Goal: Information Seeking & Learning: Learn about a topic

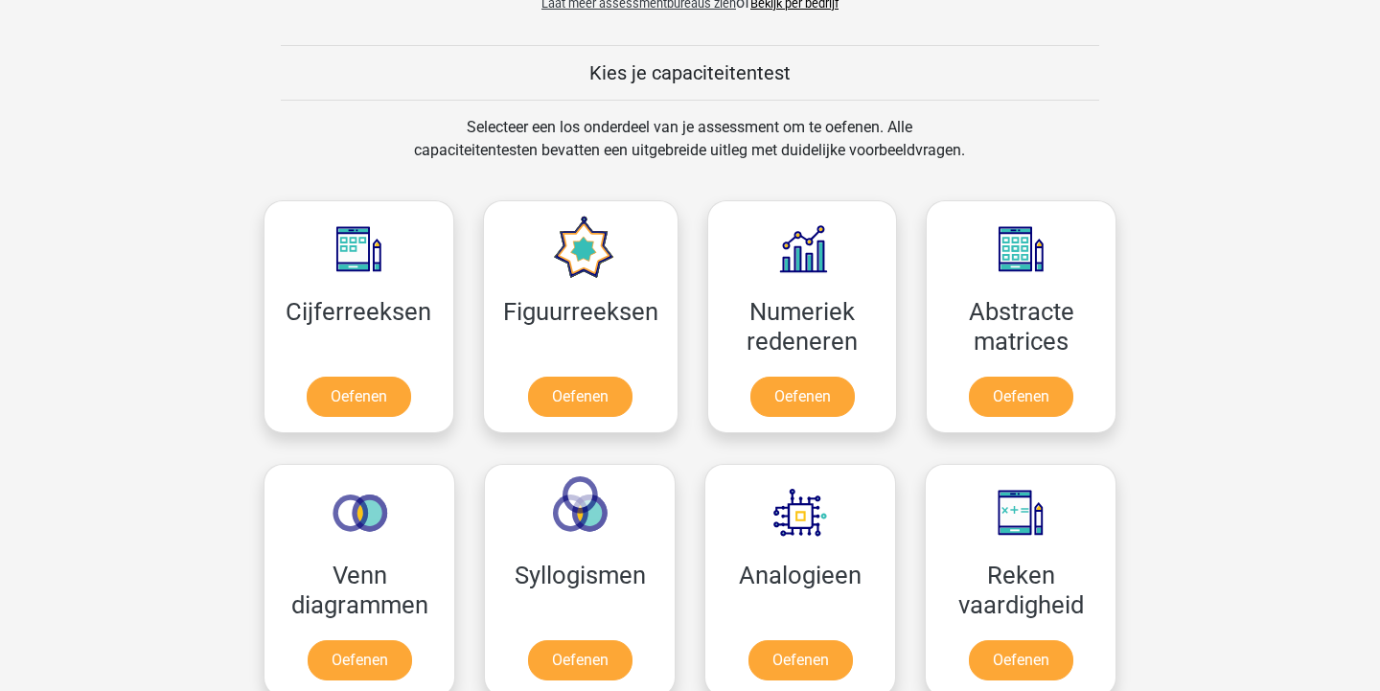
scroll to position [734, 0]
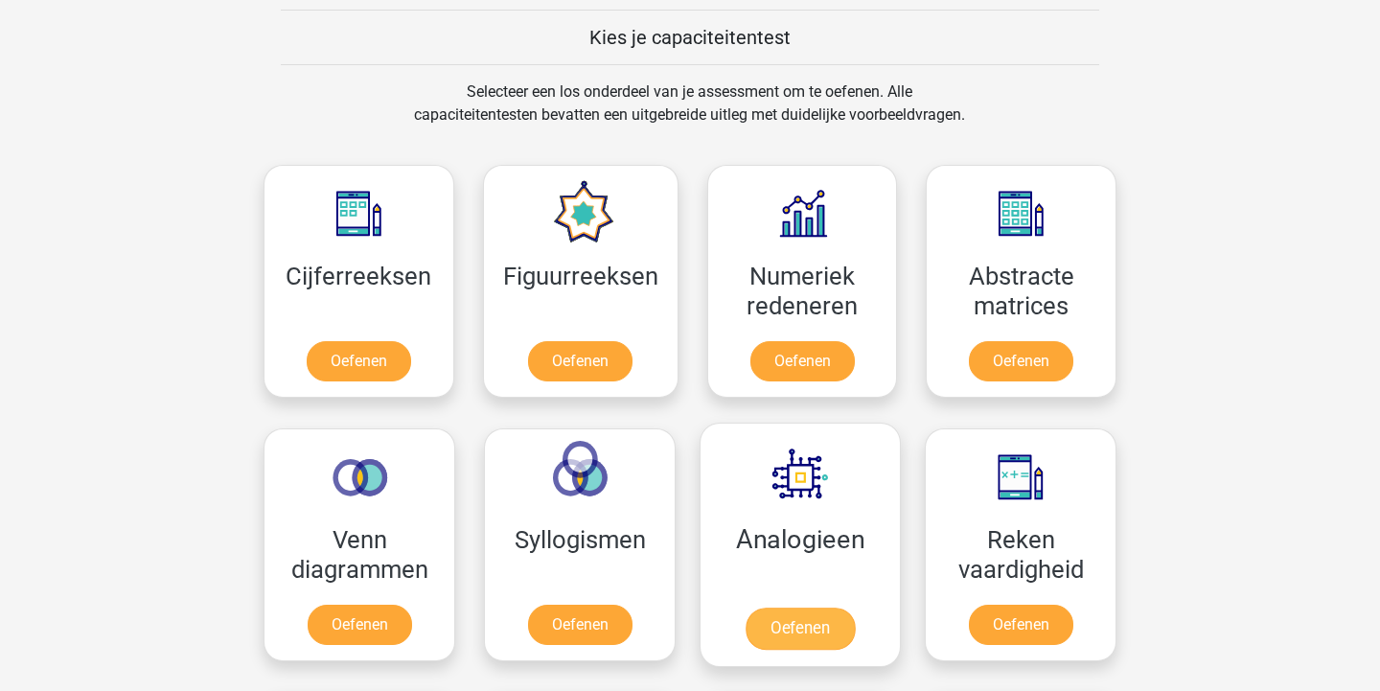
click at [809, 635] on link "Oefenen" at bounding box center [800, 629] width 109 height 42
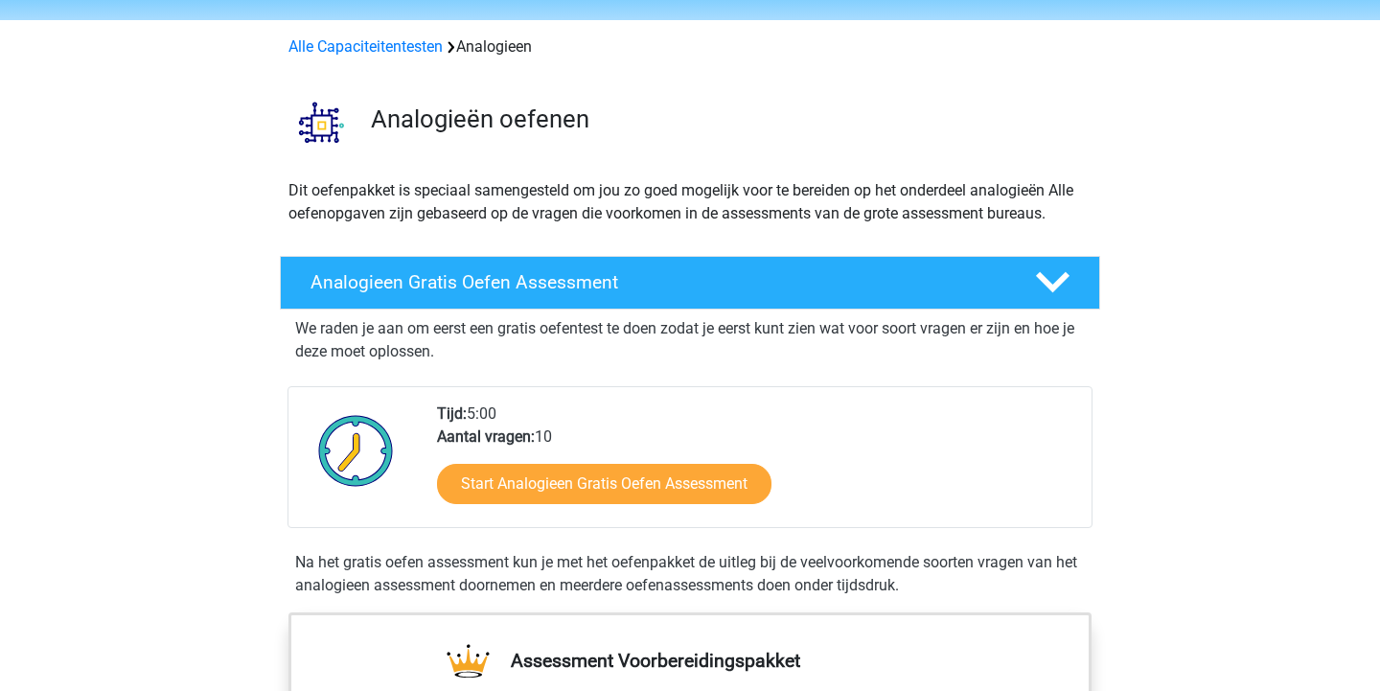
scroll to position [203, 0]
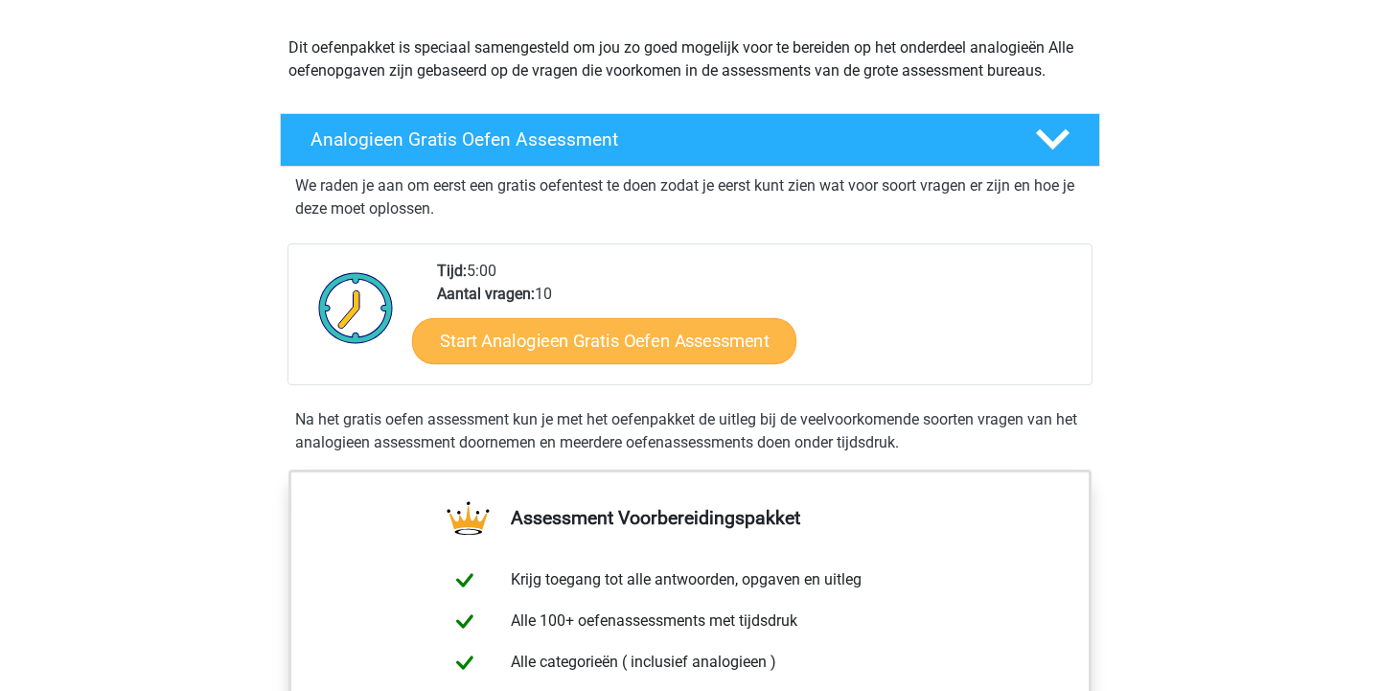
click at [662, 329] on link "Start Analogieen Gratis Oefen Assessment" at bounding box center [604, 340] width 384 height 46
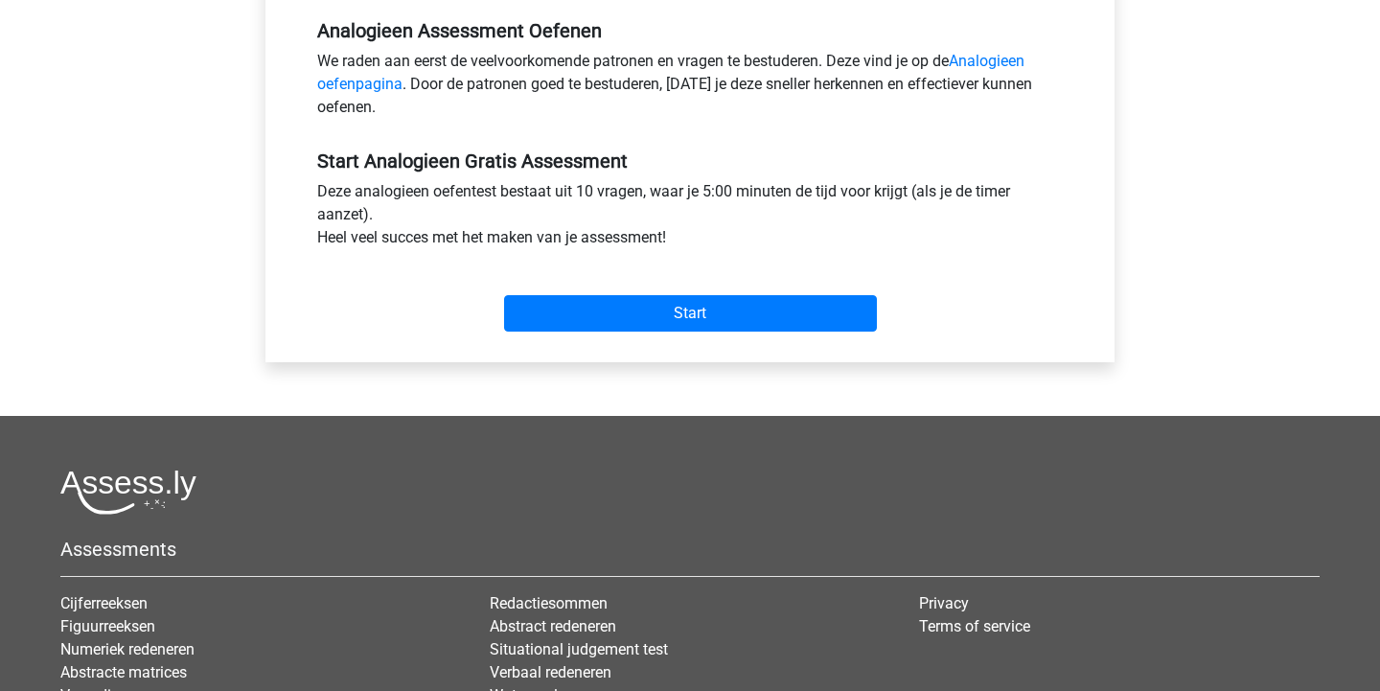
scroll to position [603, 0]
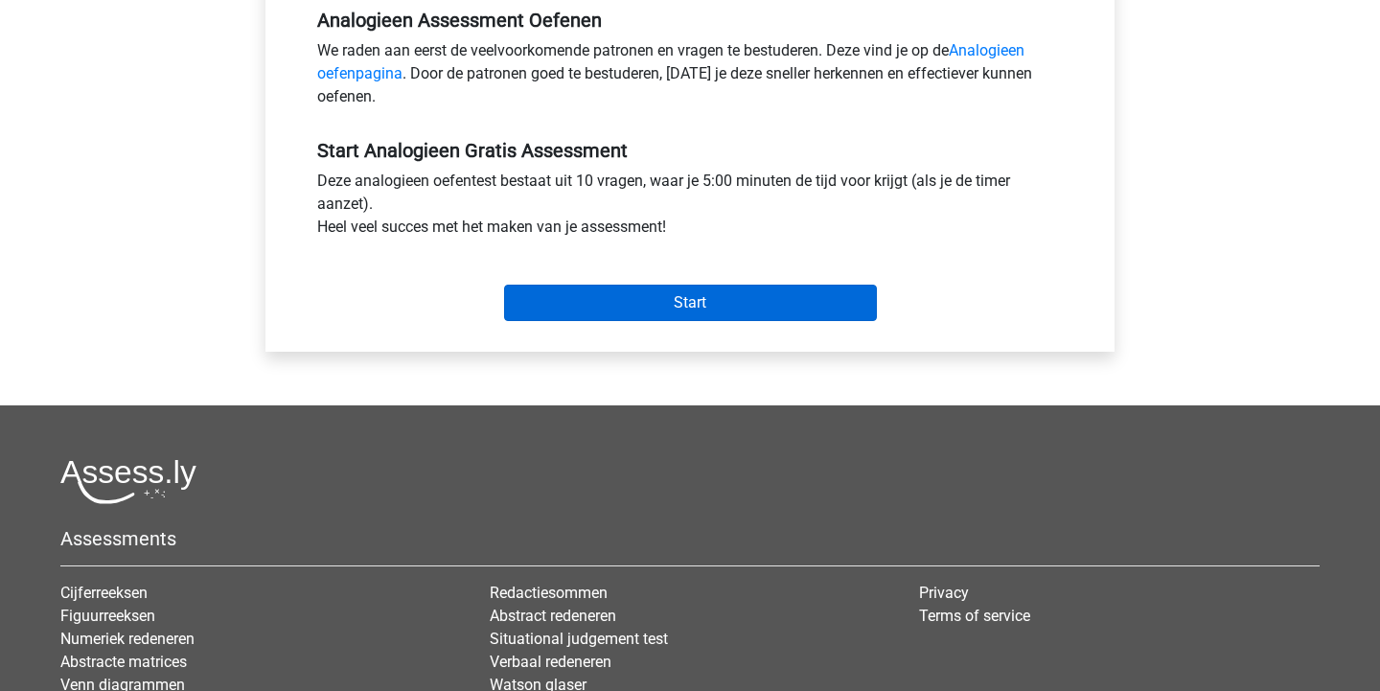
click at [678, 298] on input "Start" at bounding box center [690, 303] width 373 height 36
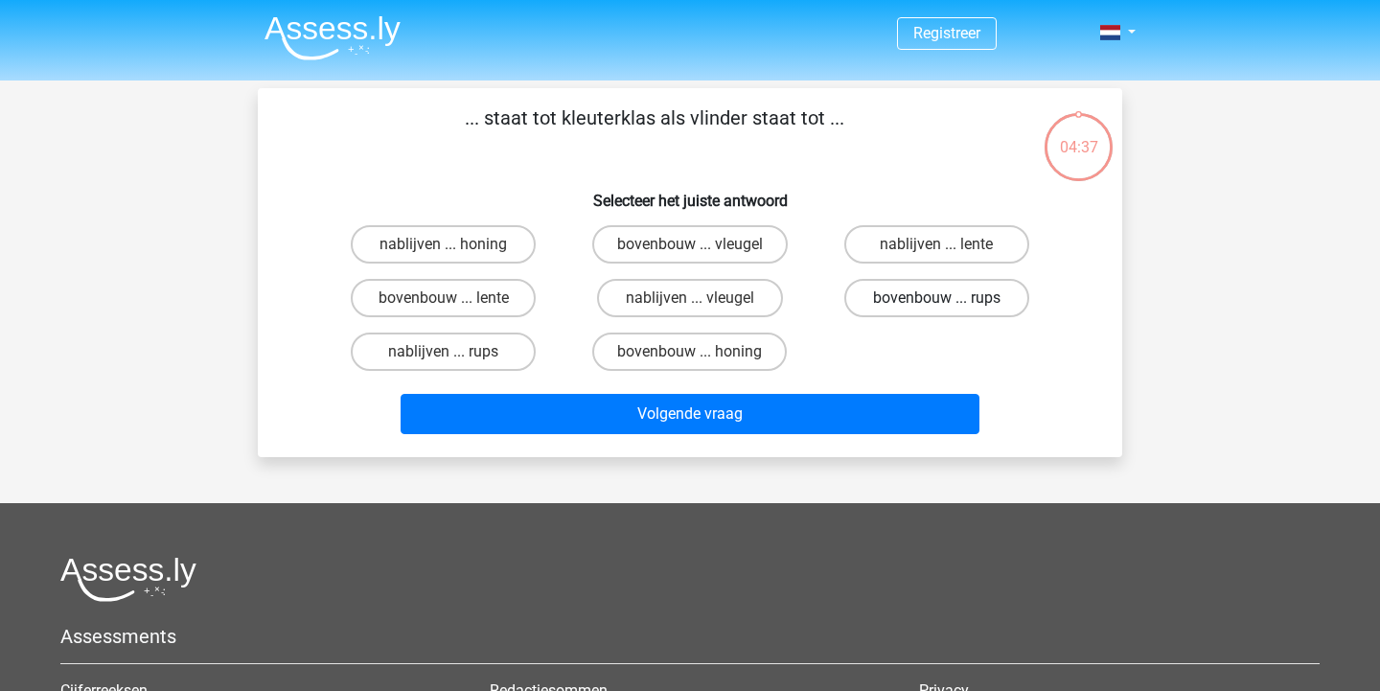
click at [903, 304] on label "bovenbouw ... rups" at bounding box center [936, 298] width 185 height 38
click at [936, 304] on input "bovenbouw ... rups" at bounding box center [942, 304] width 12 height 12
radio input "true"
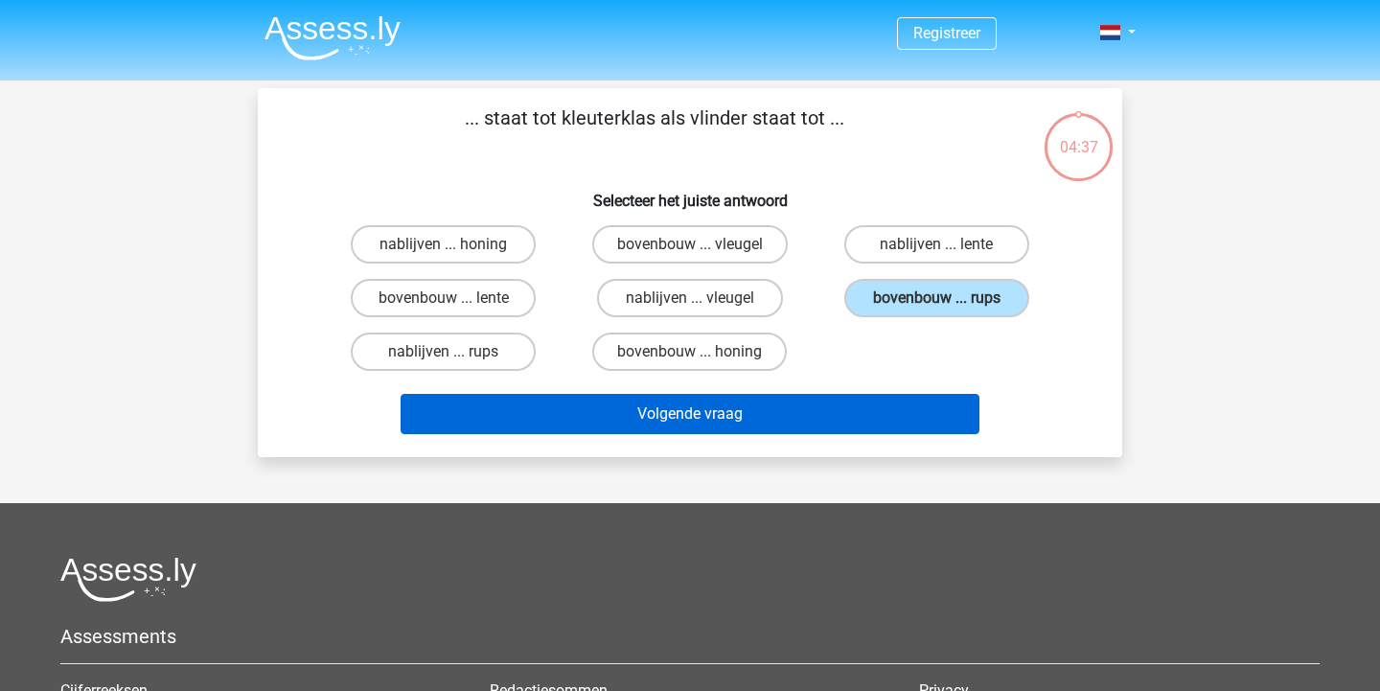
click at [843, 394] on button "Volgende vraag" at bounding box center [691, 414] width 580 height 40
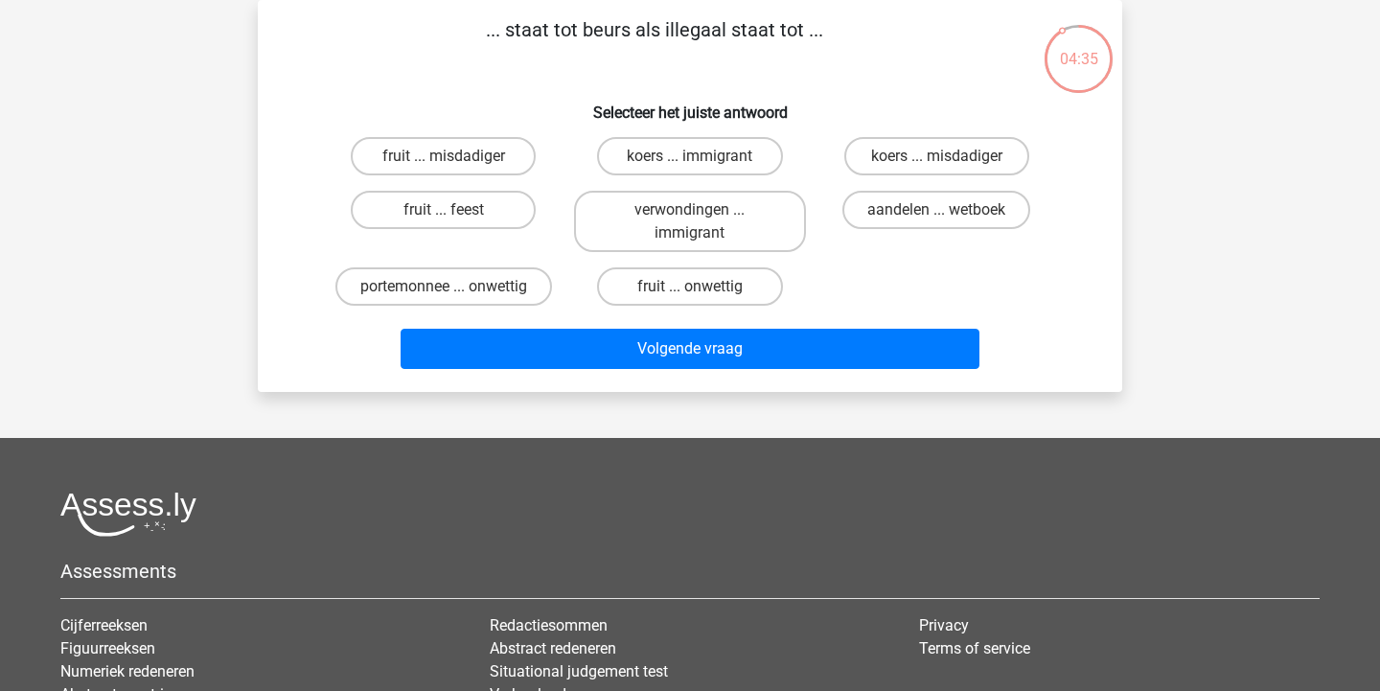
scroll to position [57, 0]
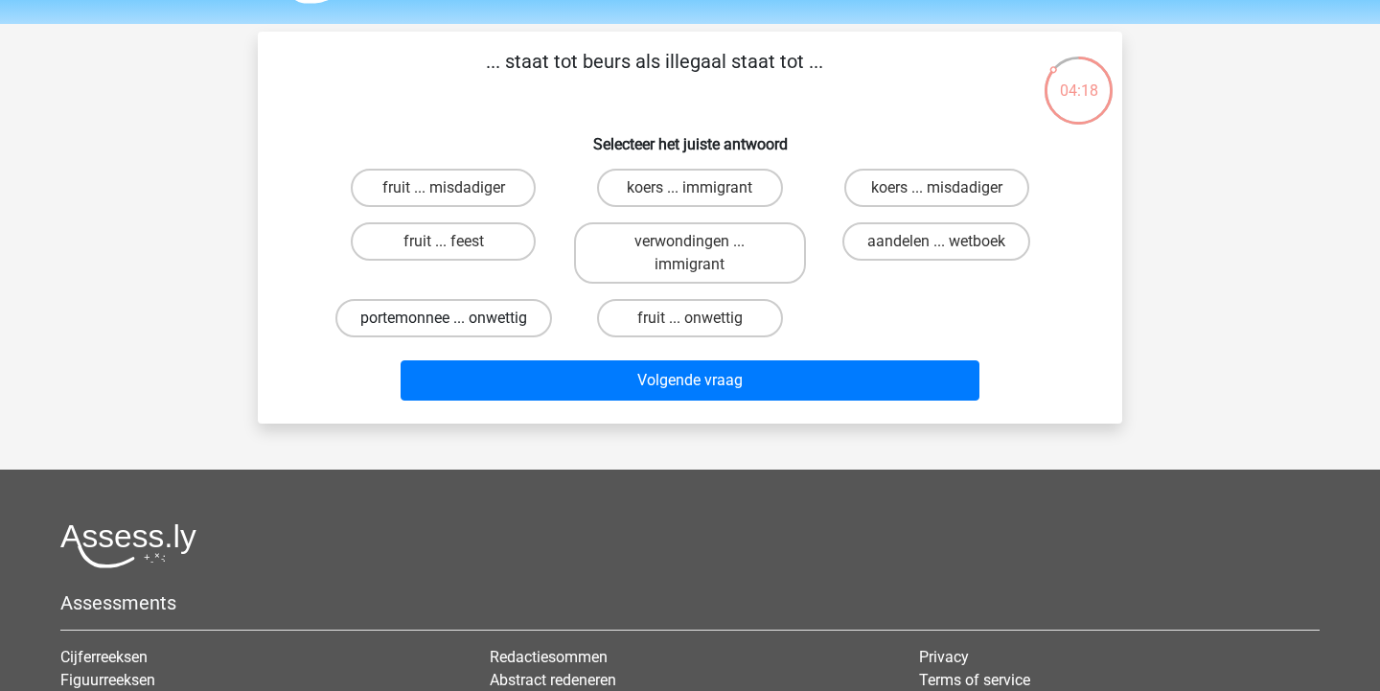
click at [499, 324] on label "portemonnee ... onwettig" at bounding box center [443, 318] width 217 height 38
click at [456, 324] on input "portemonnee ... onwettig" at bounding box center [450, 324] width 12 height 12
radio input "true"
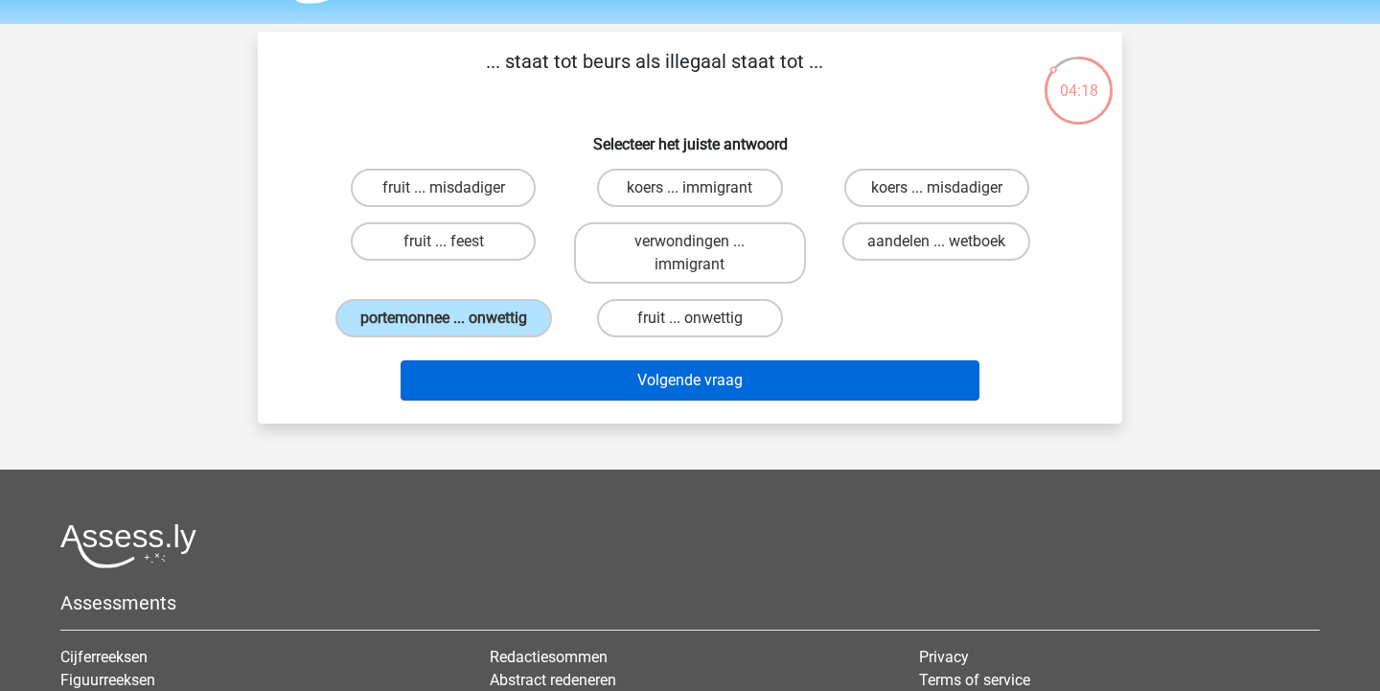
click at [540, 382] on button "Volgende vraag" at bounding box center [691, 380] width 580 height 40
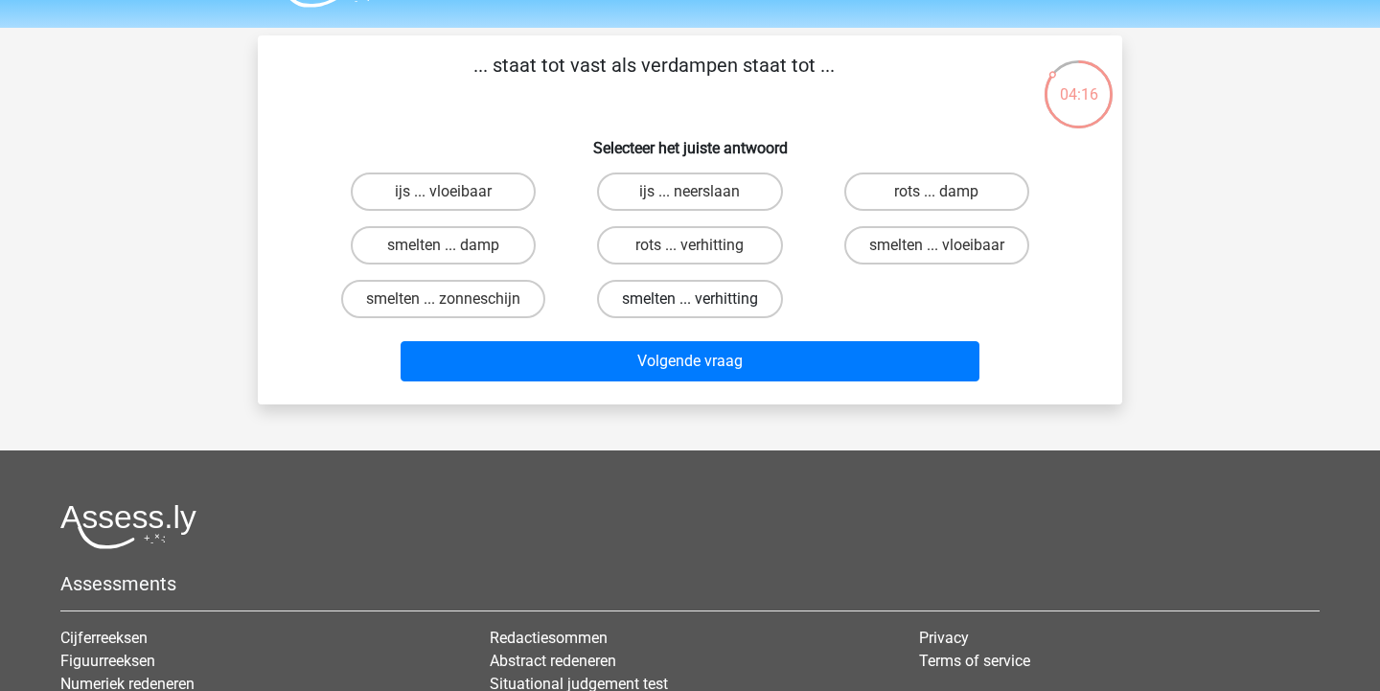
scroll to position [48, 0]
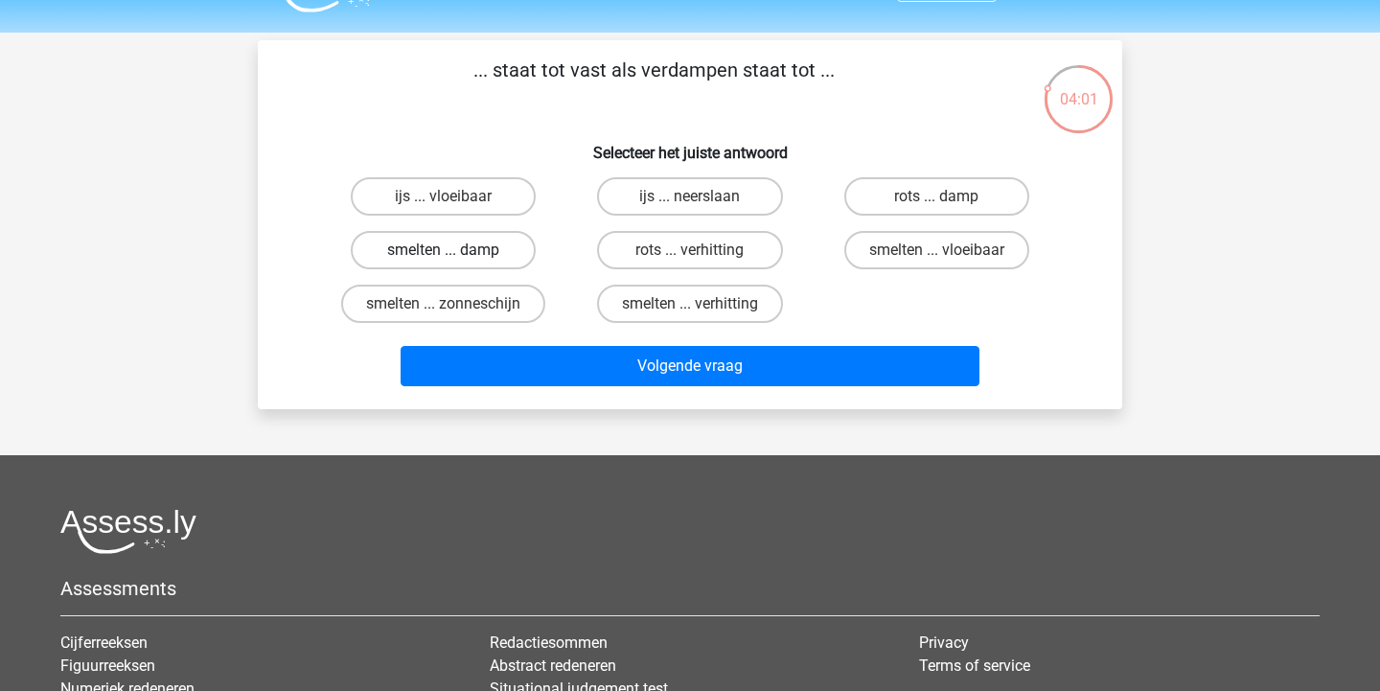
click at [488, 247] on label "smelten ... damp" at bounding box center [443, 250] width 185 height 38
click at [456, 250] on input "smelten ... damp" at bounding box center [450, 256] width 12 height 12
radio input "true"
click at [927, 202] on label "rots ... damp" at bounding box center [936, 196] width 185 height 38
click at [936, 202] on input "rots ... damp" at bounding box center [942, 202] width 12 height 12
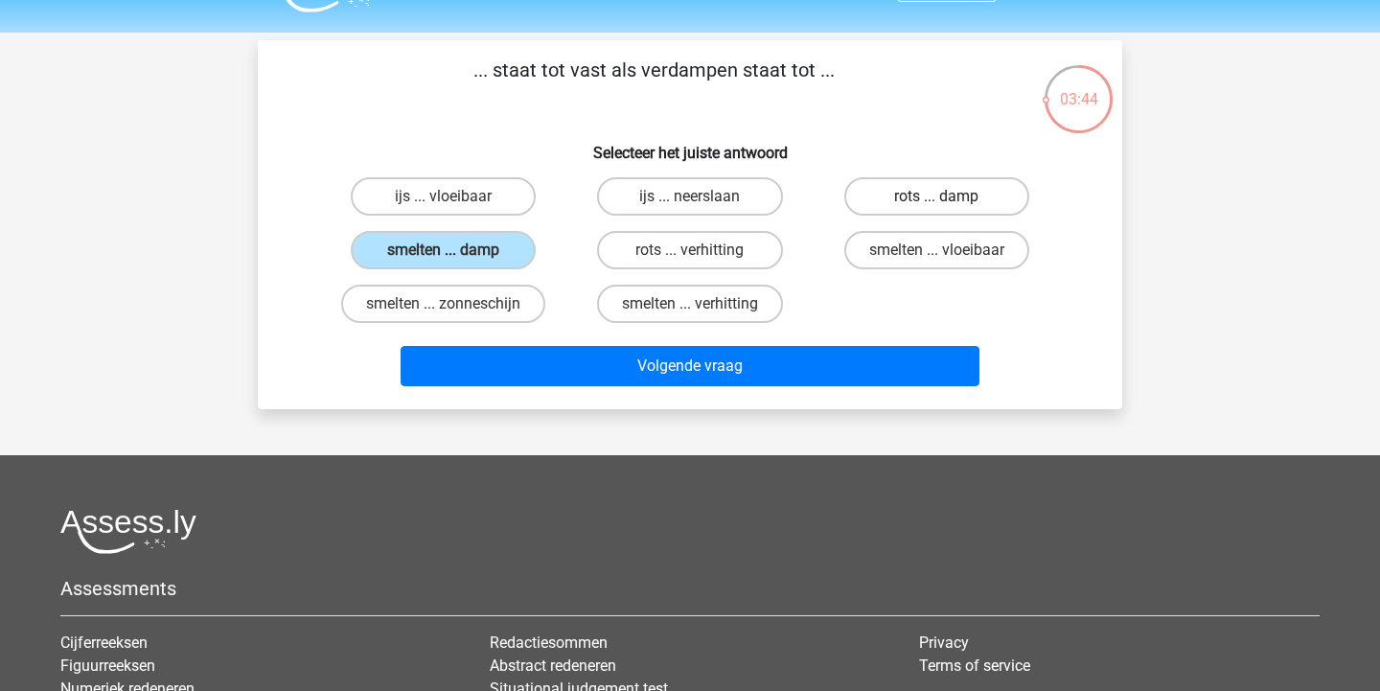
radio input "true"
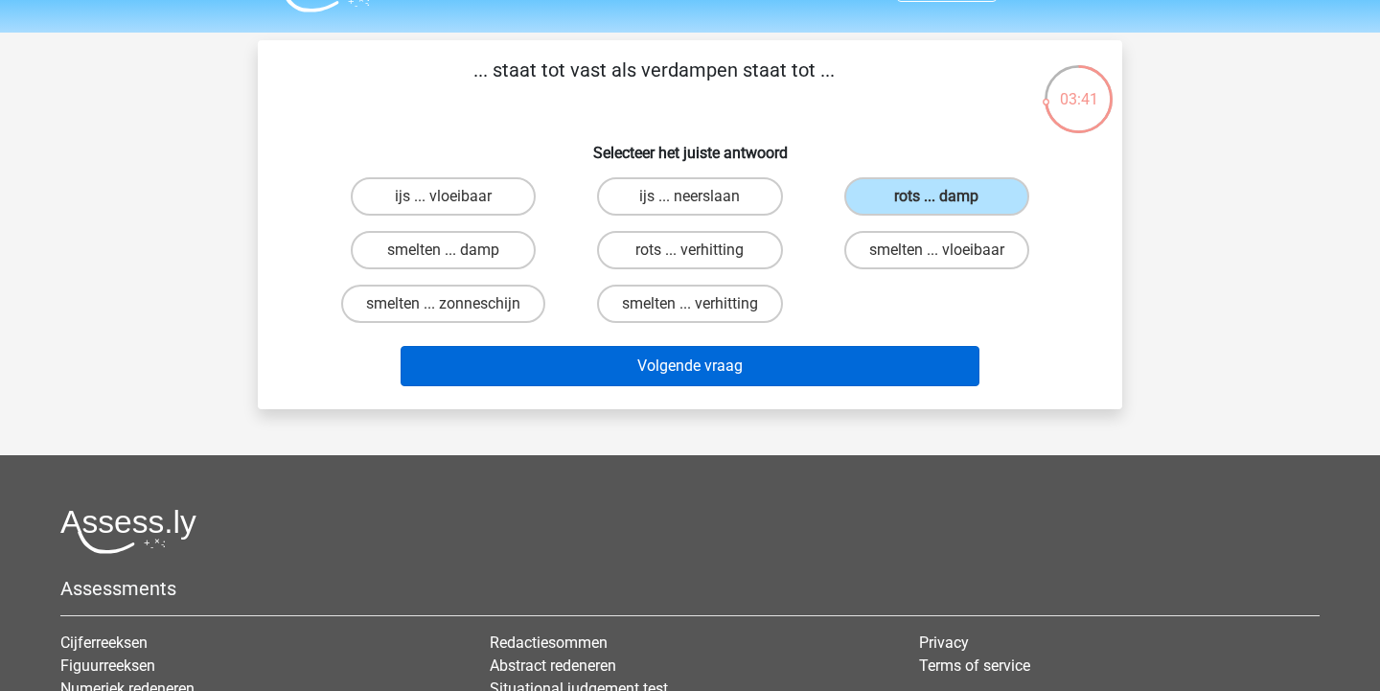
click at [893, 362] on button "Volgende vraag" at bounding box center [691, 366] width 580 height 40
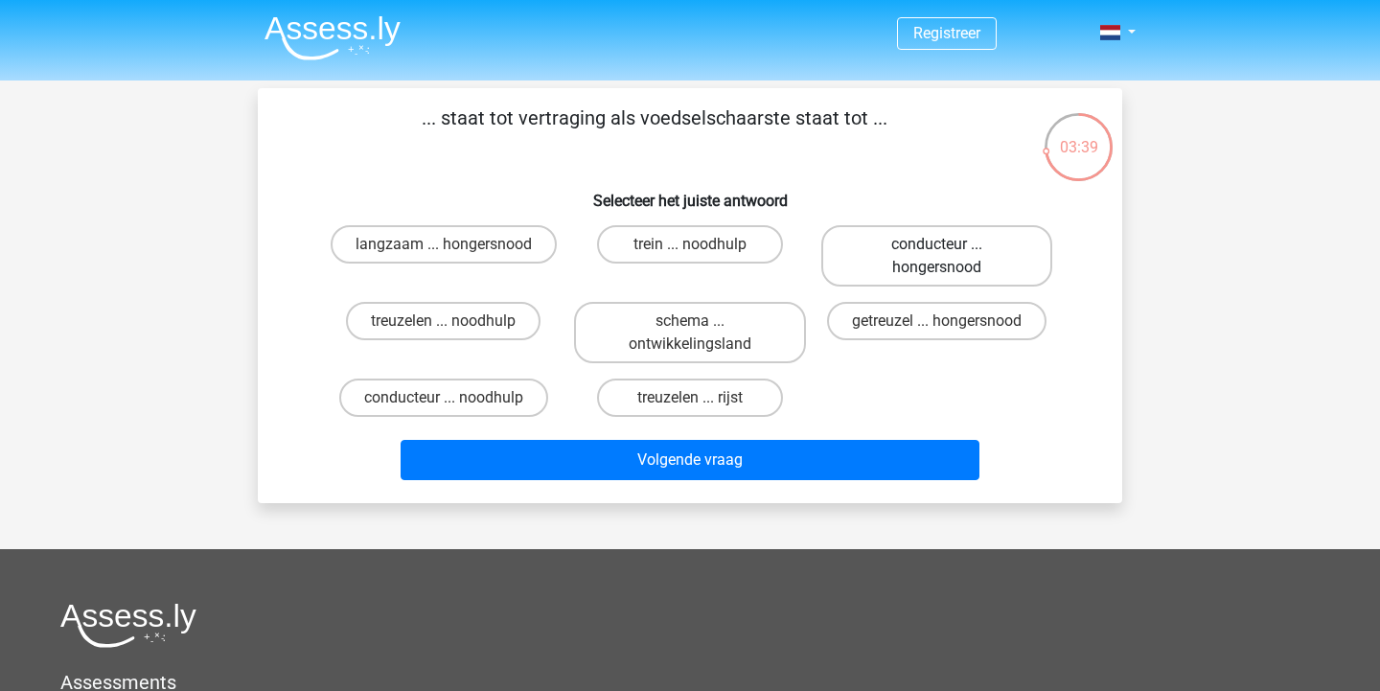
scroll to position [0, 0]
click at [518, 242] on label "langzaam ... hongersnood" at bounding box center [444, 244] width 226 height 38
click at [456, 244] on input "langzaam ... hongersnood" at bounding box center [450, 250] width 12 height 12
radio input "true"
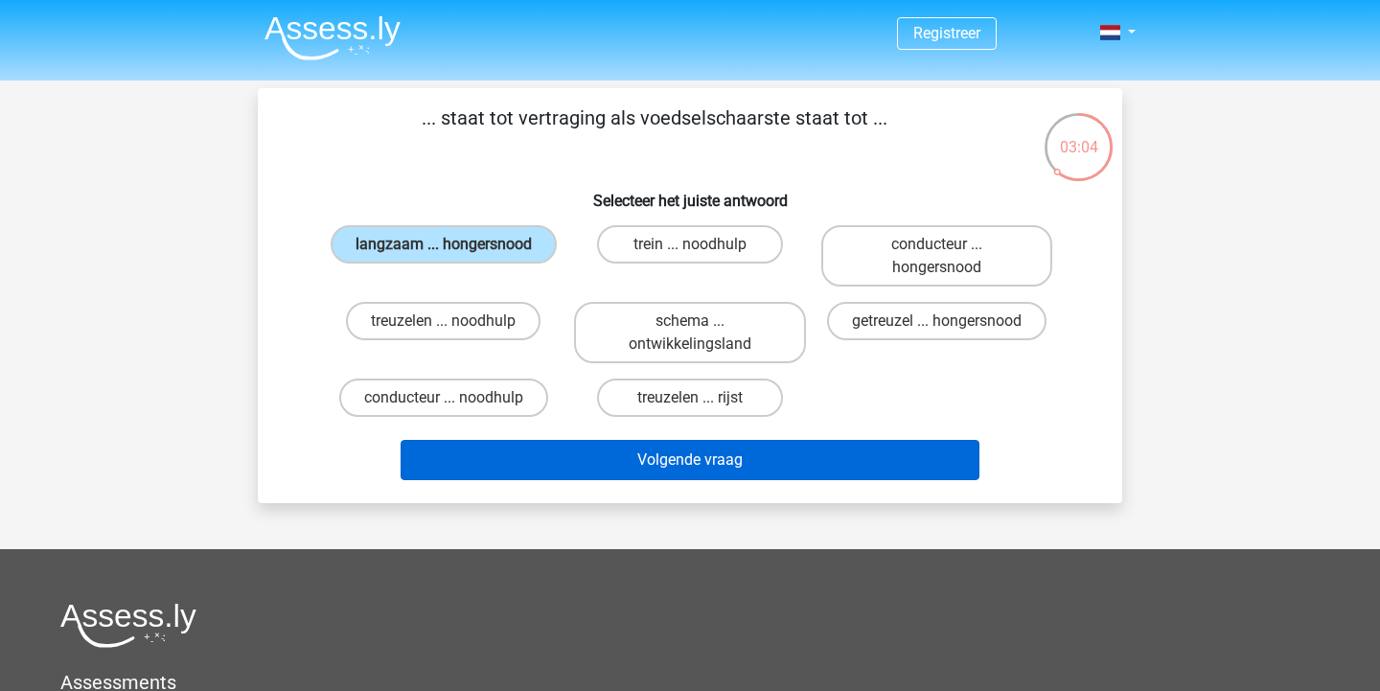
click at [625, 467] on button "Volgende vraag" at bounding box center [691, 460] width 580 height 40
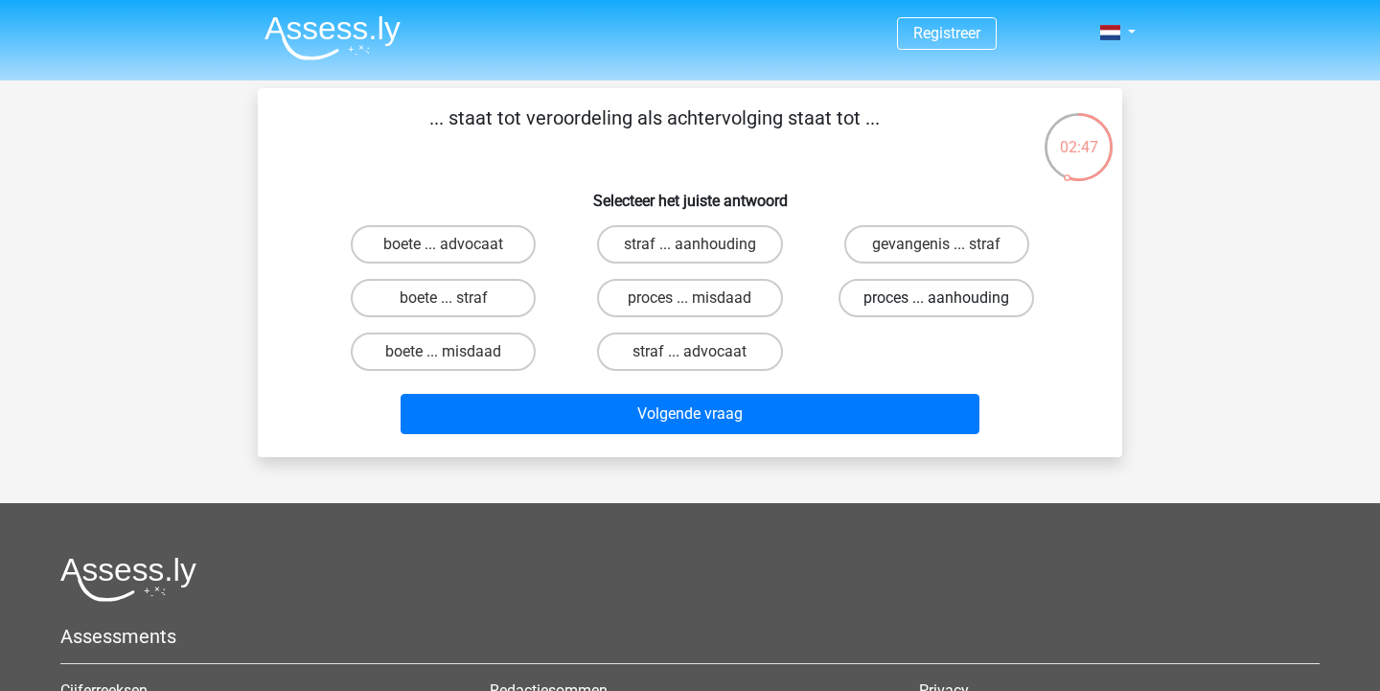
click at [927, 300] on label "proces ... aanhouding" at bounding box center [937, 298] width 196 height 38
click at [936, 300] on input "proces ... aanhouding" at bounding box center [942, 304] width 12 height 12
radio input "true"
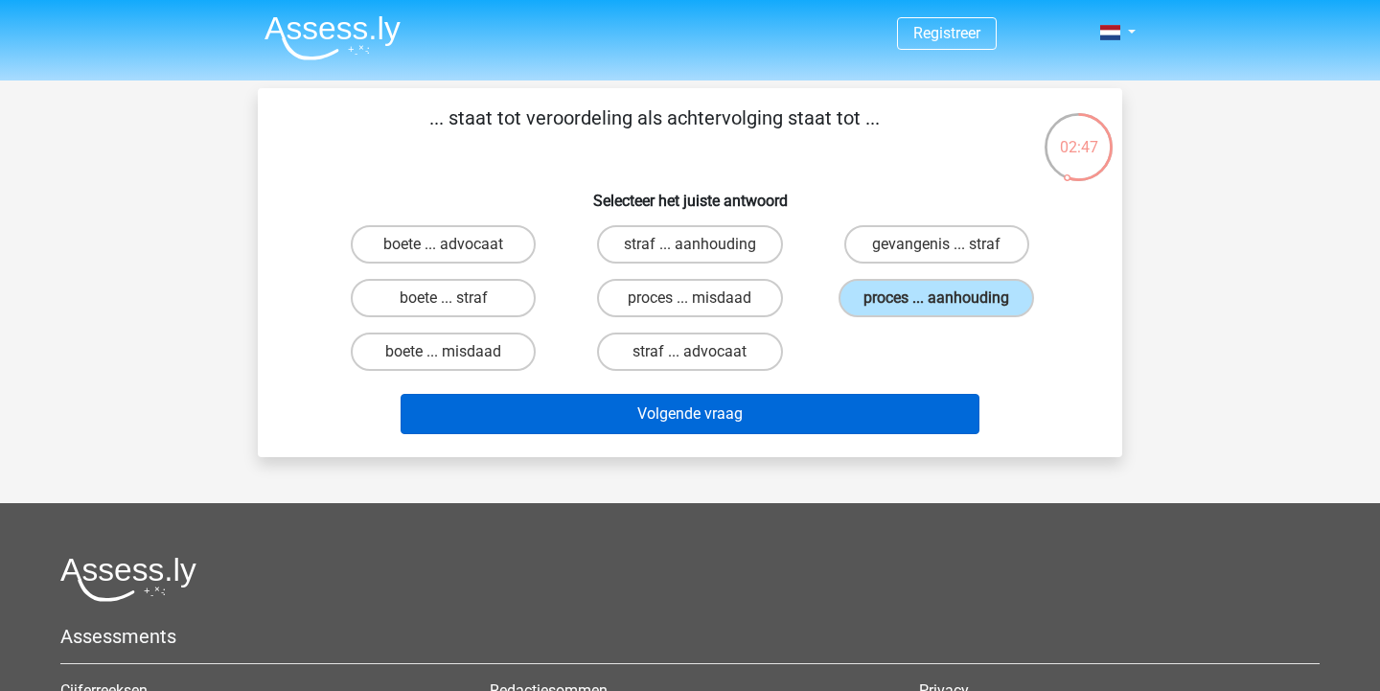
click at [901, 428] on button "Volgende vraag" at bounding box center [691, 414] width 580 height 40
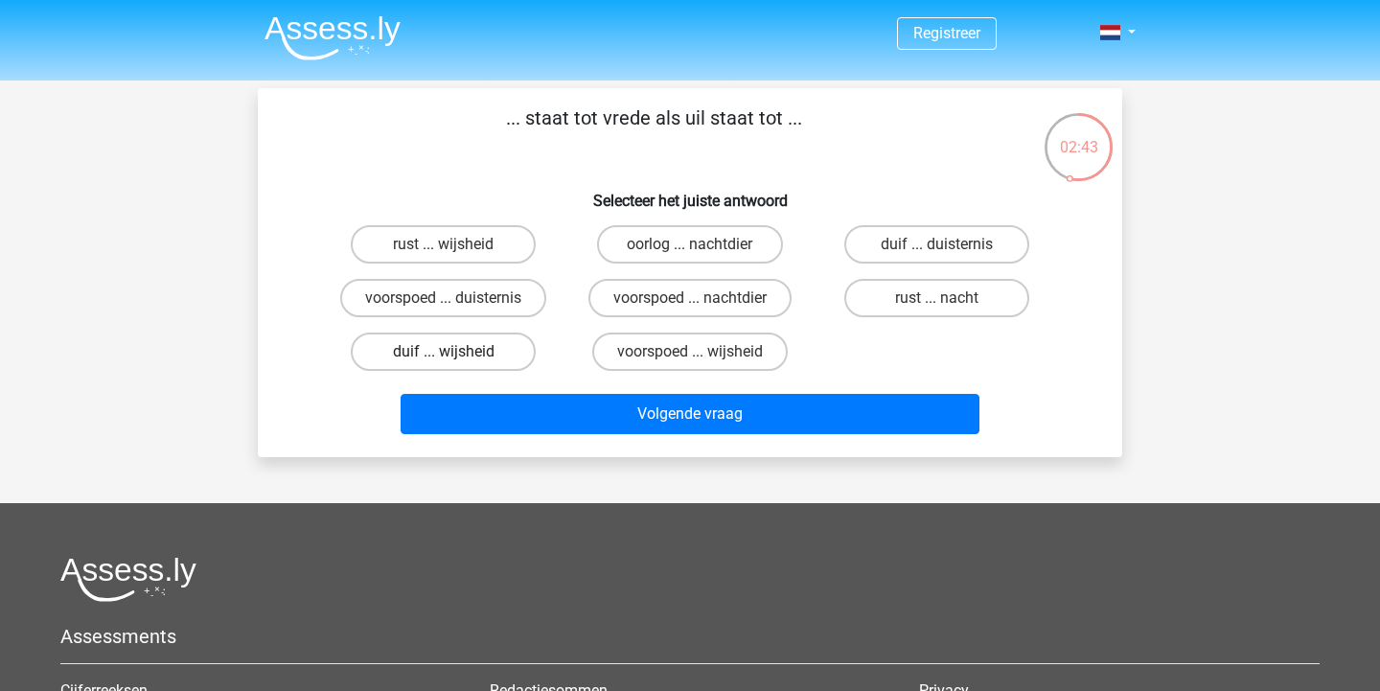
click at [519, 345] on label "duif ... wijsheid" at bounding box center [443, 352] width 185 height 38
click at [456, 352] on input "duif ... wijsheid" at bounding box center [450, 358] width 12 height 12
radio input "true"
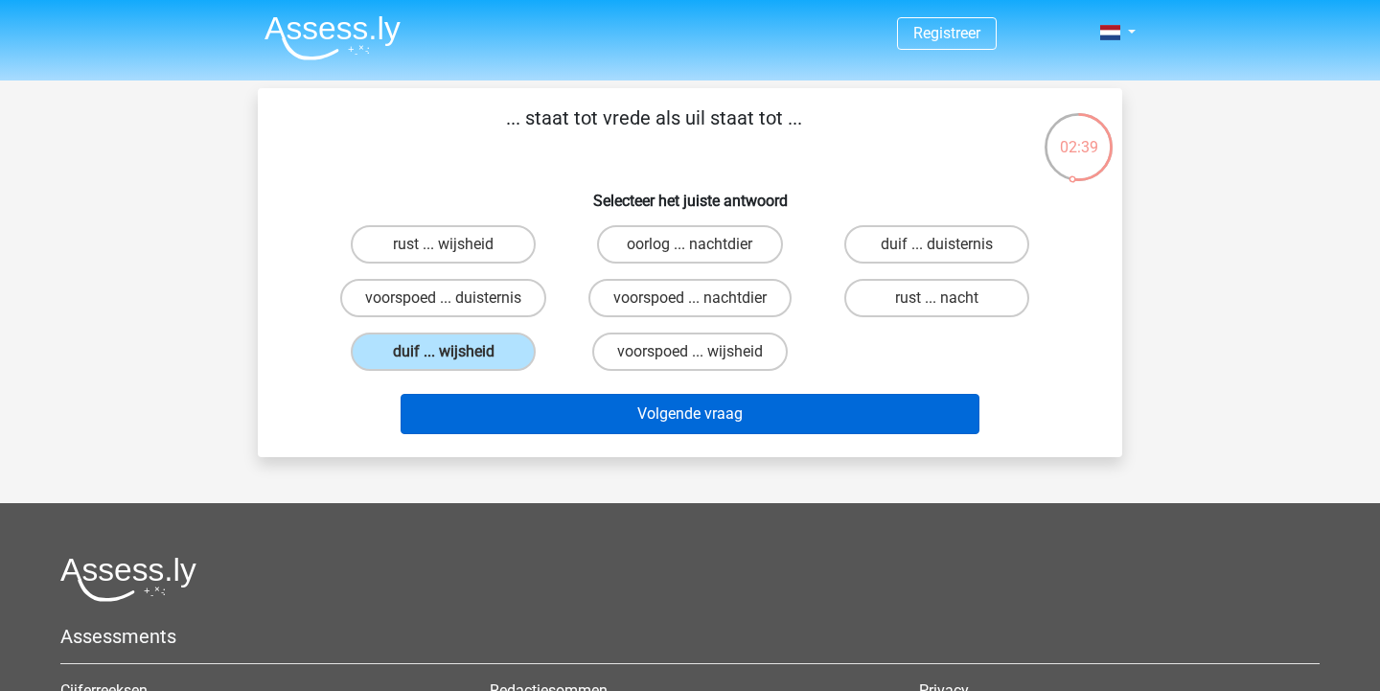
click at [593, 433] on button "Volgende vraag" at bounding box center [691, 414] width 580 height 40
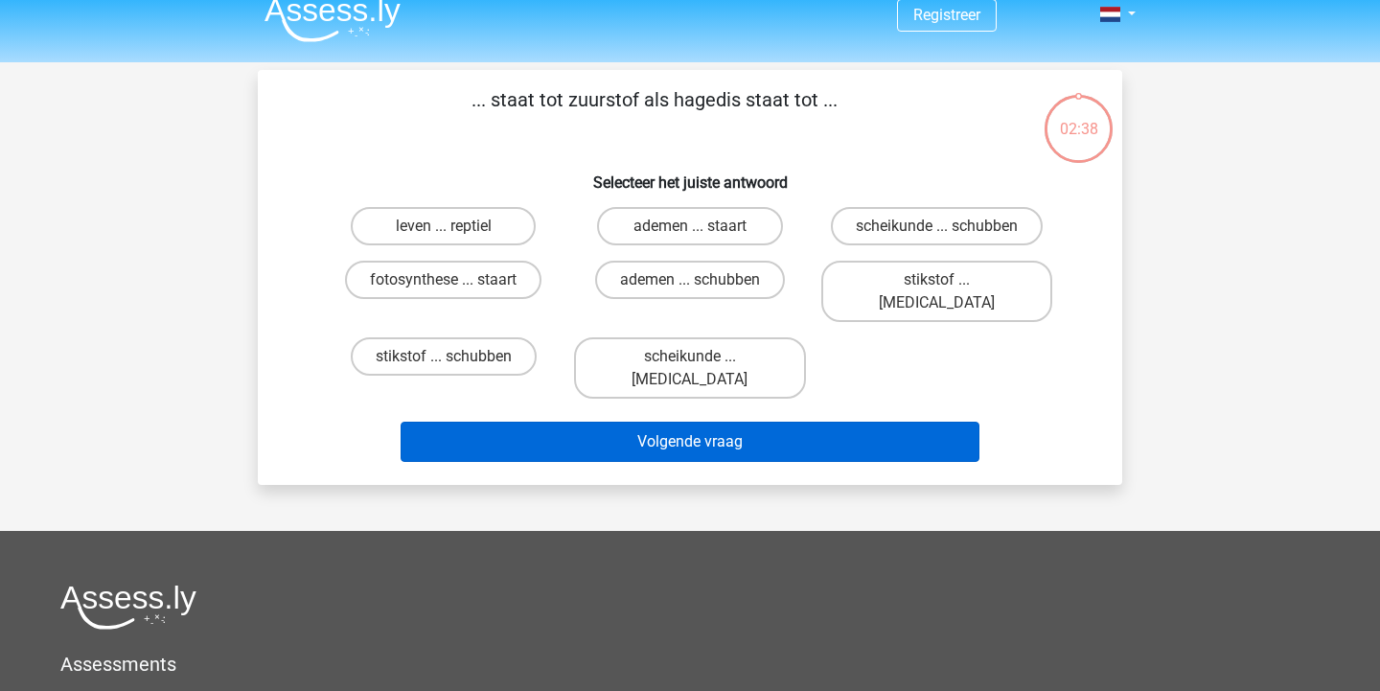
scroll to position [5, 0]
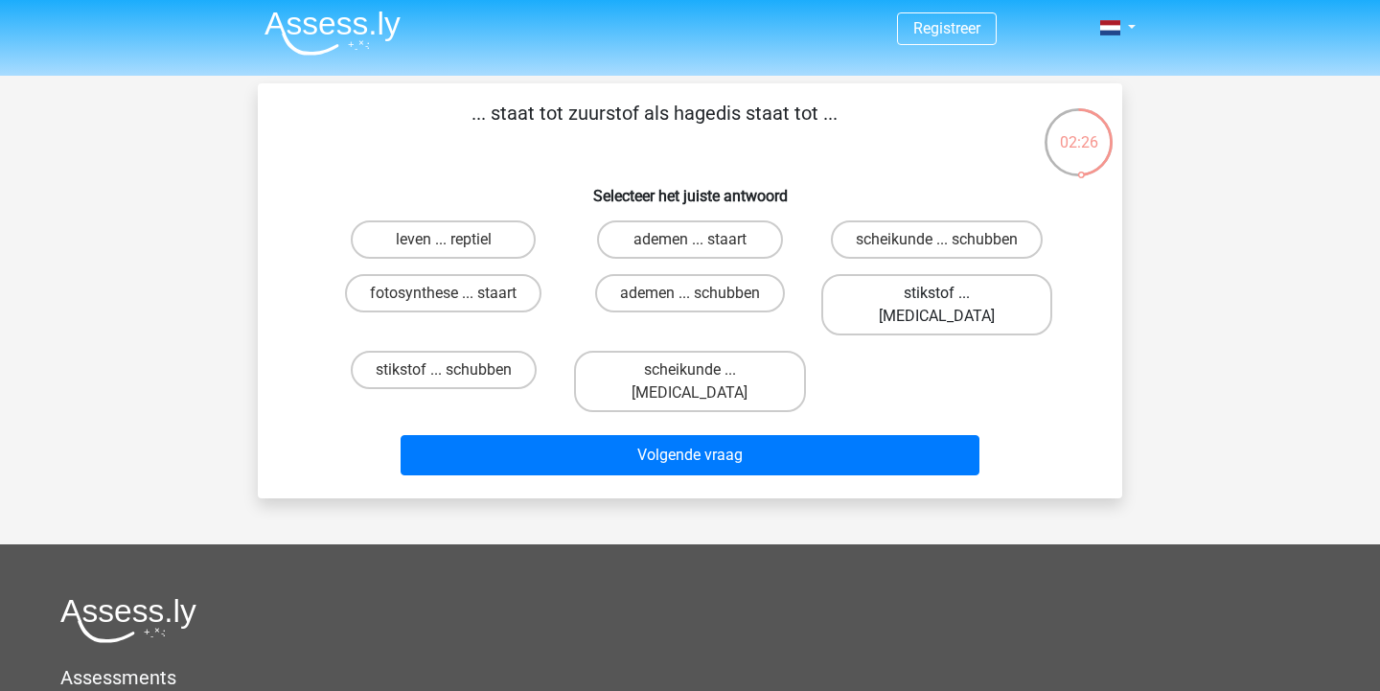
click at [906, 292] on label "stikstof ... krokodil" at bounding box center [936, 304] width 231 height 61
click at [936, 293] on input "stikstof ... krokodil" at bounding box center [942, 299] width 12 height 12
radio input "true"
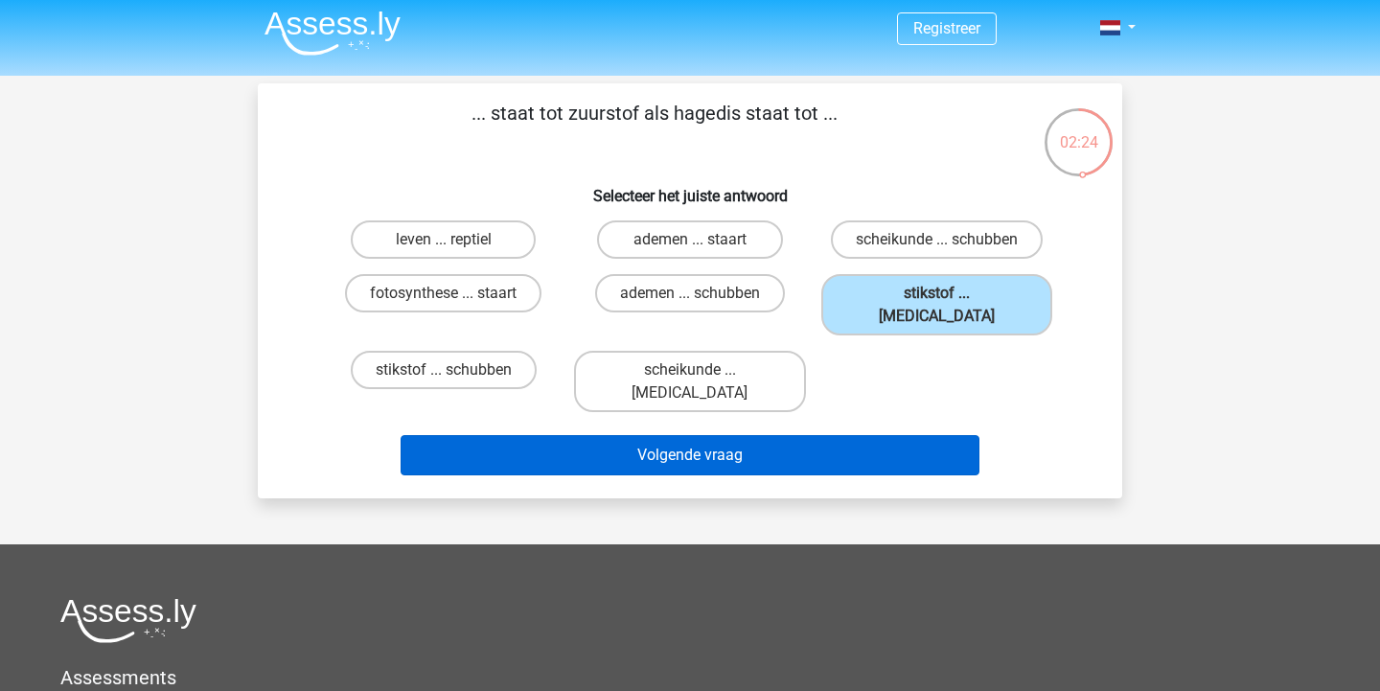
click at [880, 435] on button "Volgende vraag" at bounding box center [691, 455] width 580 height 40
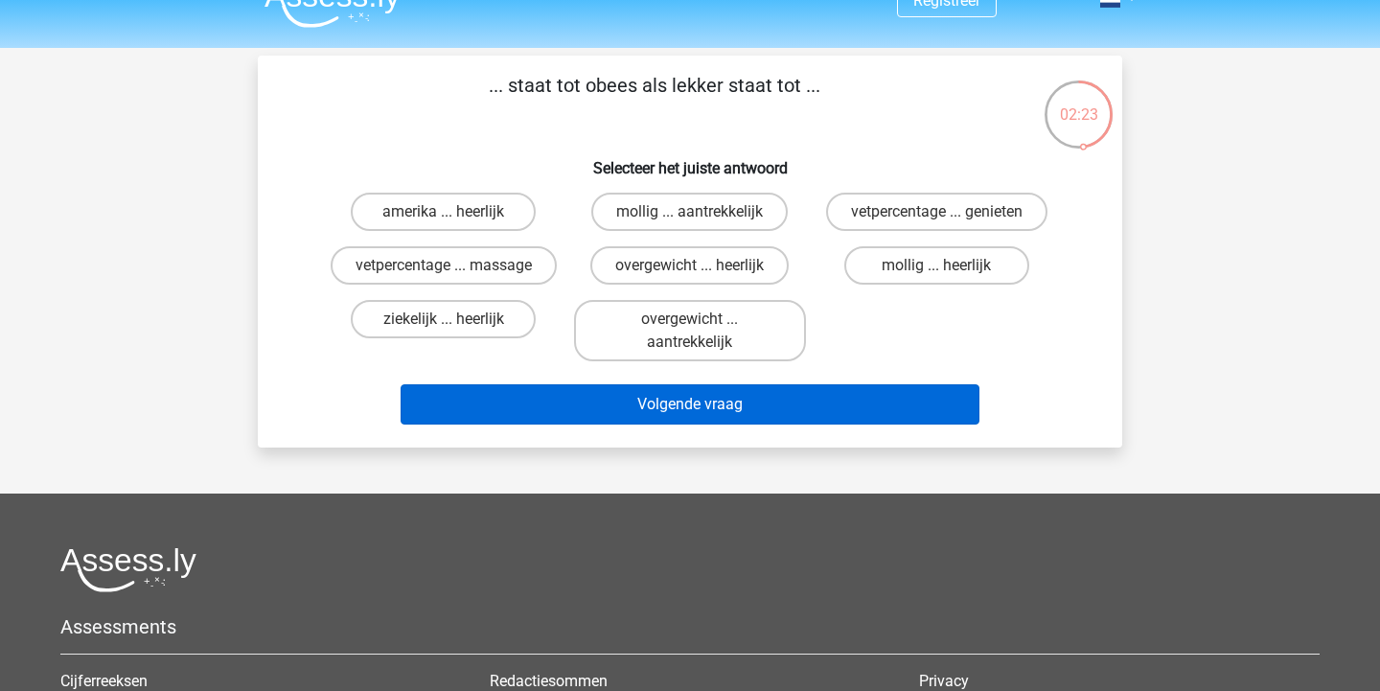
scroll to position [14, 0]
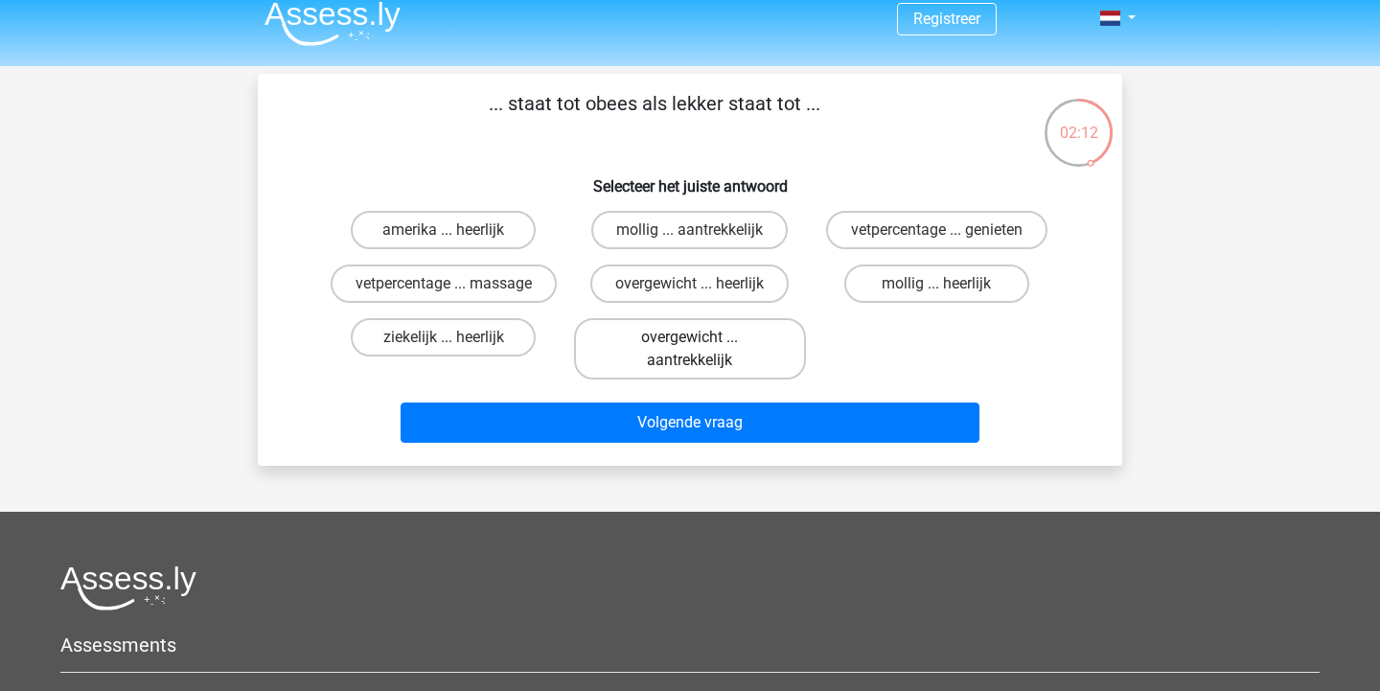
click at [673, 356] on label "overgewicht ... aantrekkelijk" at bounding box center [689, 348] width 231 height 61
click at [690, 350] on input "overgewicht ... aantrekkelijk" at bounding box center [696, 343] width 12 height 12
radio input "true"
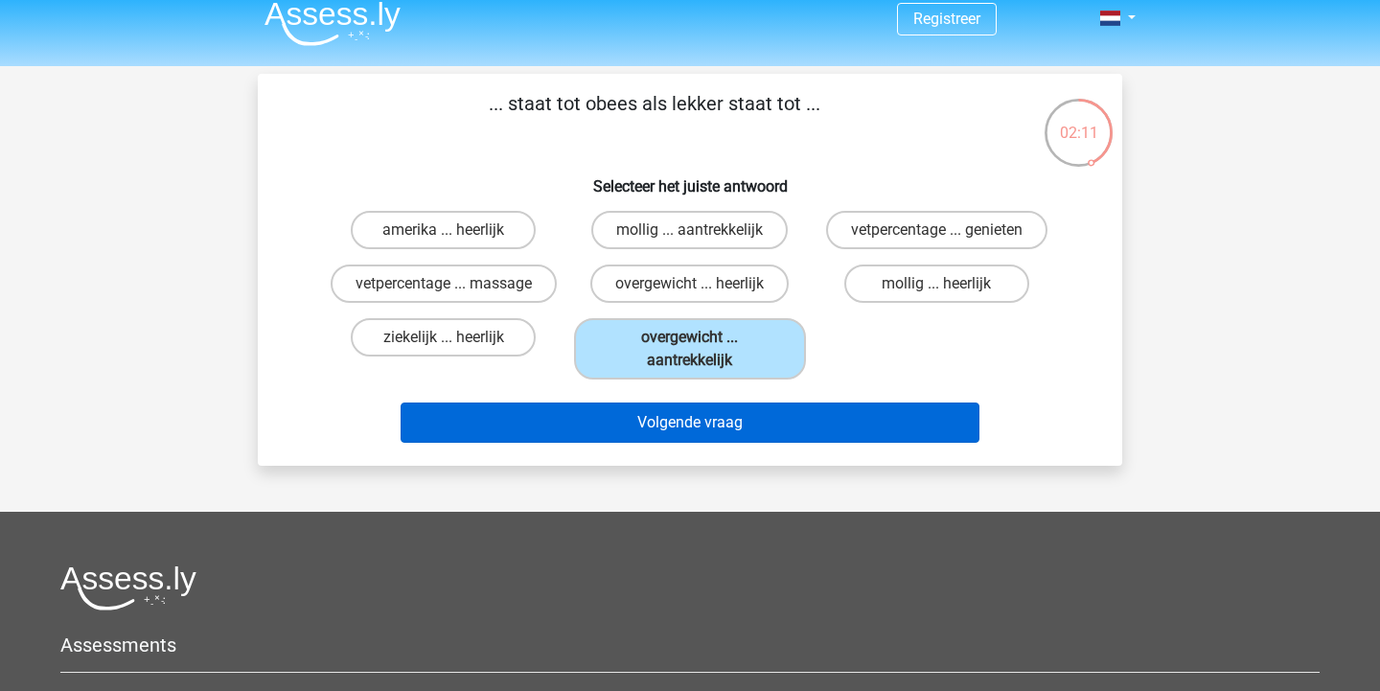
click at [671, 438] on button "Volgende vraag" at bounding box center [691, 423] width 580 height 40
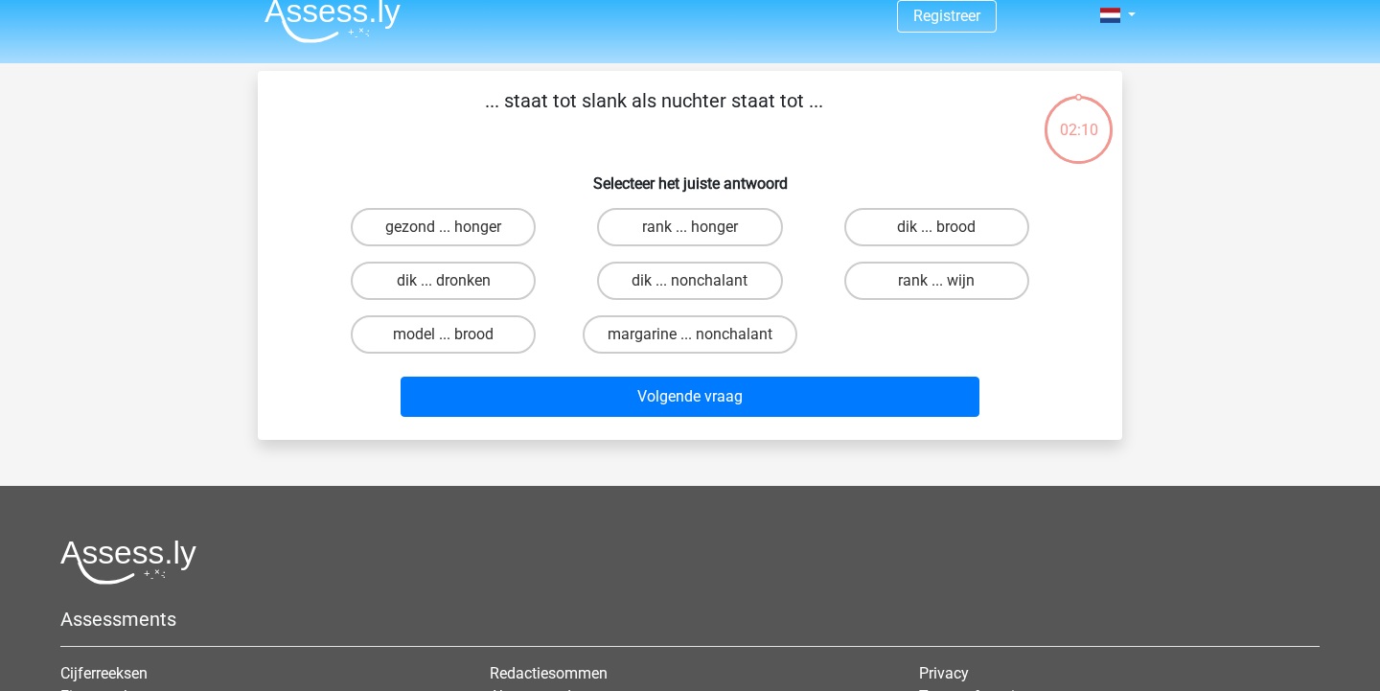
scroll to position [0, 0]
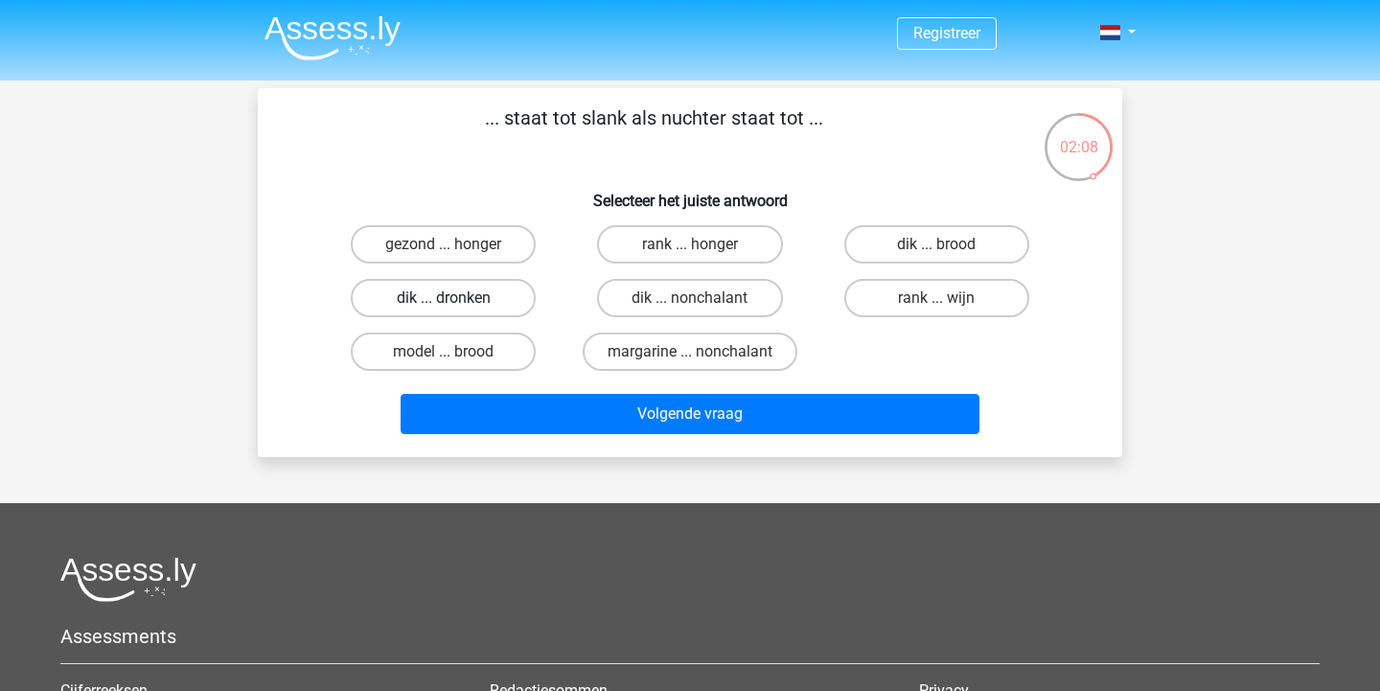
click at [495, 299] on label "dik ... dronken" at bounding box center [443, 298] width 185 height 38
click at [456, 299] on input "dik ... dronken" at bounding box center [450, 304] width 12 height 12
radio input "true"
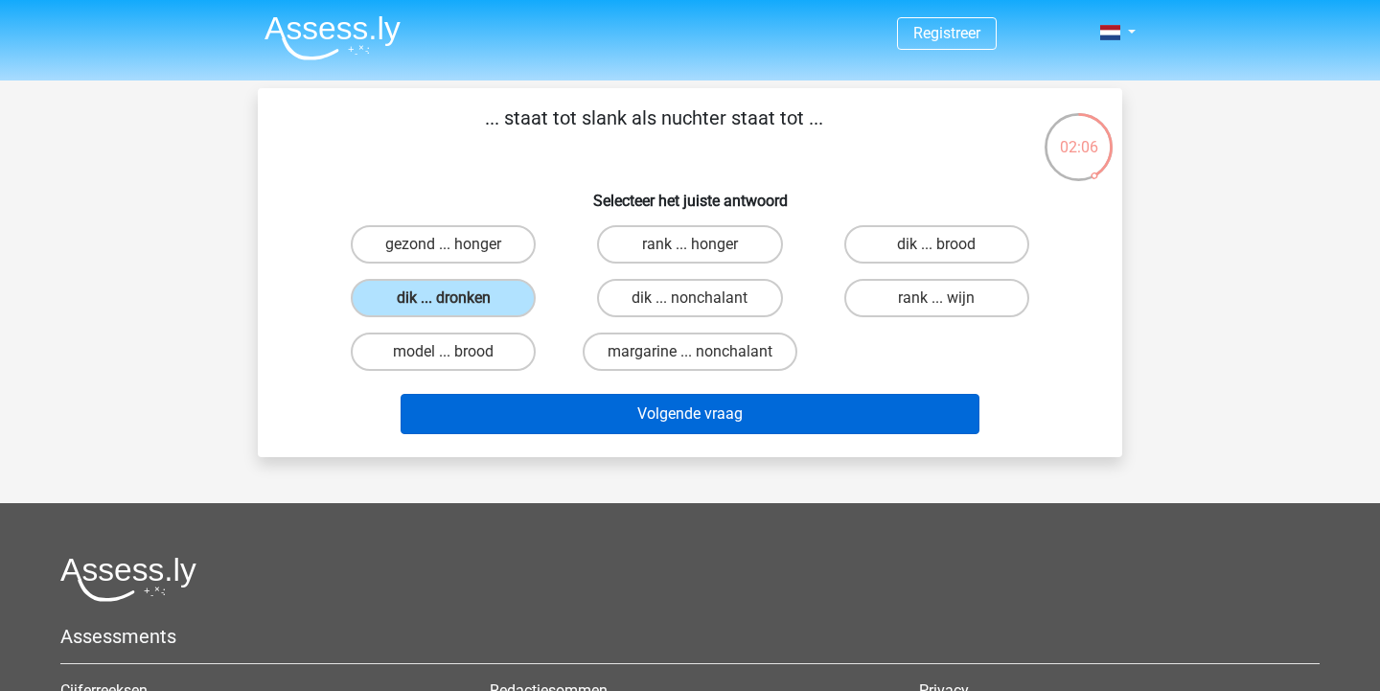
click at [674, 427] on button "Volgende vraag" at bounding box center [691, 414] width 580 height 40
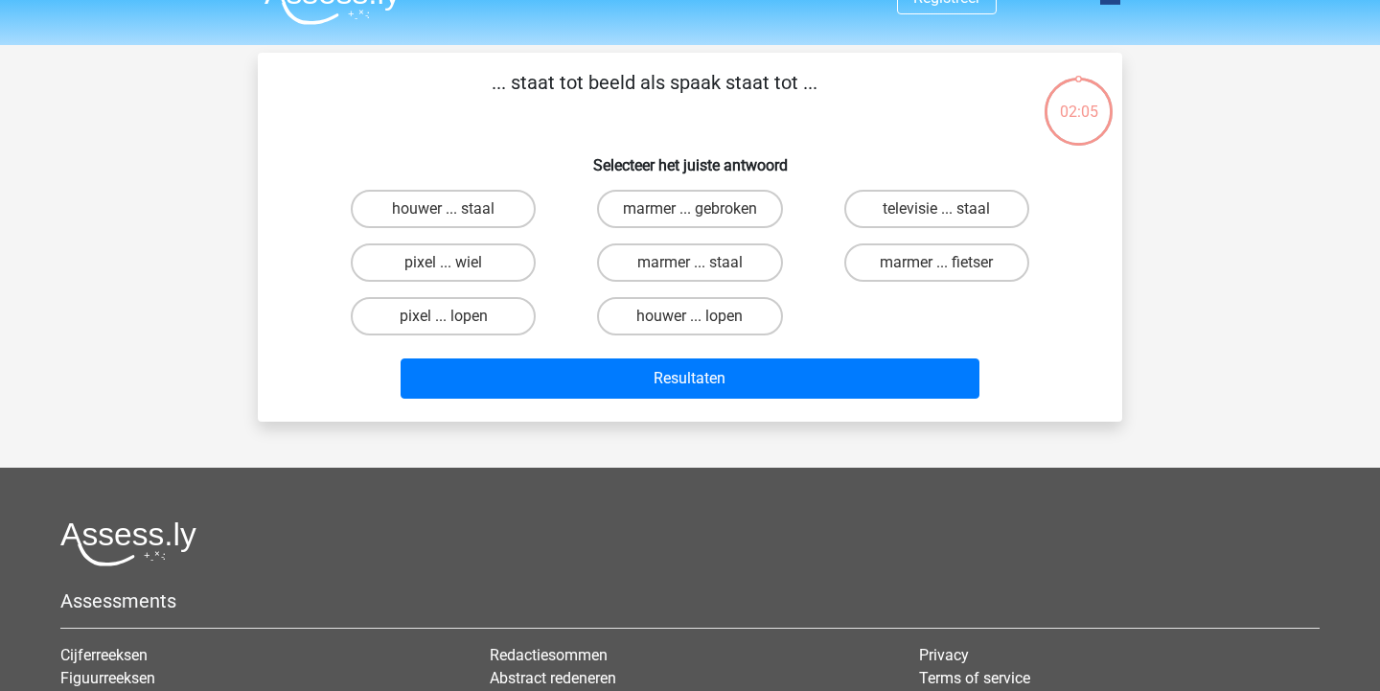
scroll to position [31, 0]
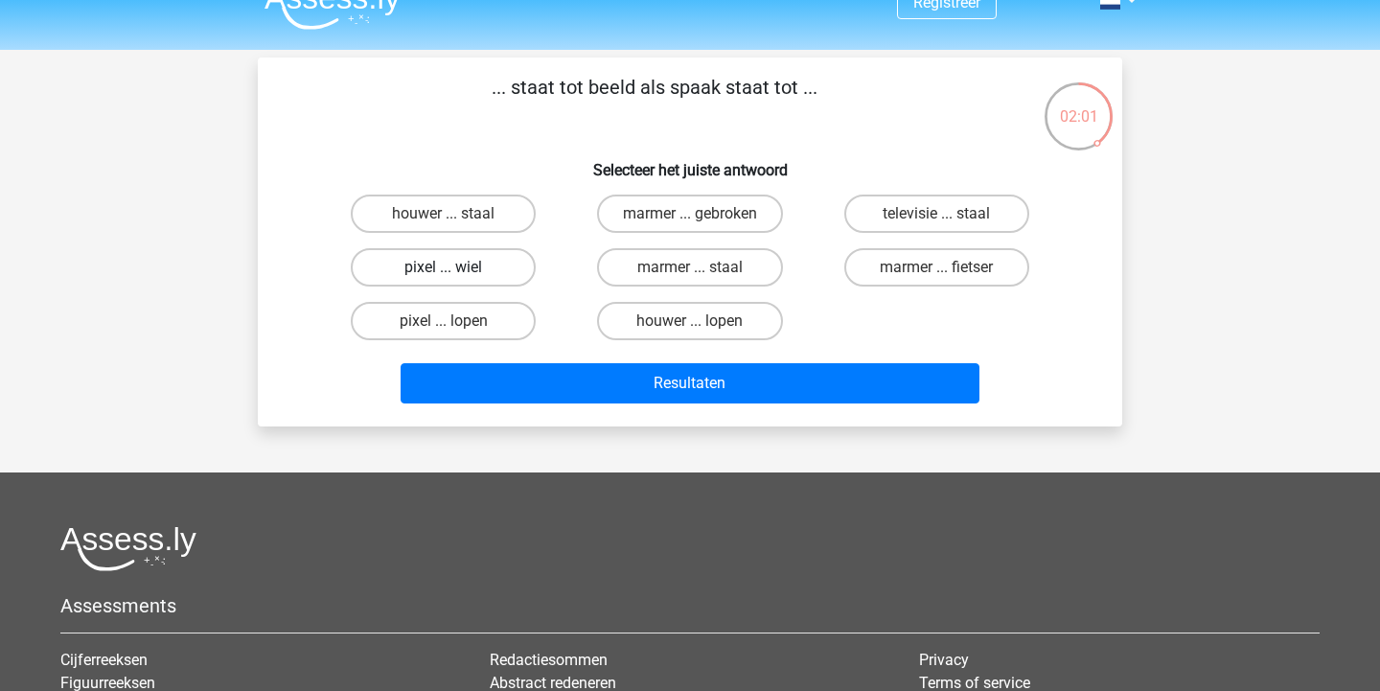
click at [501, 277] on label "pixel ... wiel" at bounding box center [443, 267] width 185 height 38
click at [456, 277] on input "pixel ... wiel" at bounding box center [450, 273] width 12 height 12
radio input "true"
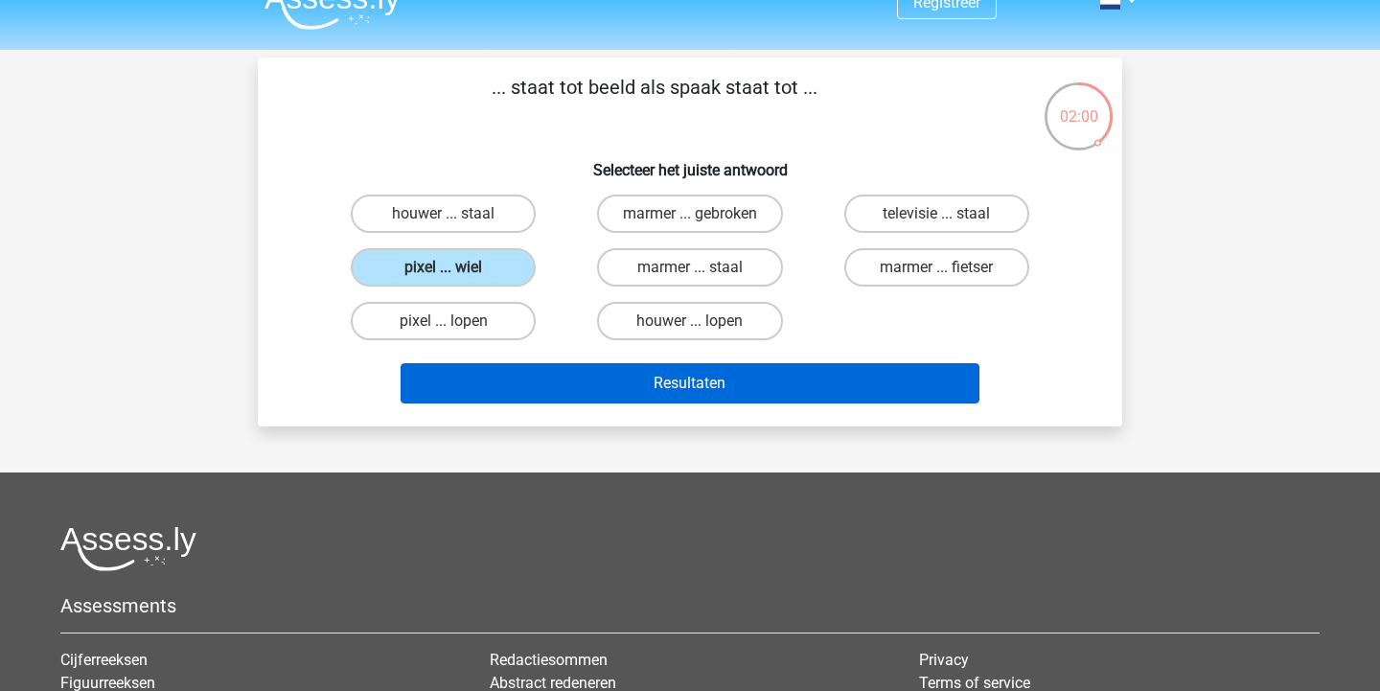
click at [589, 363] on button "Resultaten" at bounding box center [691, 383] width 580 height 40
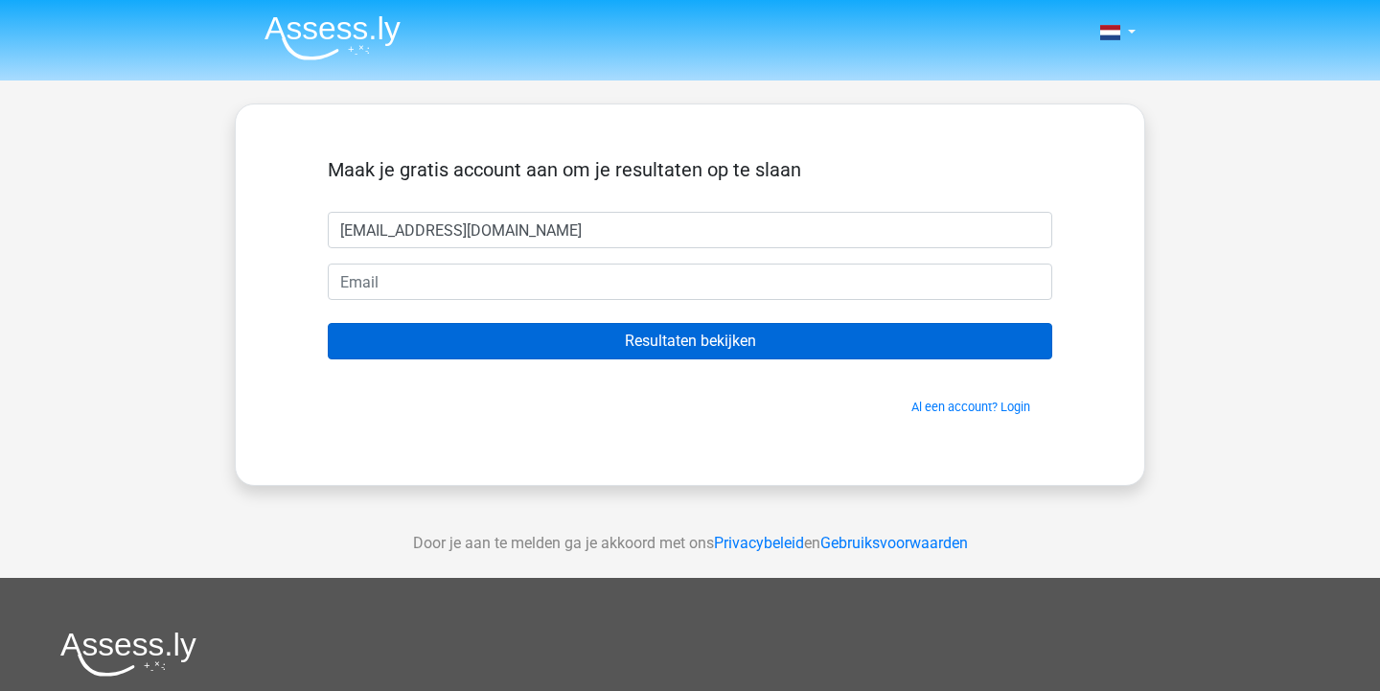
type input "leoniedejonge@kpnmail.nl"
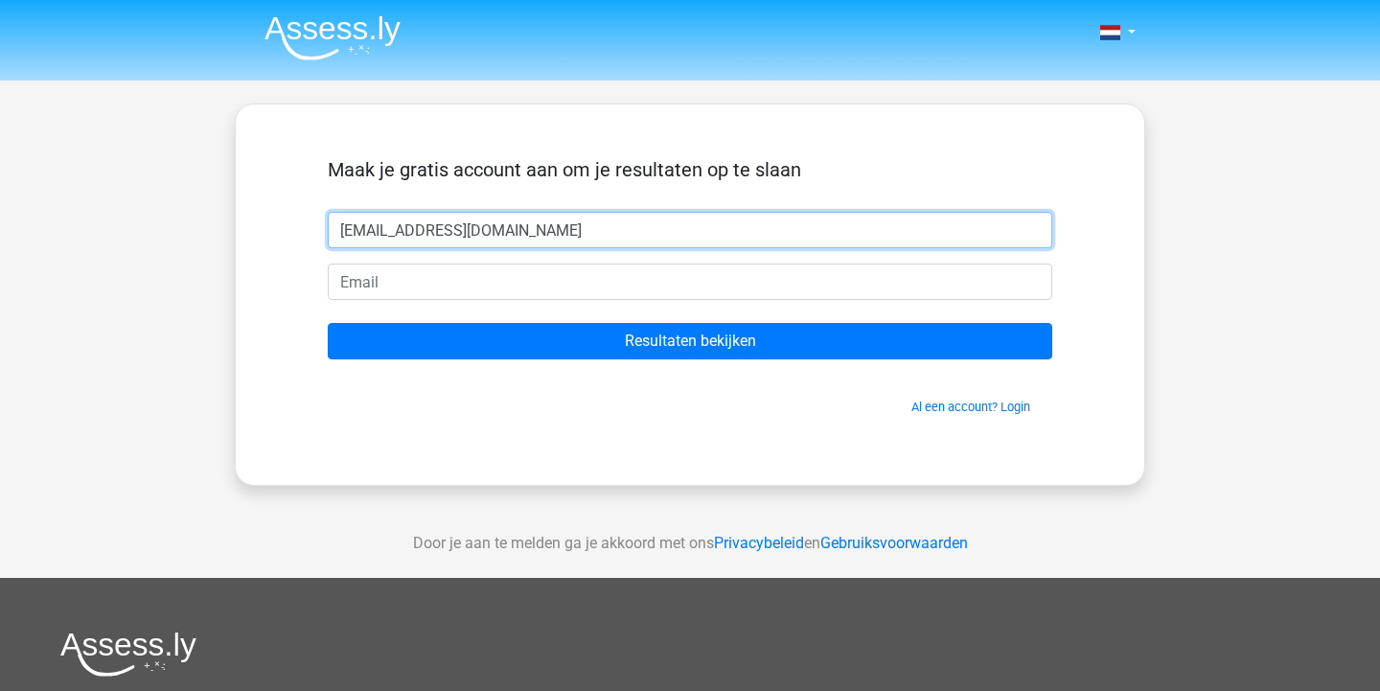
drag, startPoint x: 543, startPoint y: 233, endPoint x: 277, endPoint y: 227, distance: 265.6
click at [278, 226] on div "Maak je gratis account aan om je resultaten op te slaan leoniedejonge@kpnmail.n…" at bounding box center [690, 295] width 911 height 382
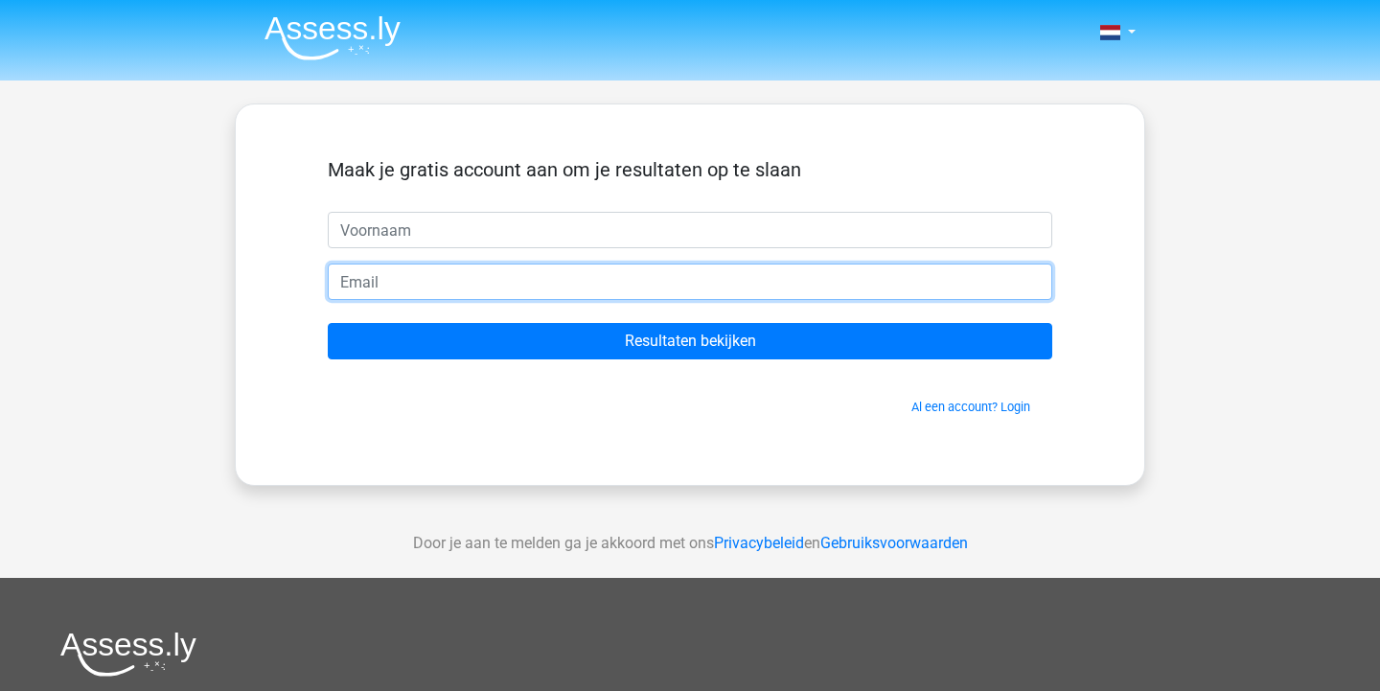
click at [376, 283] on input "email" at bounding box center [690, 282] width 725 height 36
paste input "[EMAIL_ADDRESS][DOMAIN_NAME]"
type input "[EMAIL_ADDRESS][DOMAIN_NAME]"
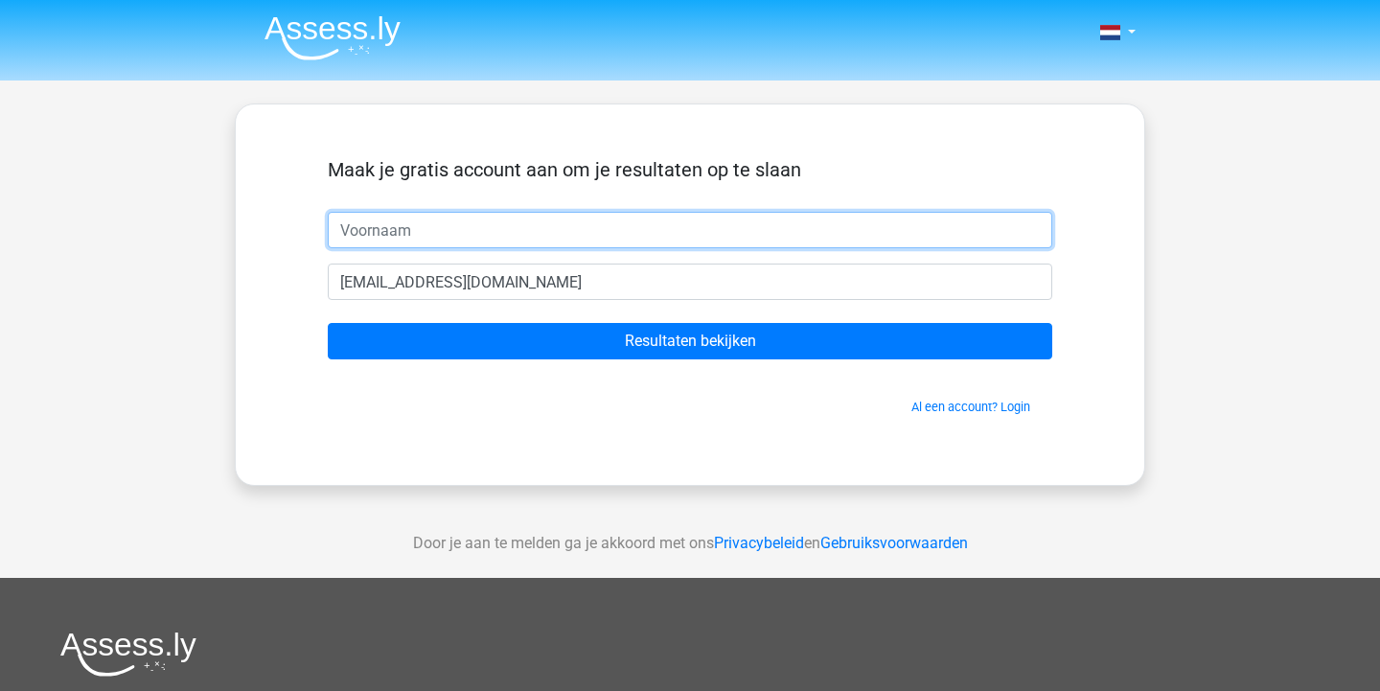
click at [371, 236] on input "text" at bounding box center [690, 230] width 725 height 36
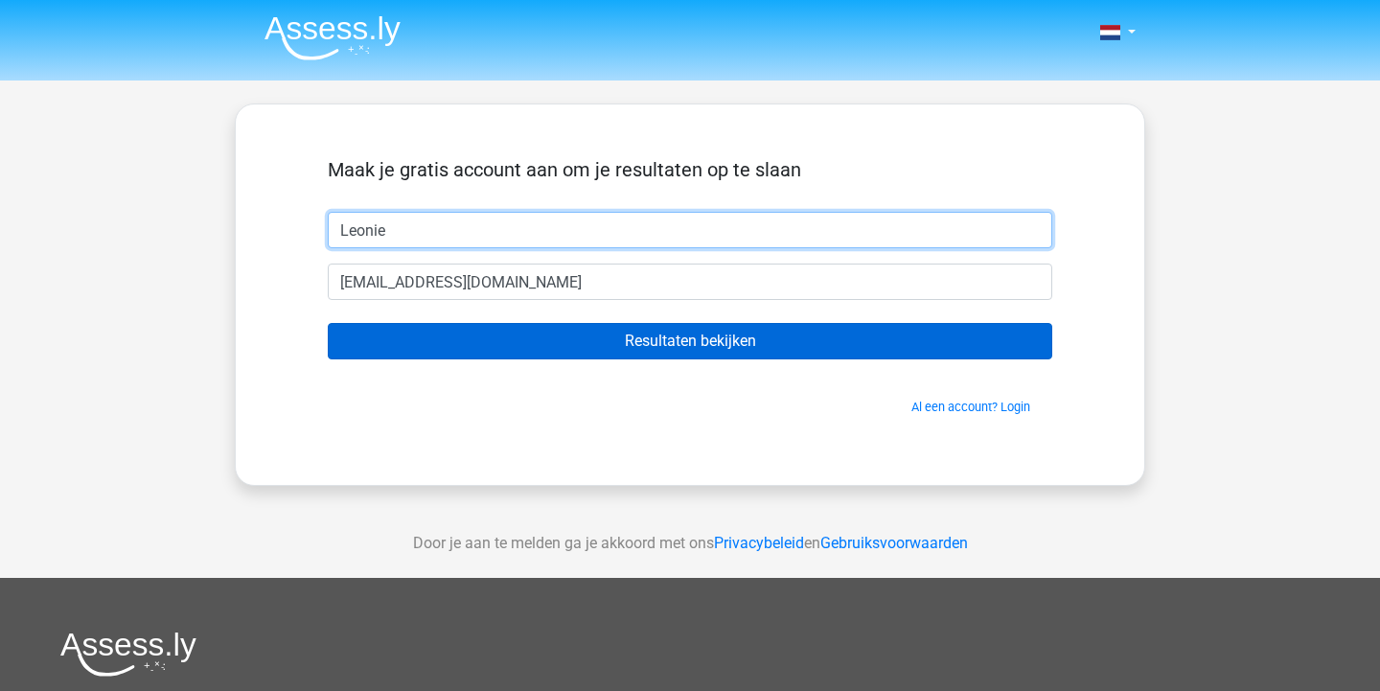
type input "Leonie"
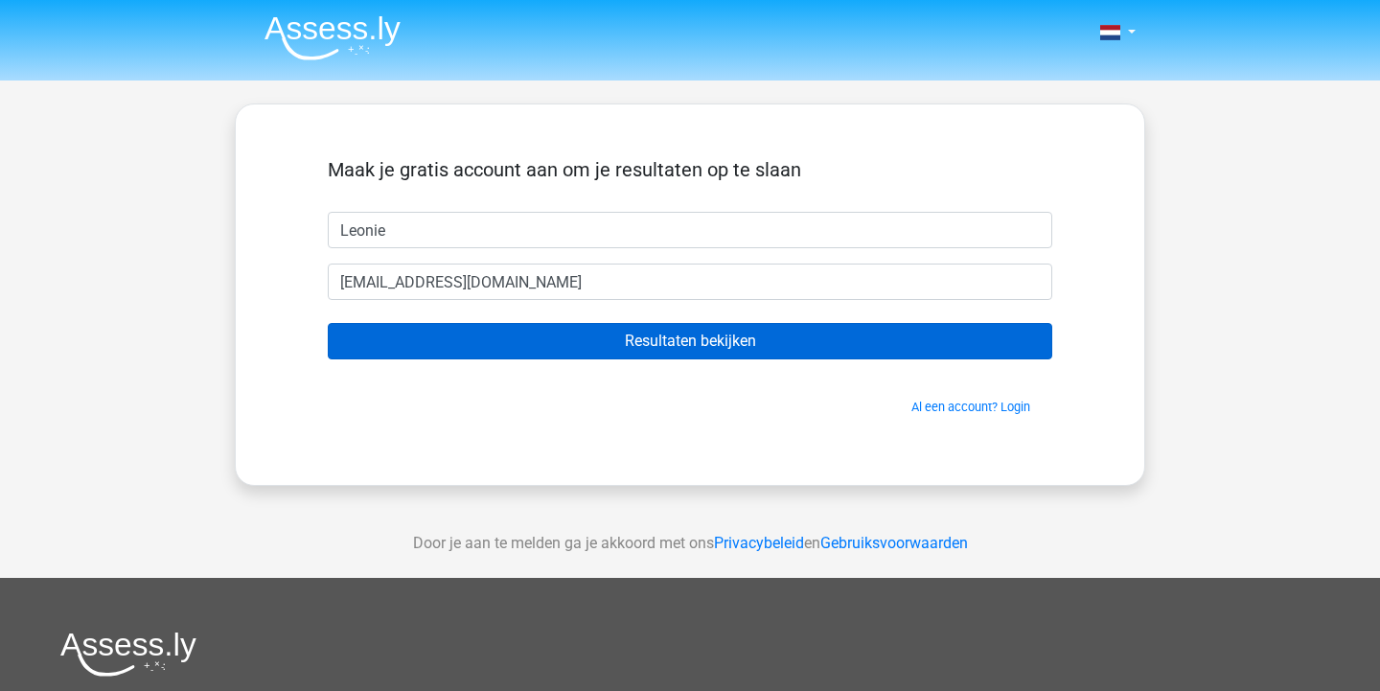
click at [536, 342] on input "Resultaten bekijken" at bounding box center [690, 341] width 725 height 36
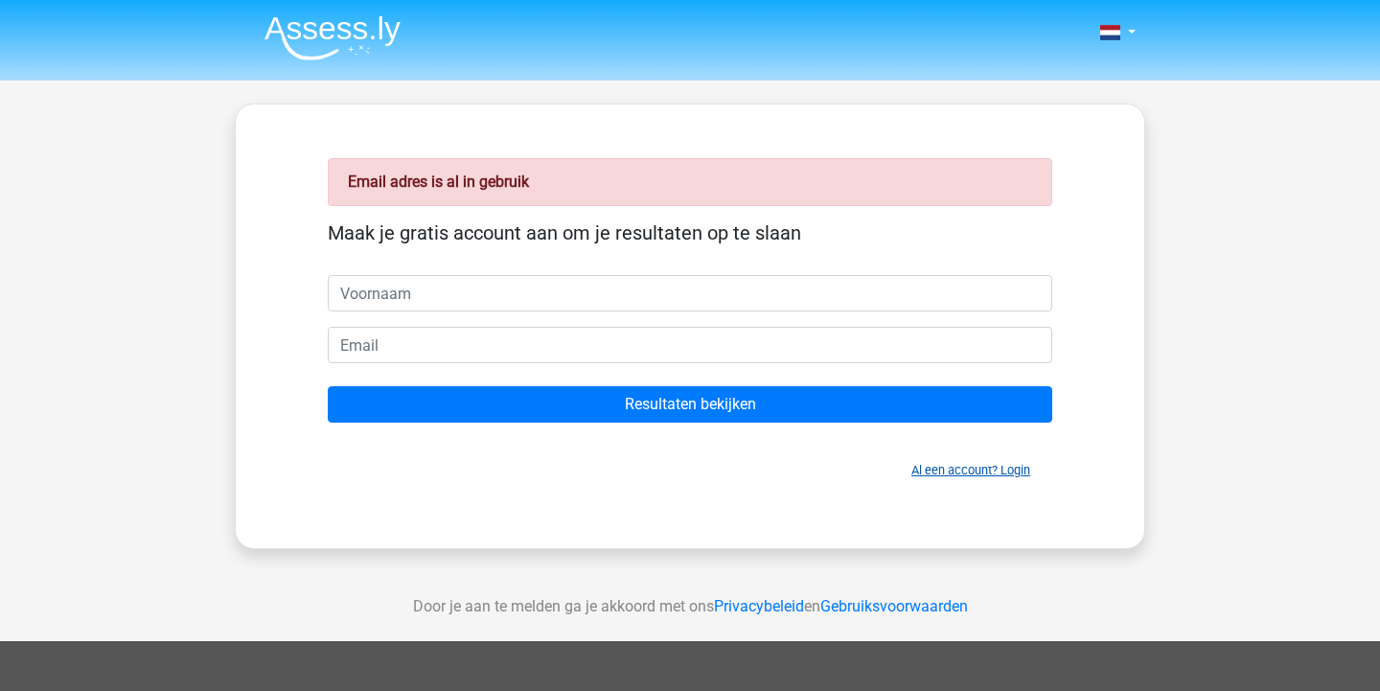
click at [1016, 475] on link "Al een account? Login" at bounding box center [971, 470] width 119 height 14
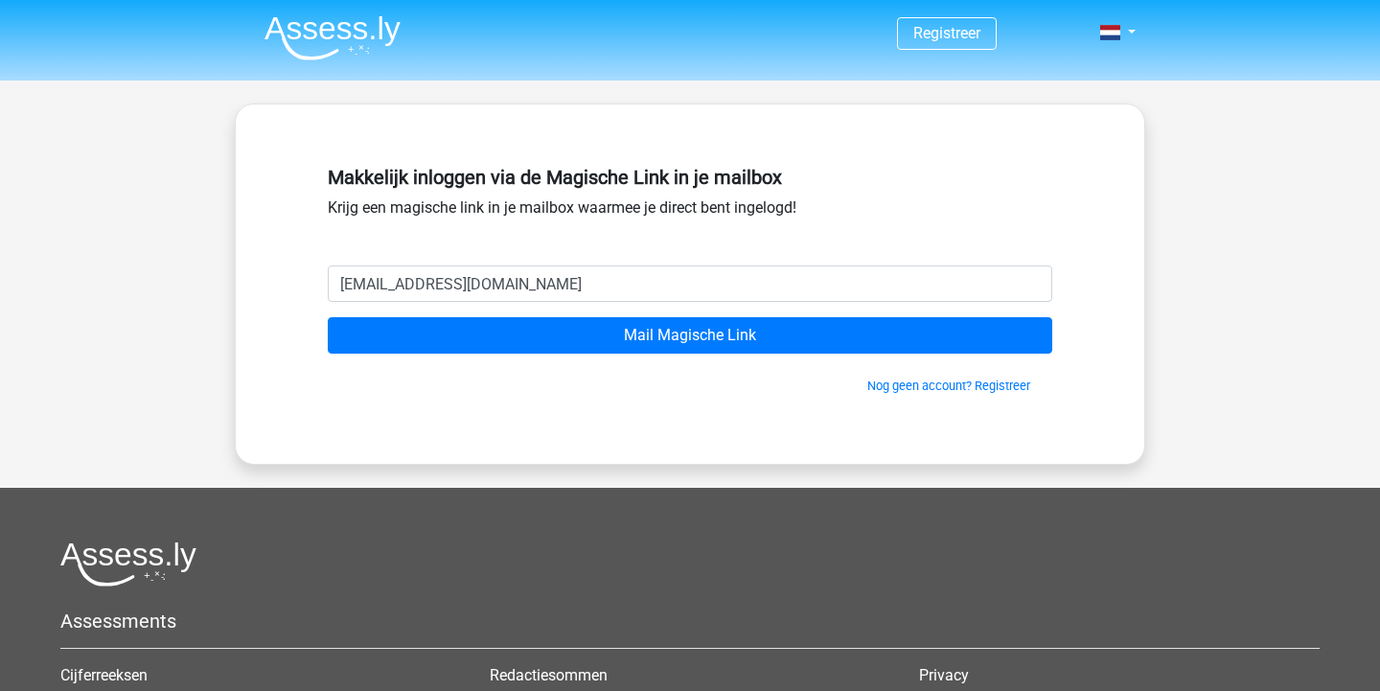
type input "[EMAIL_ADDRESS][DOMAIN_NAME]"
click at [690, 335] on input "Mail Magische Link" at bounding box center [690, 335] width 725 height 36
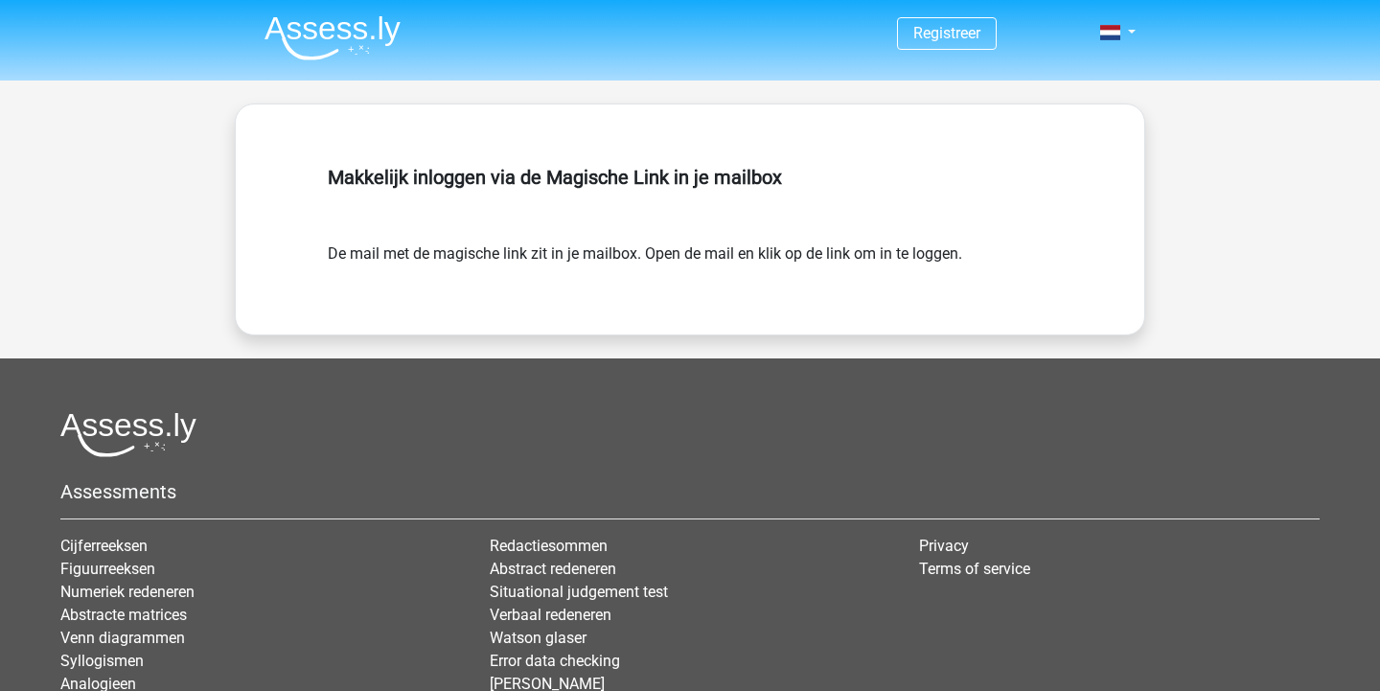
click at [347, 59] on img at bounding box center [333, 37] width 136 height 45
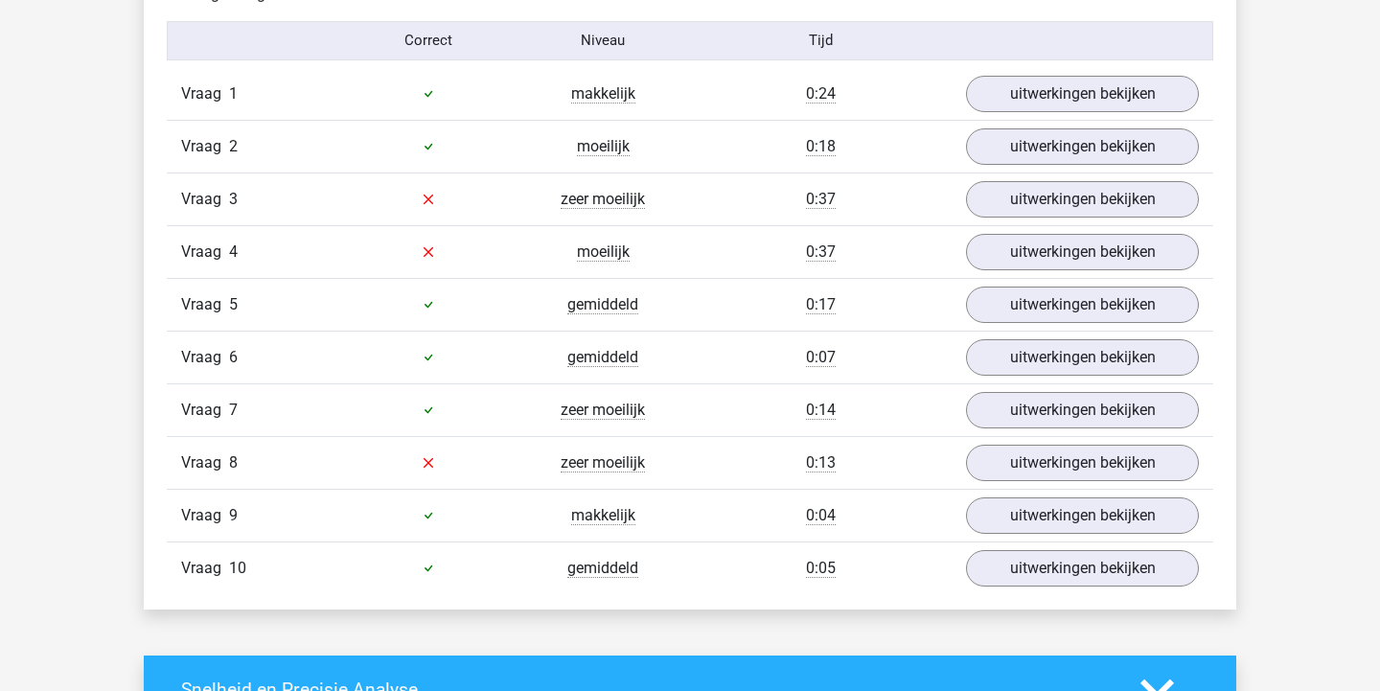
scroll to position [1688, 0]
click at [1113, 468] on link "uitwerkingen bekijken" at bounding box center [1082, 463] width 267 height 42
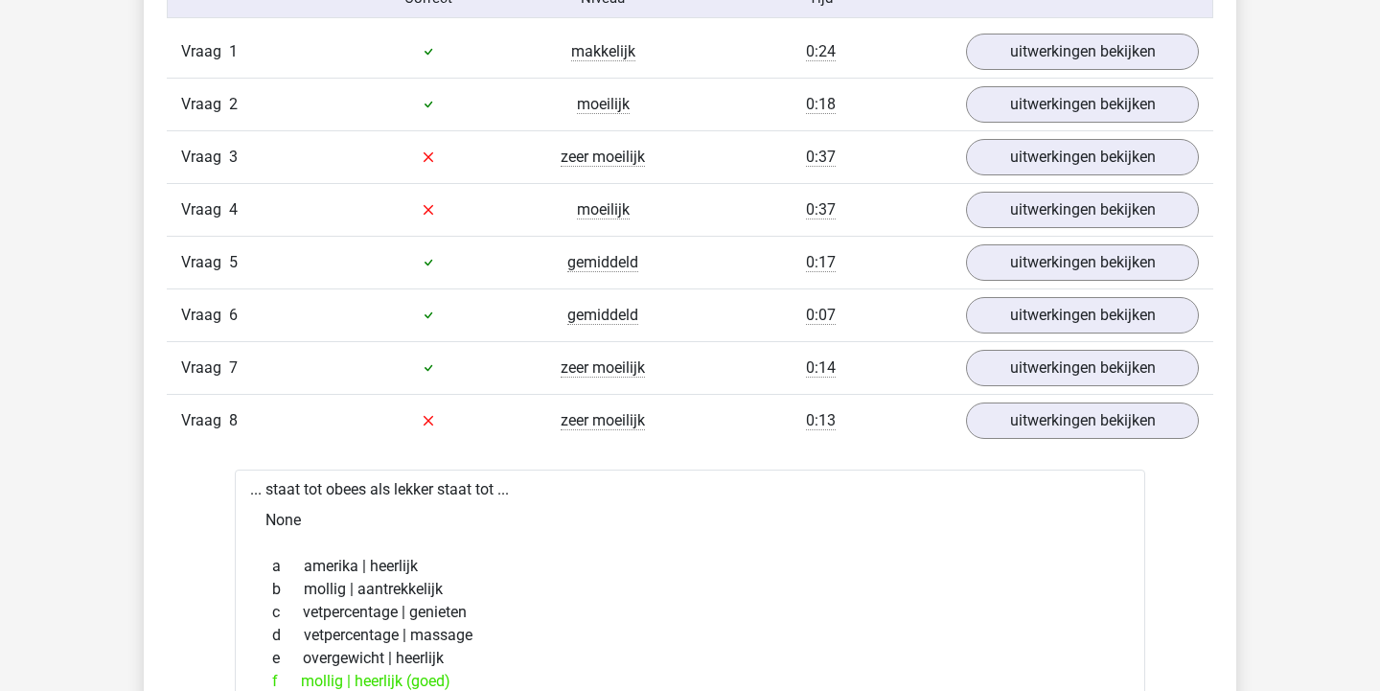
scroll to position [1729, 0]
click at [1070, 146] on link "uitwerkingen bekijken" at bounding box center [1082, 158] width 267 height 42
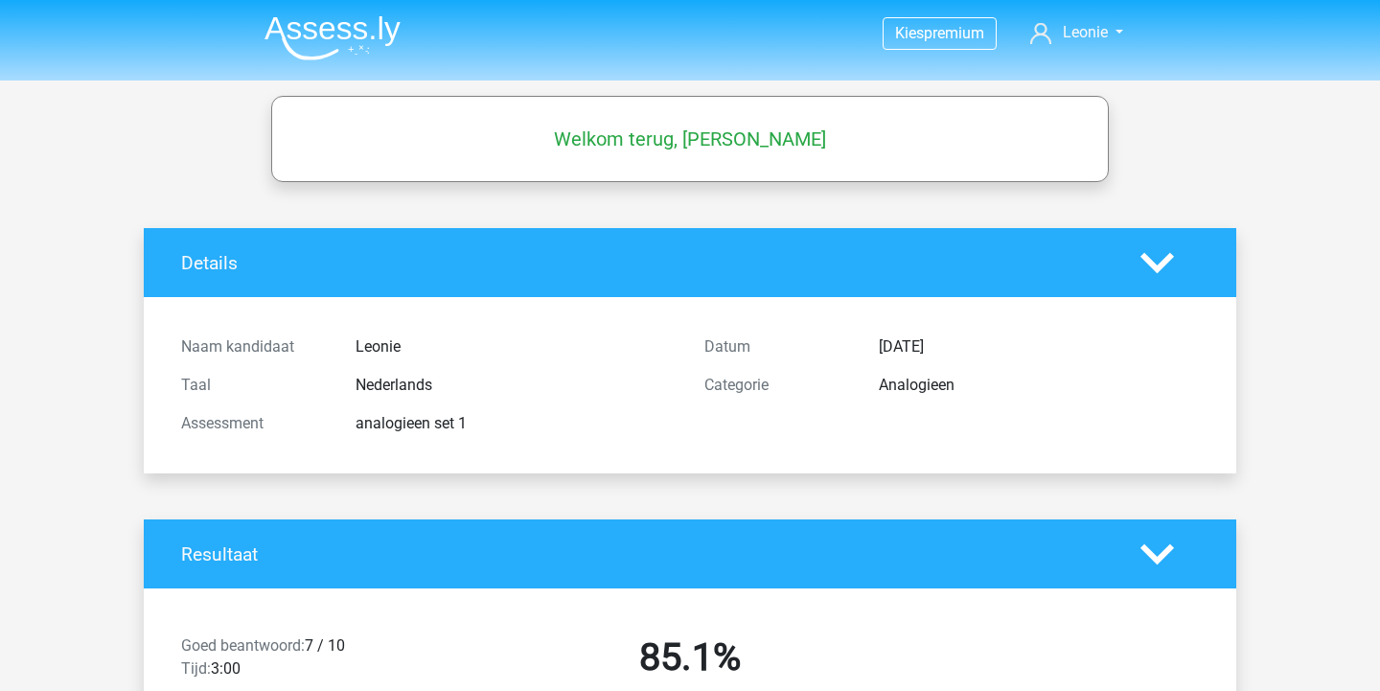
scroll to position [0, 0]
click at [326, 24] on img at bounding box center [333, 37] width 136 height 45
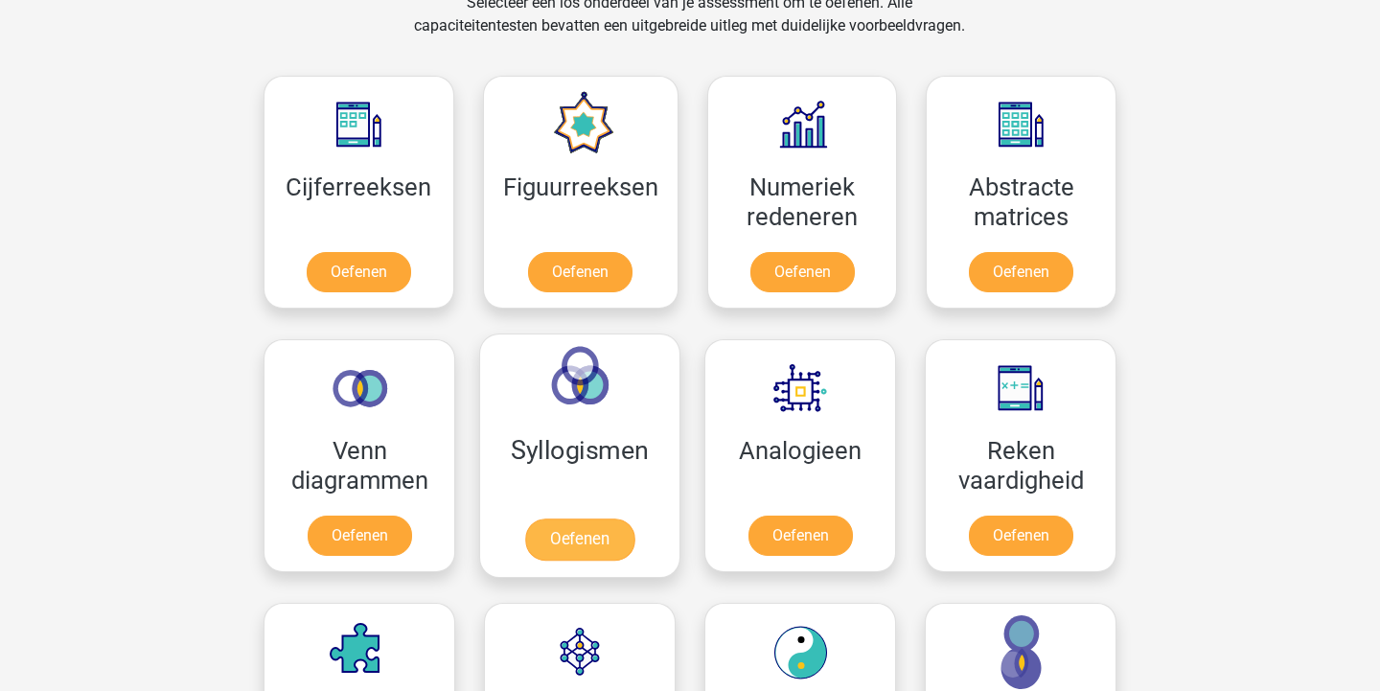
scroll to position [822, 0]
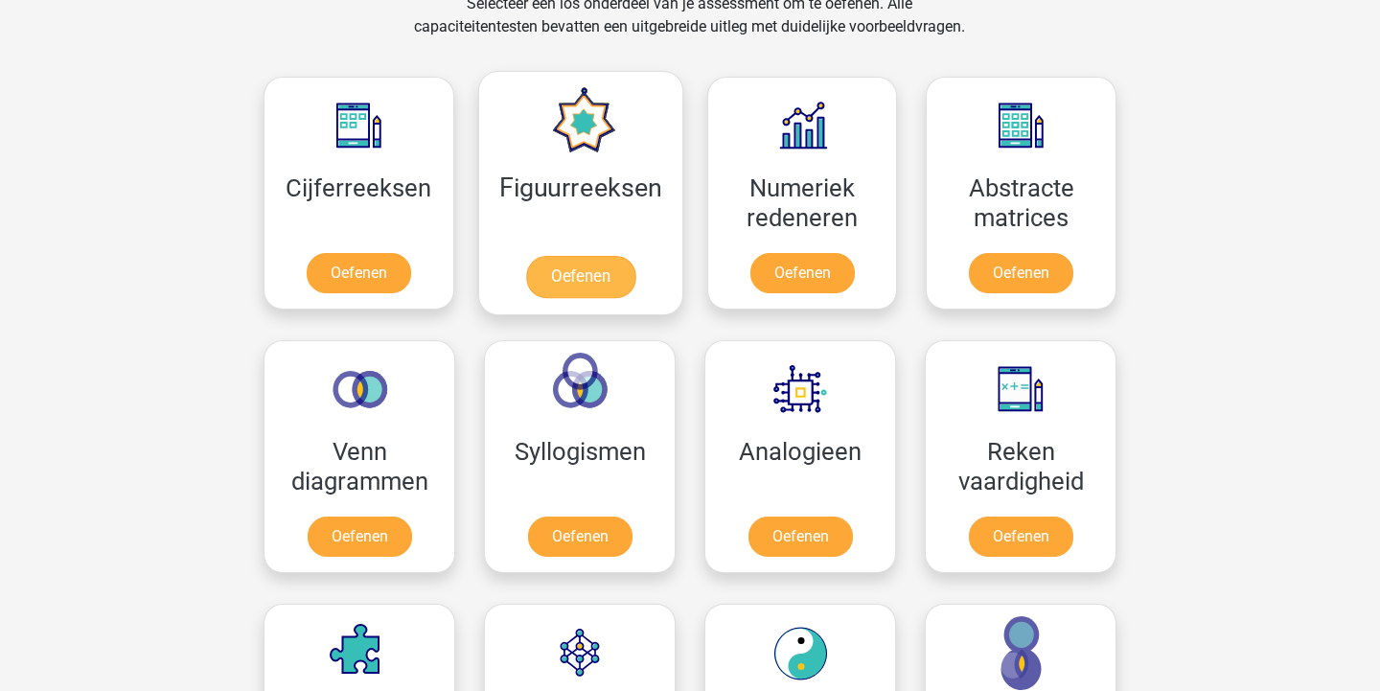
click at [609, 264] on link "Oefenen" at bounding box center [579, 277] width 109 height 42
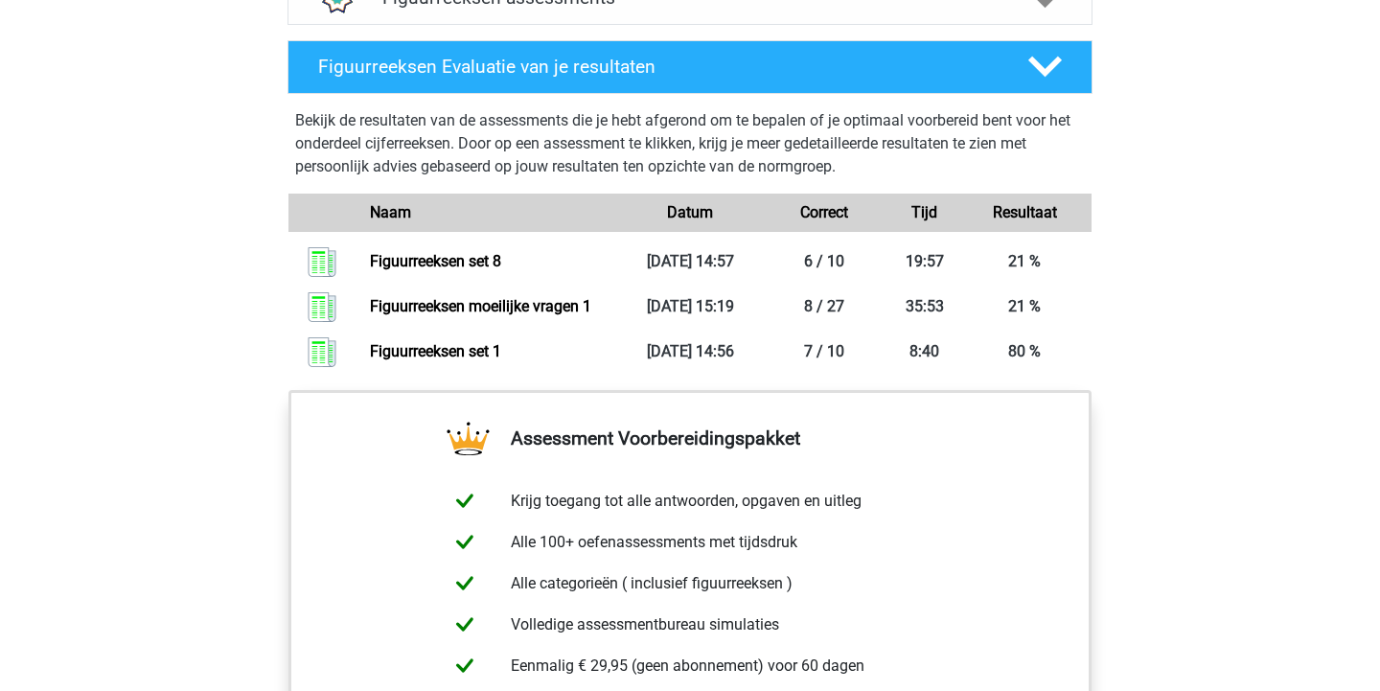
scroll to position [1094, 0]
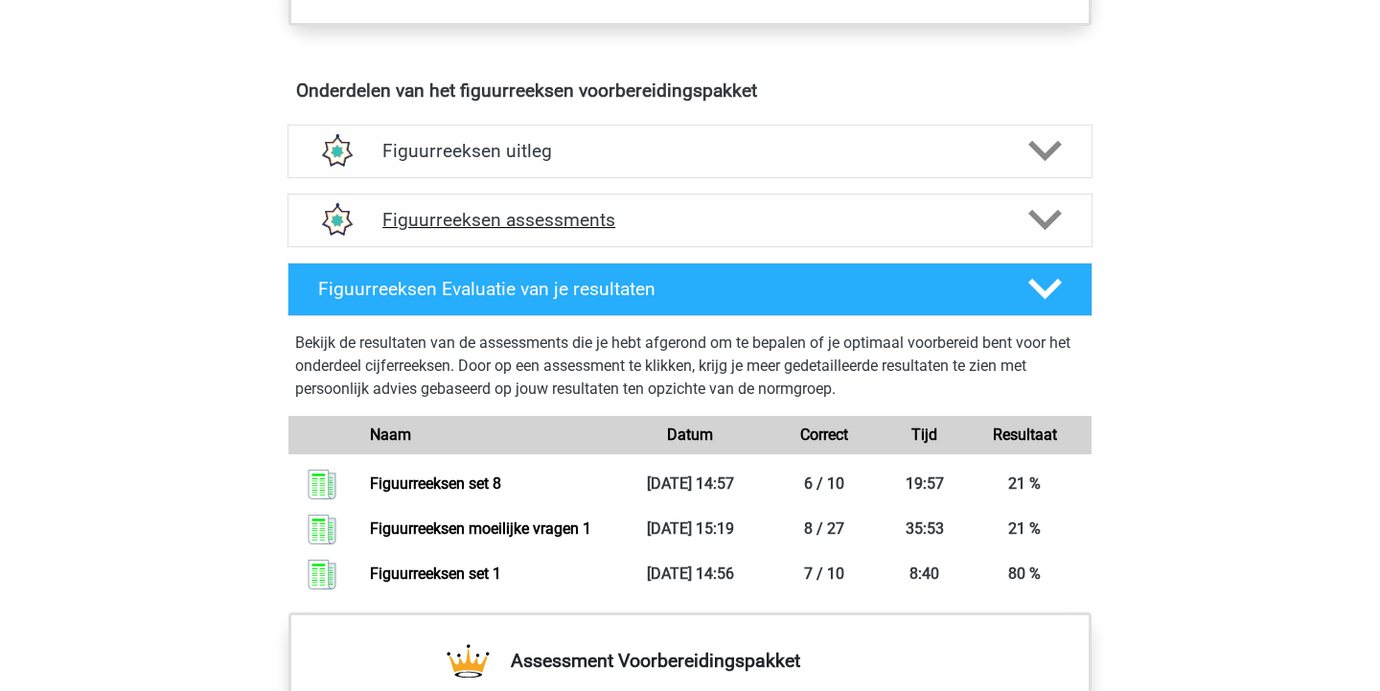
click at [710, 208] on div "Figuurreeksen assessments" at bounding box center [690, 221] width 805 height 54
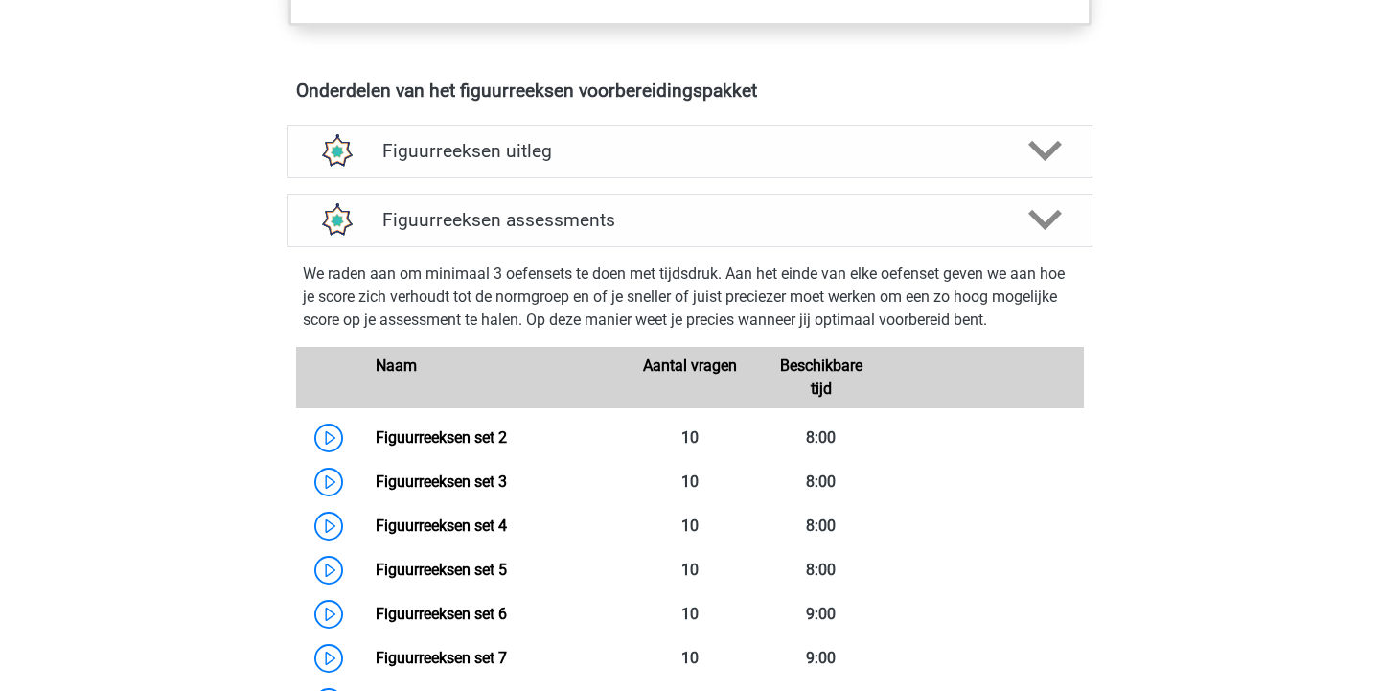
scroll to position [1206, 0]
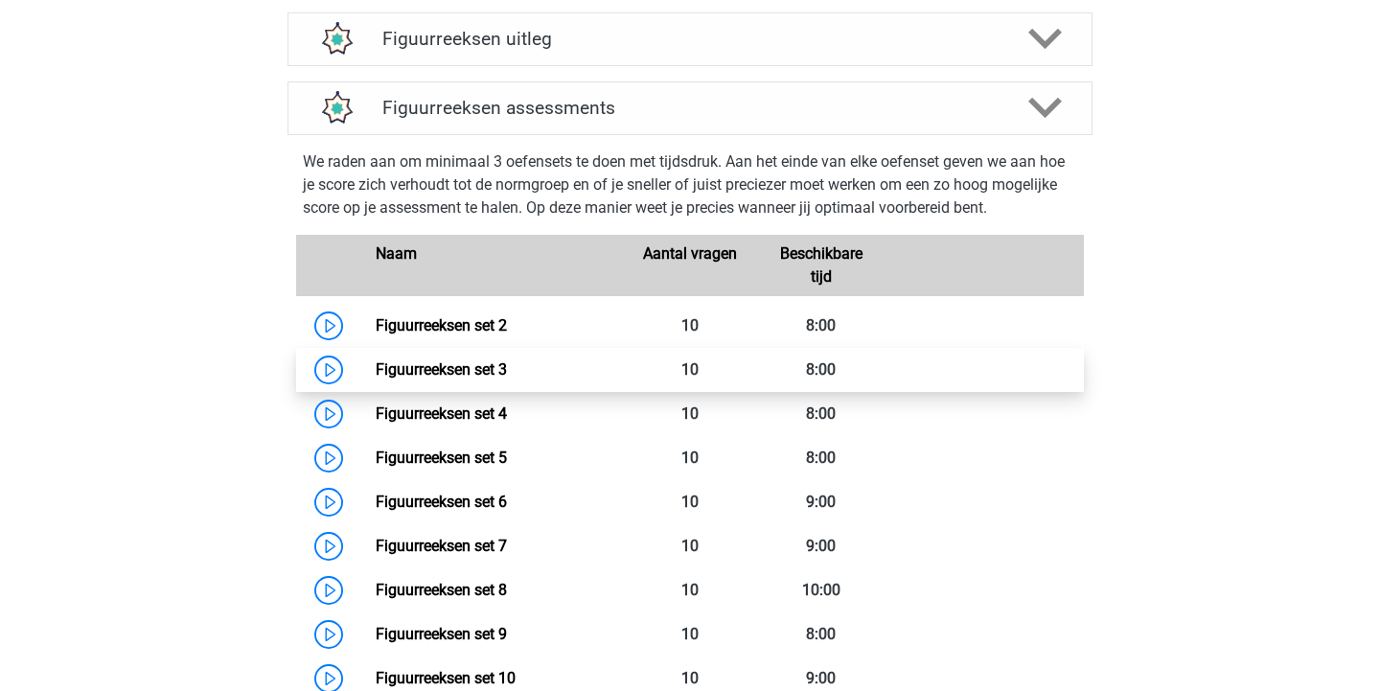
click at [507, 379] on link "Figuurreeksen set 3" at bounding box center [441, 369] width 131 height 18
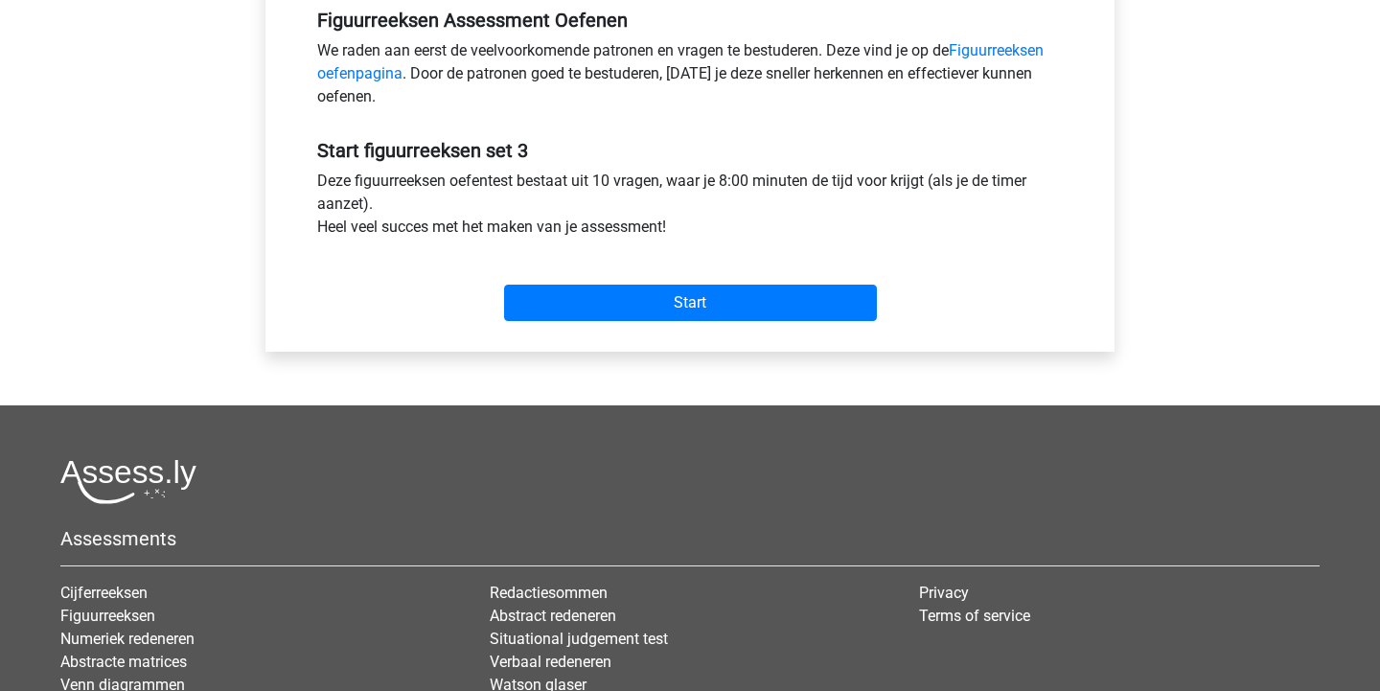
scroll to position [658, 0]
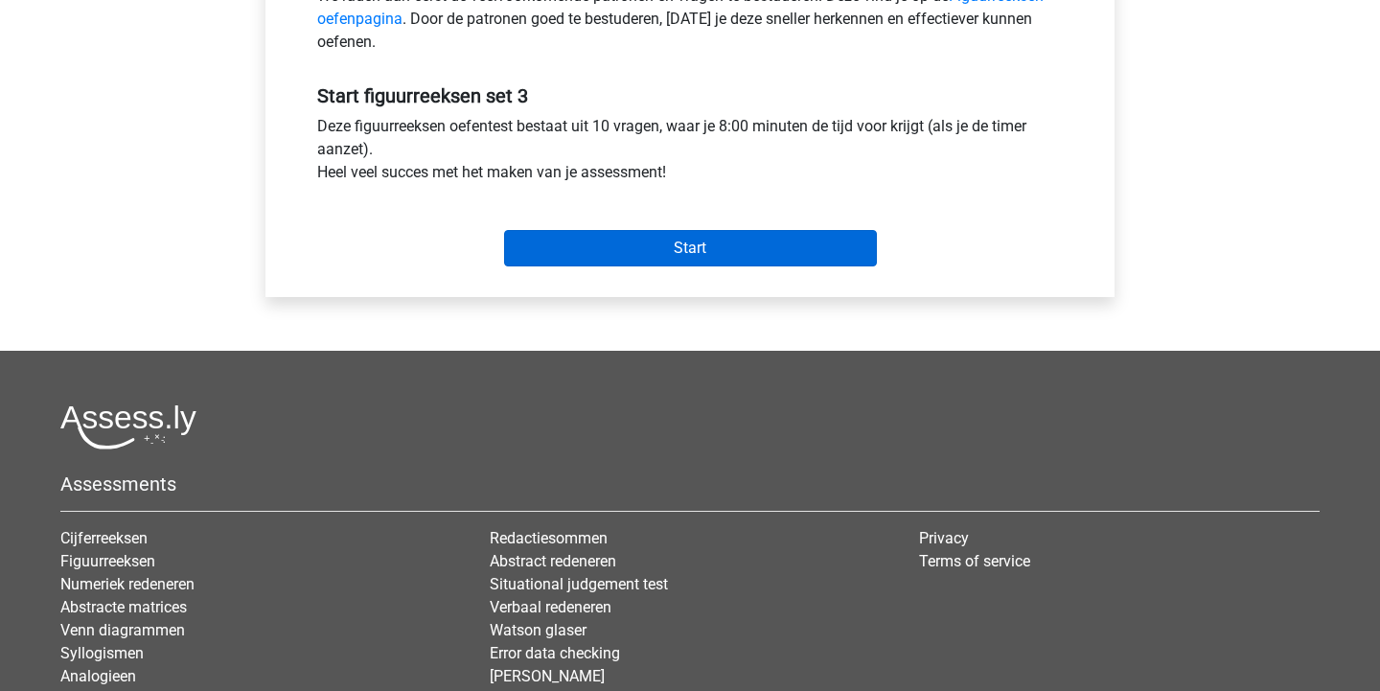
click at [678, 238] on input "Start" at bounding box center [690, 248] width 373 height 36
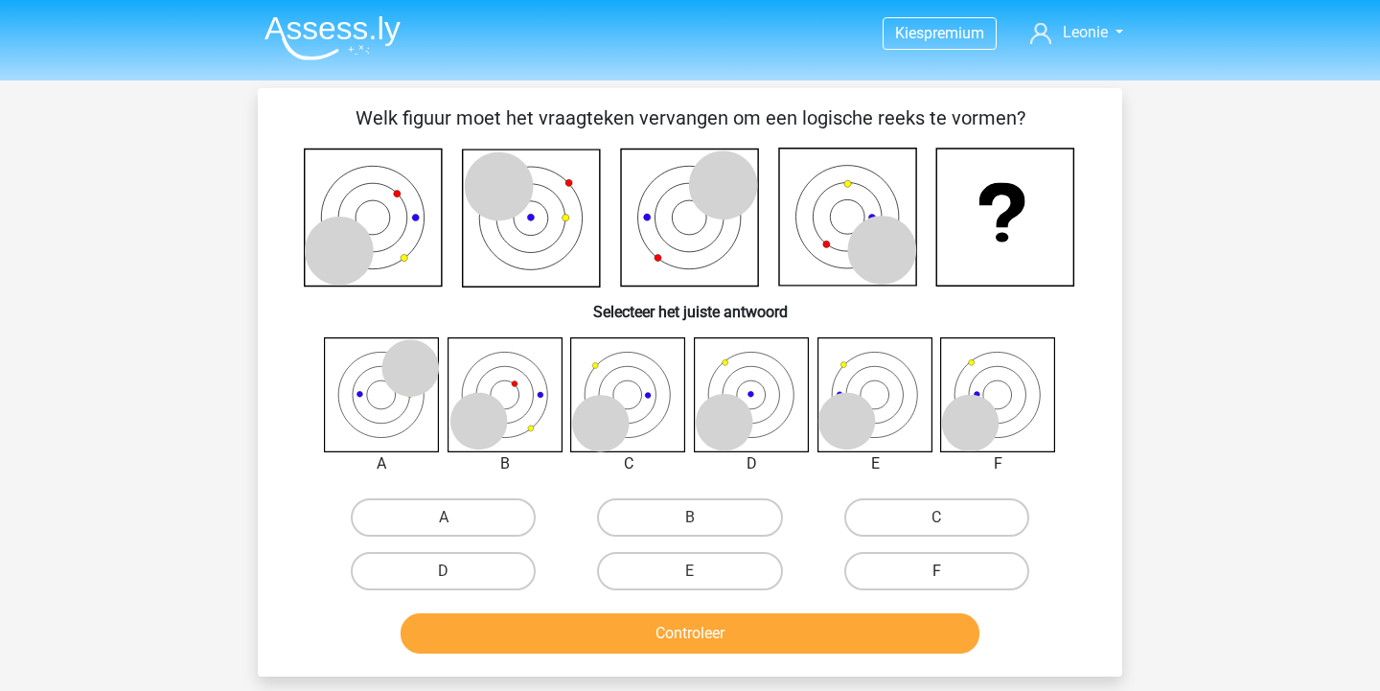
click at [952, 556] on label "F" at bounding box center [936, 571] width 185 height 38
click at [949, 571] on input "F" at bounding box center [942, 577] width 12 height 12
radio input "true"
click at [920, 627] on button "Controleer" at bounding box center [691, 633] width 580 height 40
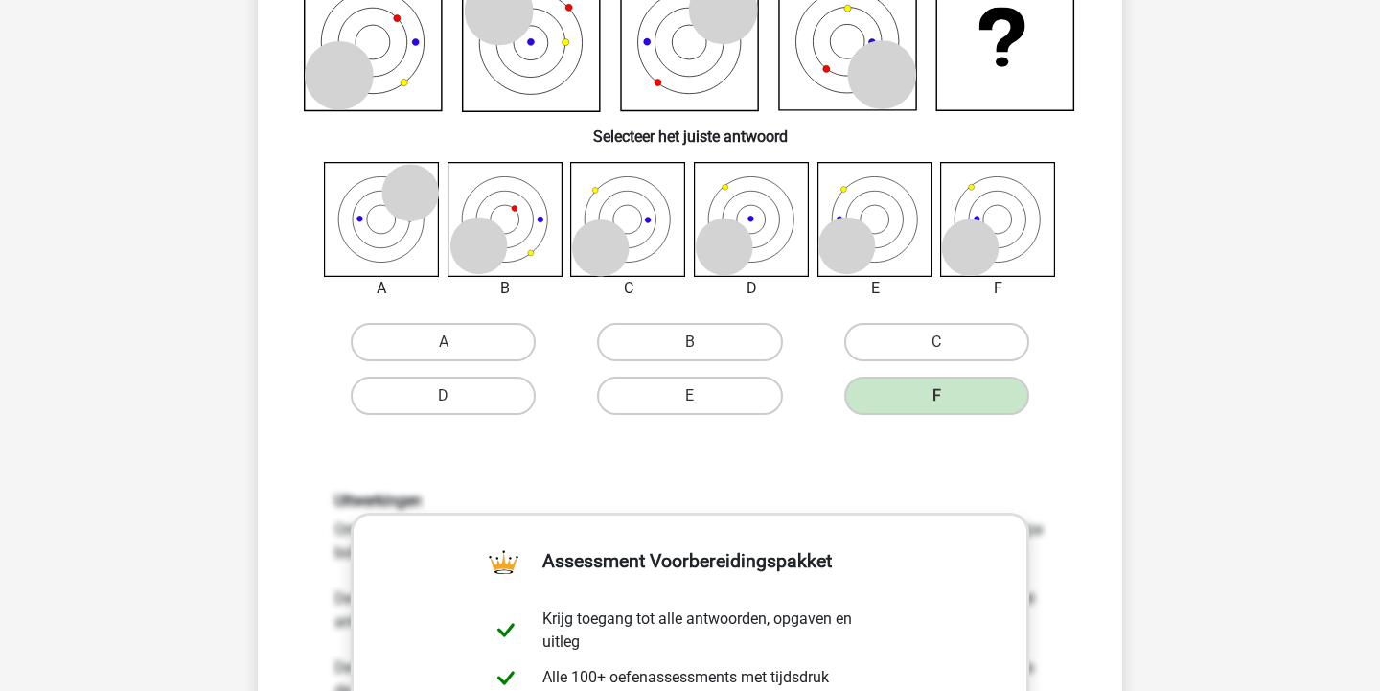
scroll to position [655, 0]
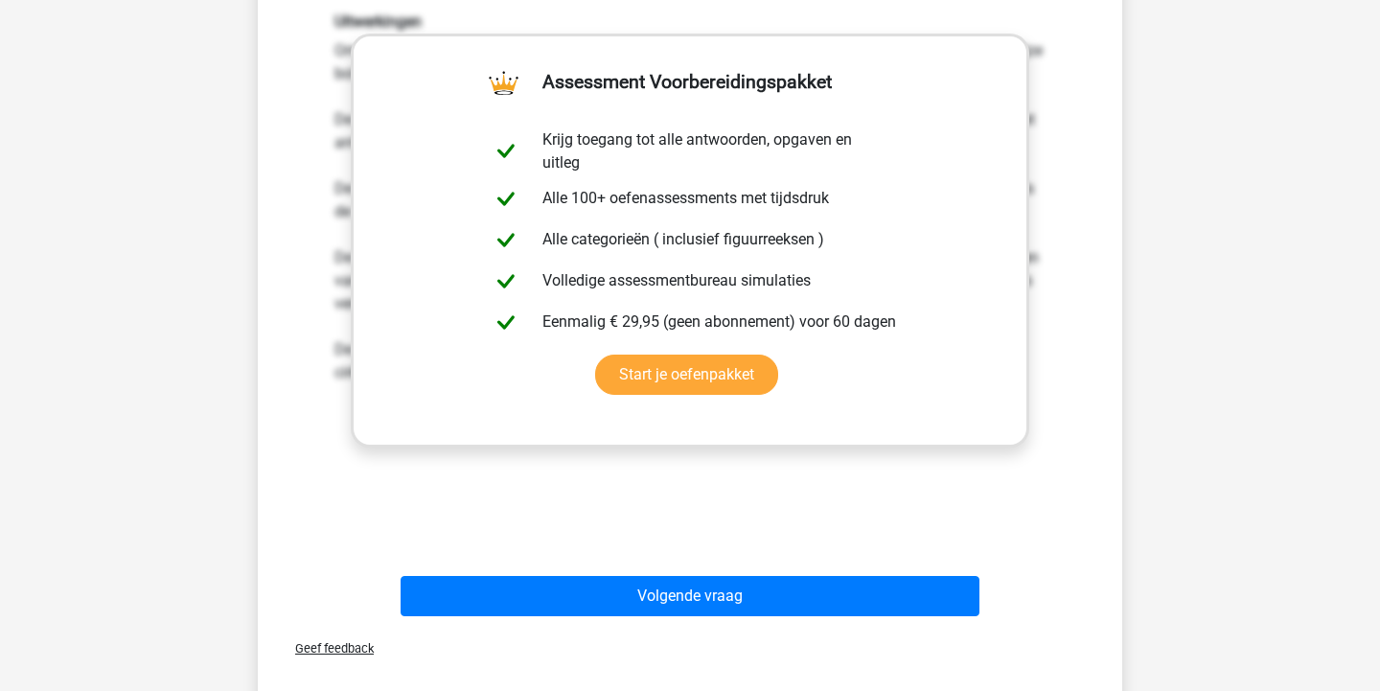
click at [874, 626] on div "Geef feedback" at bounding box center [690, 648] width 849 height 49
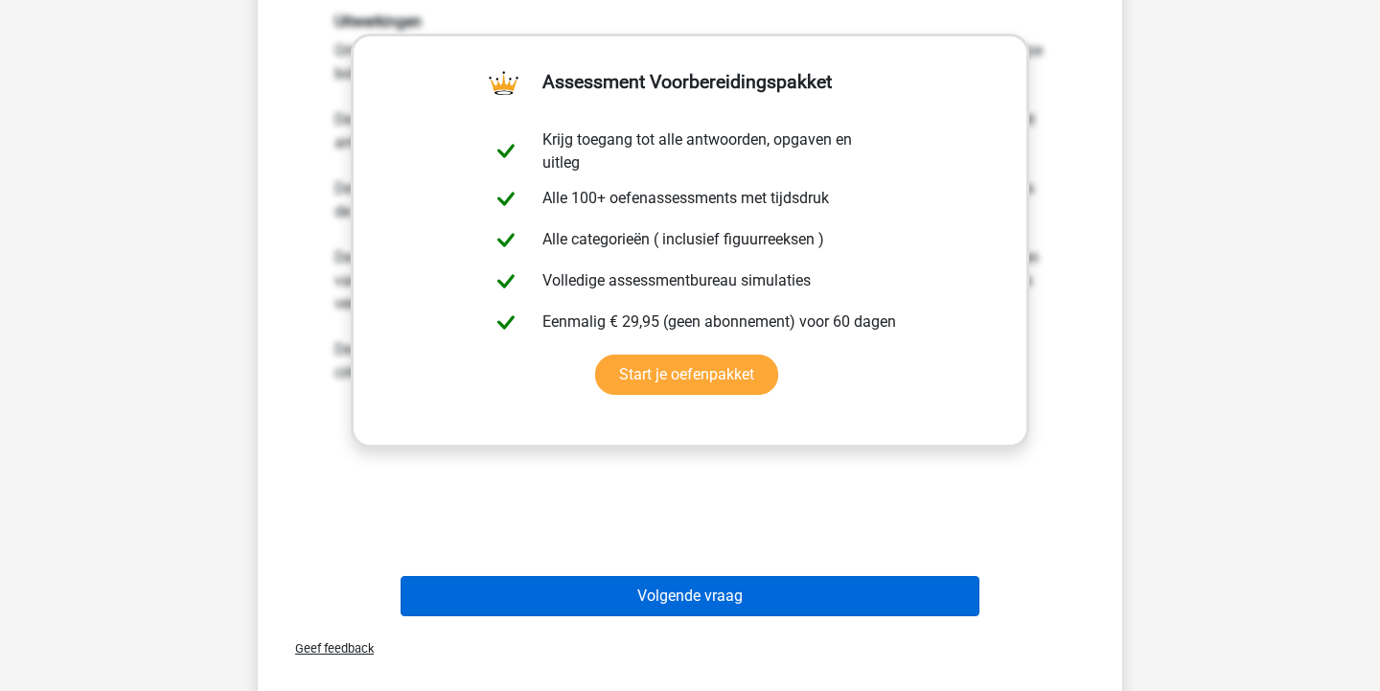
click at [874, 612] on button "Volgende vraag" at bounding box center [691, 596] width 580 height 40
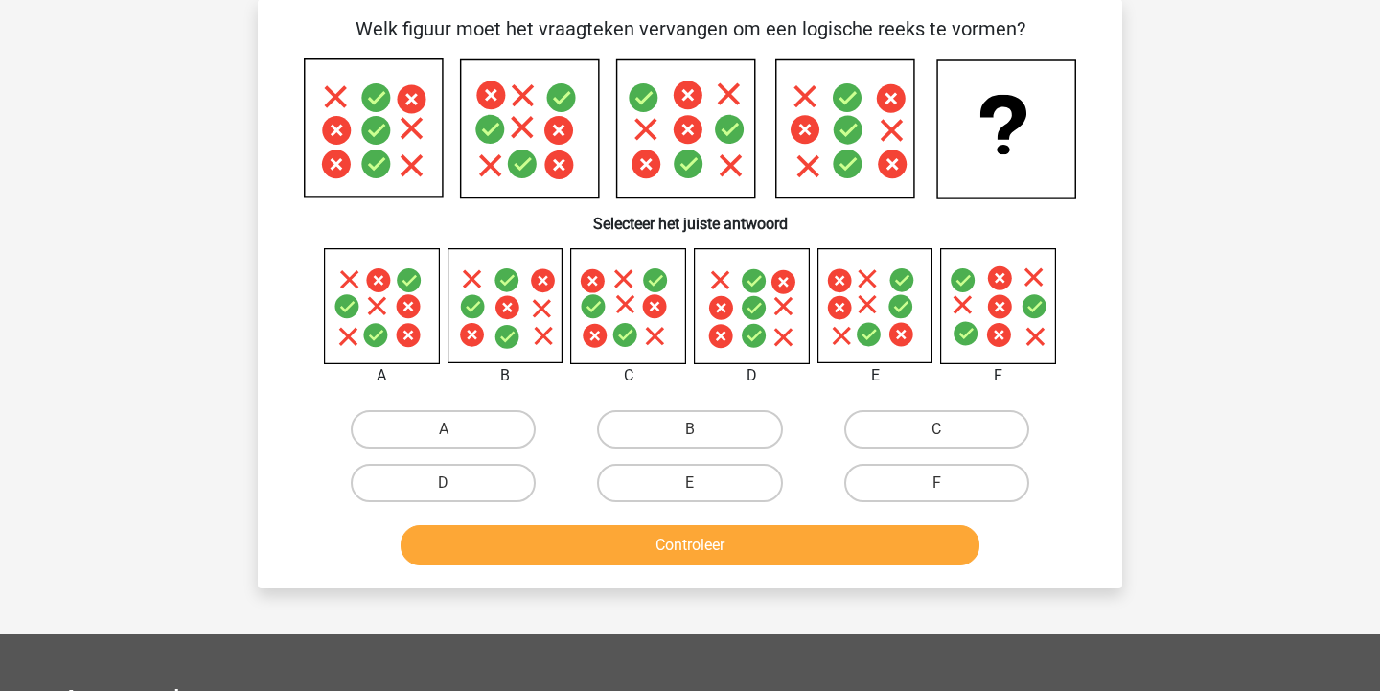
scroll to position [88, 0]
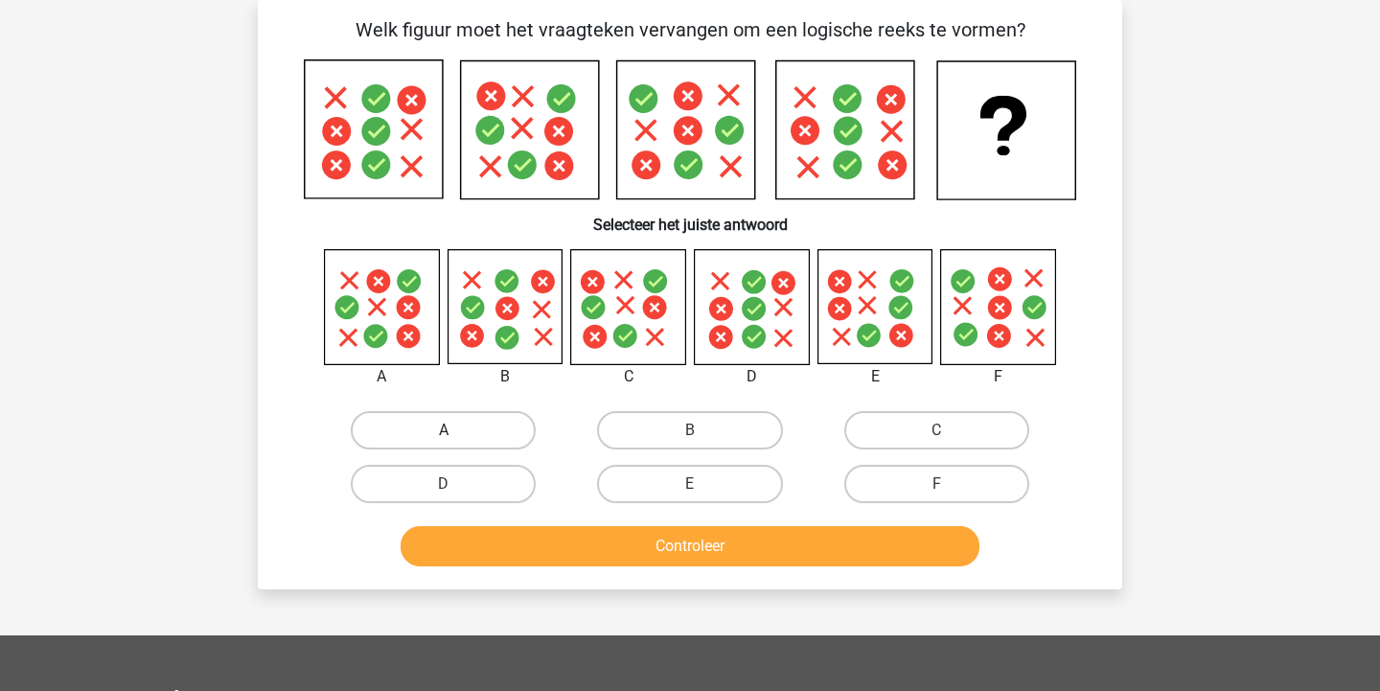
click at [448, 426] on label "A" at bounding box center [443, 430] width 185 height 38
click at [448, 430] on input "A" at bounding box center [450, 436] width 12 height 12
radio input "true"
click at [540, 543] on button "Controleer" at bounding box center [691, 546] width 580 height 40
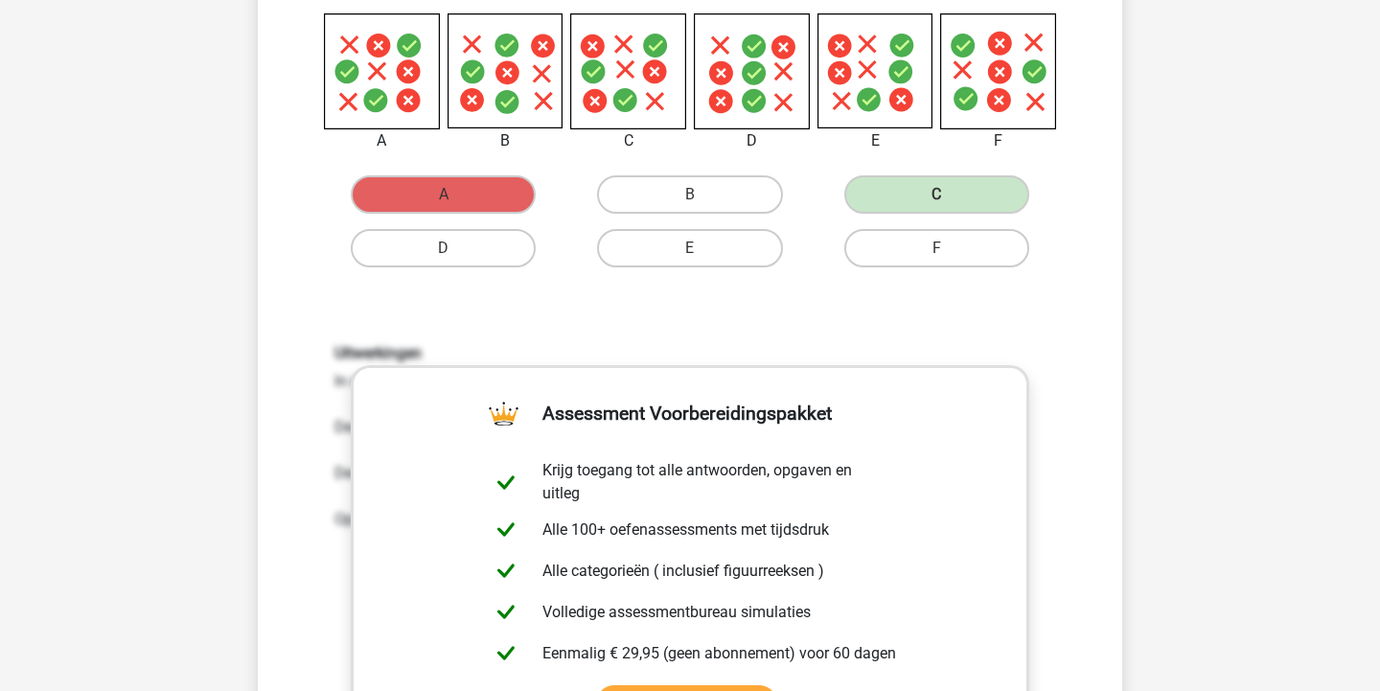
scroll to position [609, 0]
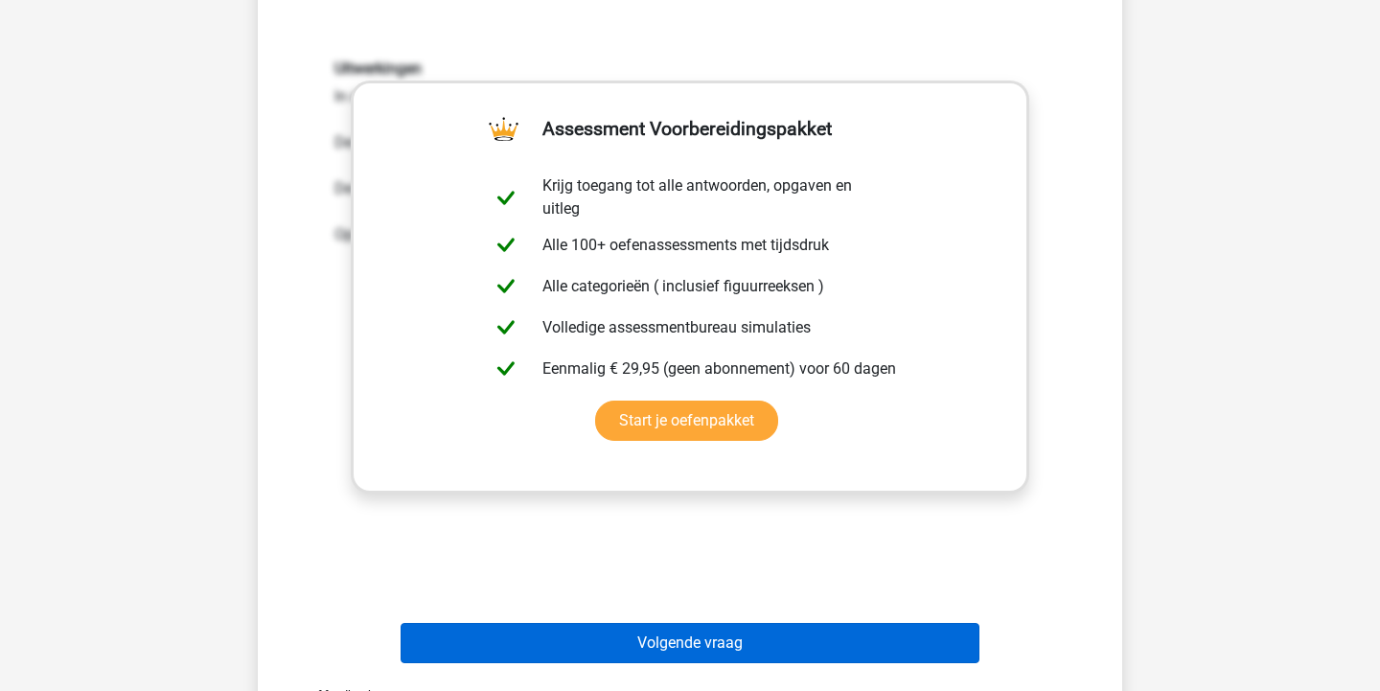
click at [751, 635] on button "Volgende vraag" at bounding box center [691, 643] width 580 height 40
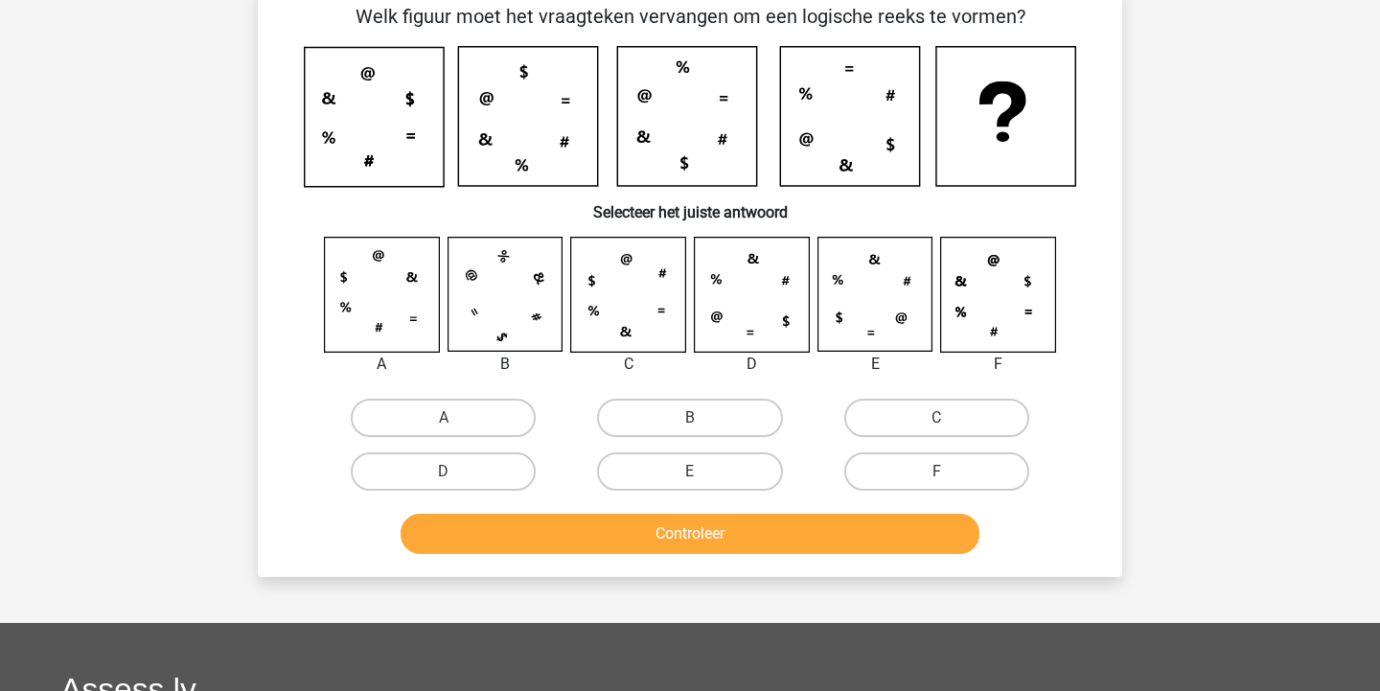
scroll to position [88, 0]
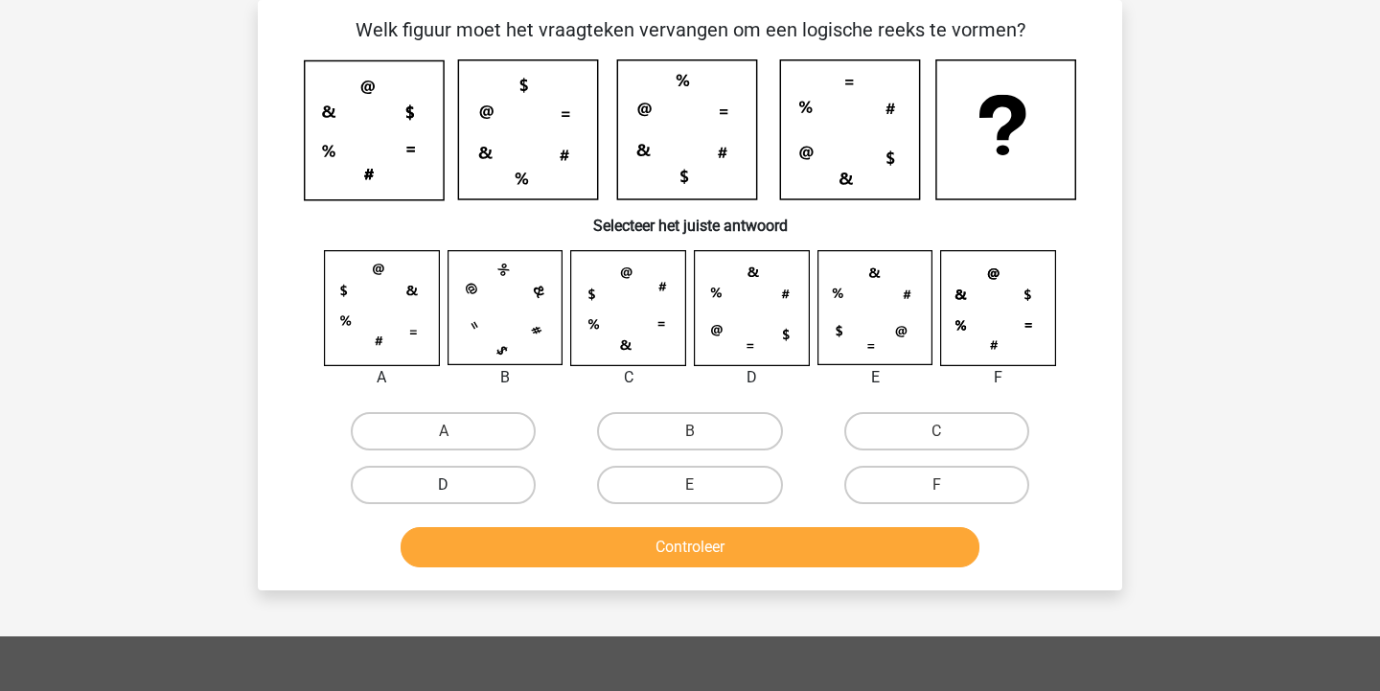
click at [496, 491] on label "D" at bounding box center [443, 485] width 185 height 38
click at [456, 491] on input "D" at bounding box center [450, 491] width 12 height 12
radio input "true"
click at [583, 553] on button "Controleer" at bounding box center [691, 547] width 580 height 40
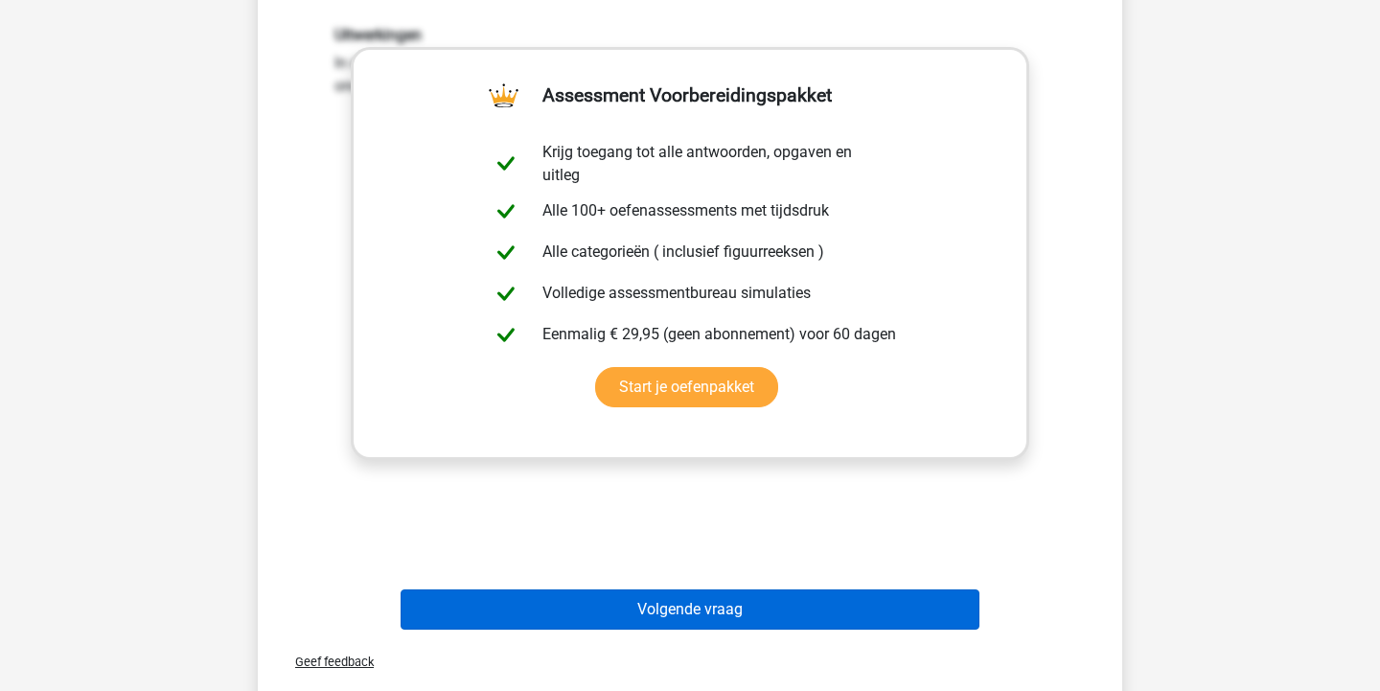
click at [669, 591] on button "Volgende vraag" at bounding box center [691, 609] width 580 height 40
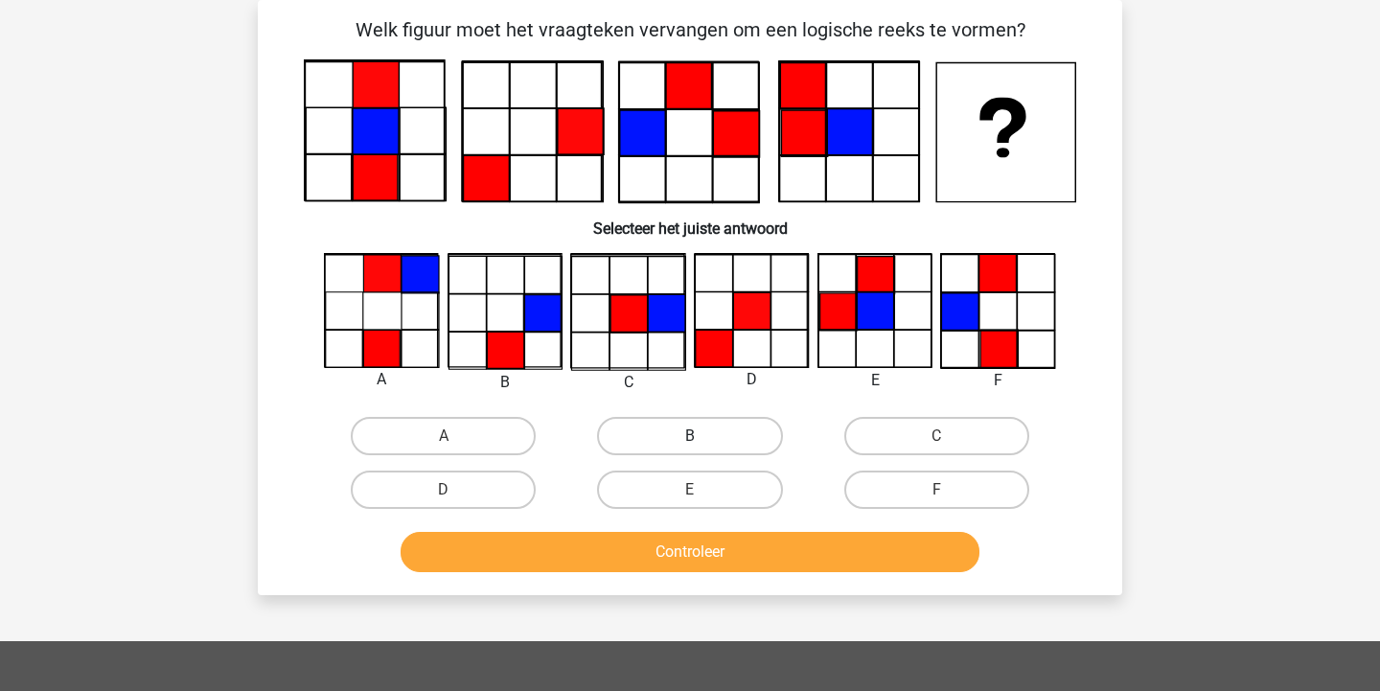
click at [745, 424] on label "B" at bounding box center [689, 436] width 185 height 38
click at [703, 436] on input "B" at bounding box center [696, 442] width 12 height 12
radio input "true"
click at [735, 567] on button "Controleer" at bounding box center [691, 552] width 580 height 40
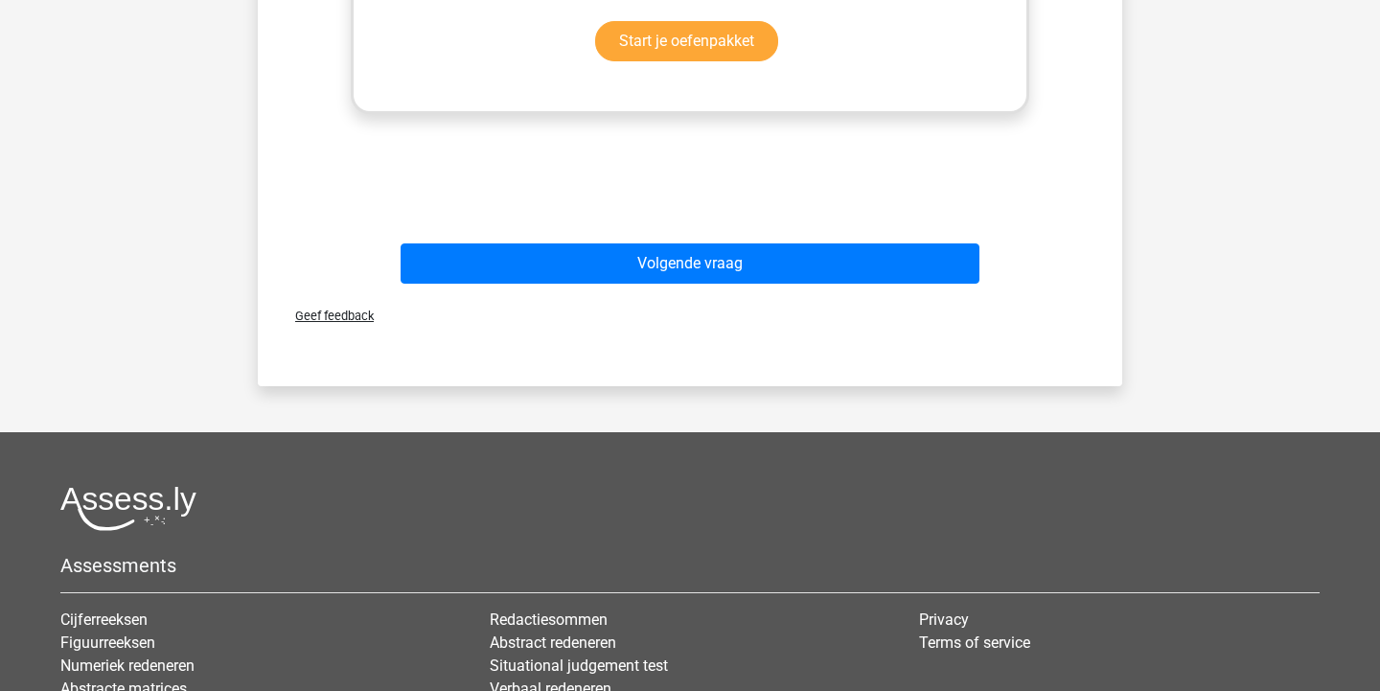
scroll to position [1178, 0]
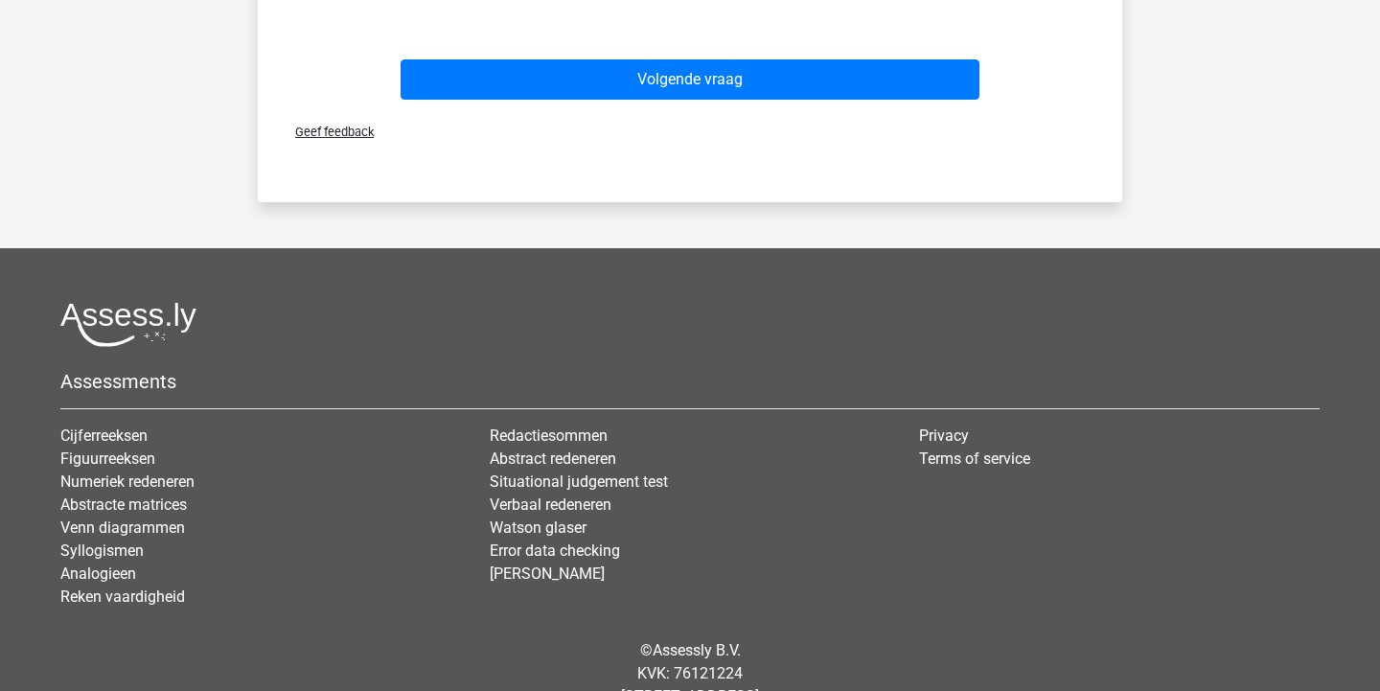
click at [796, 104] on div "Volgende vraag" at bounding box center [690, 83] width 740 height 48
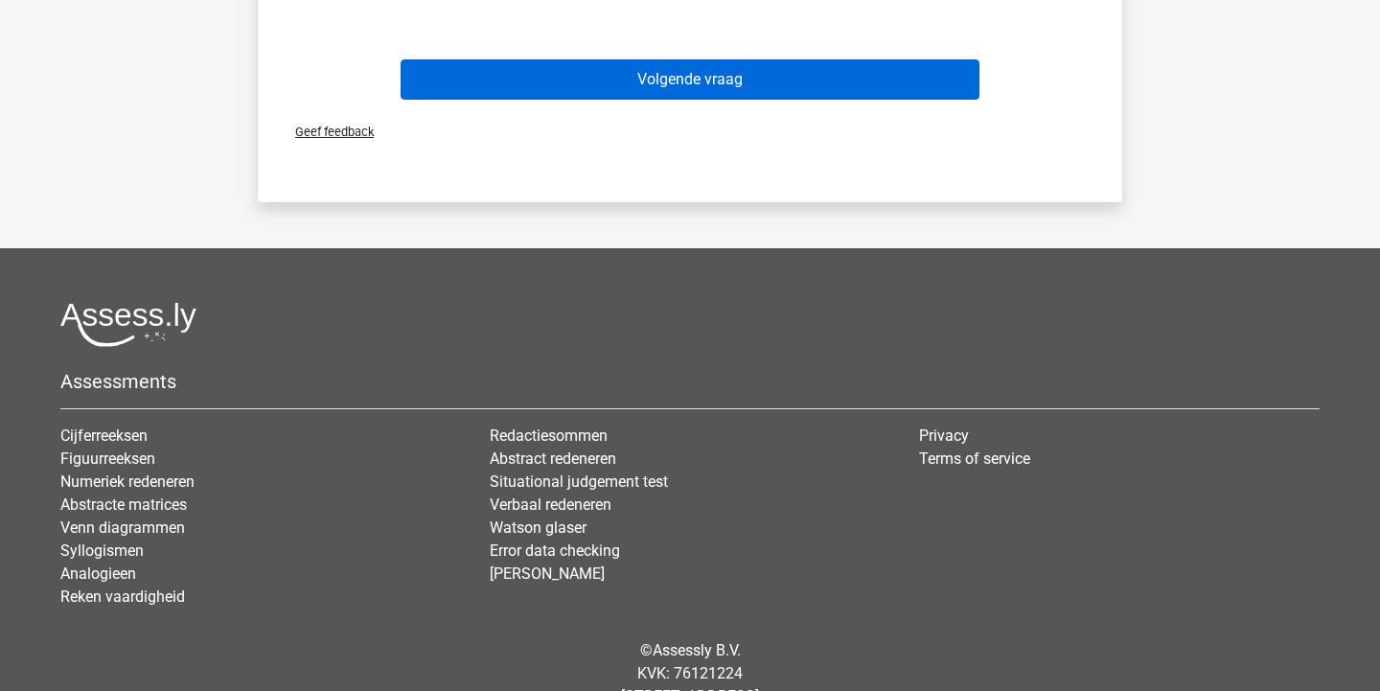
click at [800, 78] on button "Volgende vraag" at bounding box center [691, 79] width 580 height 40
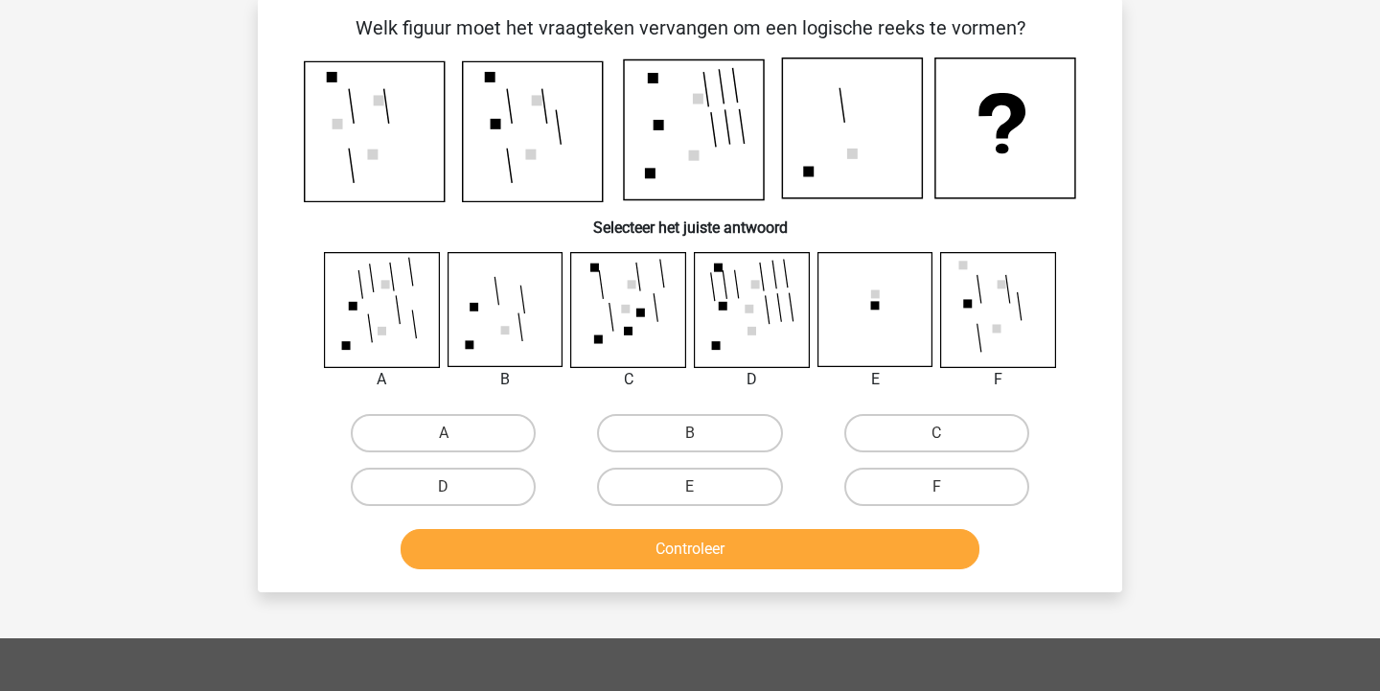
scroll to position [88, 0]
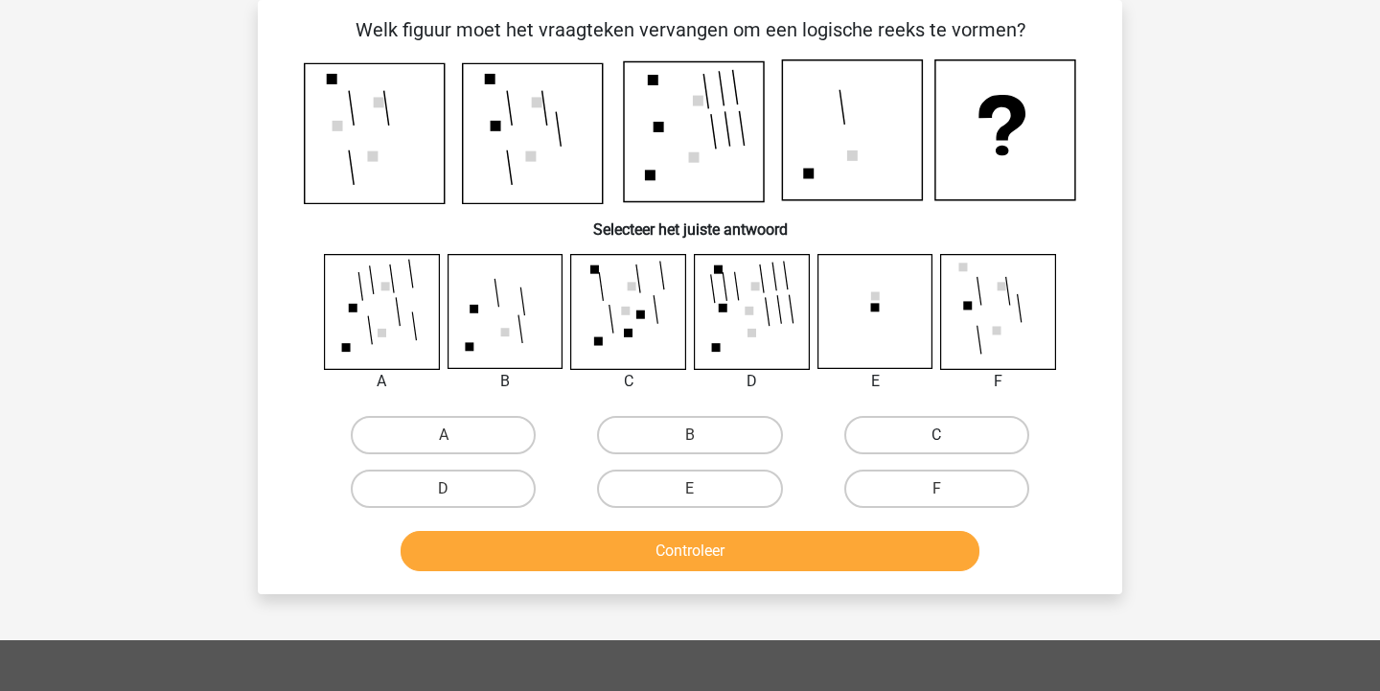
click at [922, 437] on label "C" at bounding box center [936, 435] width 185 height 38
click at [936, 437] on input "C" at bounding box center [942, 441] width 12 height 12
radio input "true"
click at [823, 557] on button "Controleer" at bounding box center [691, 551] width 580 height 40
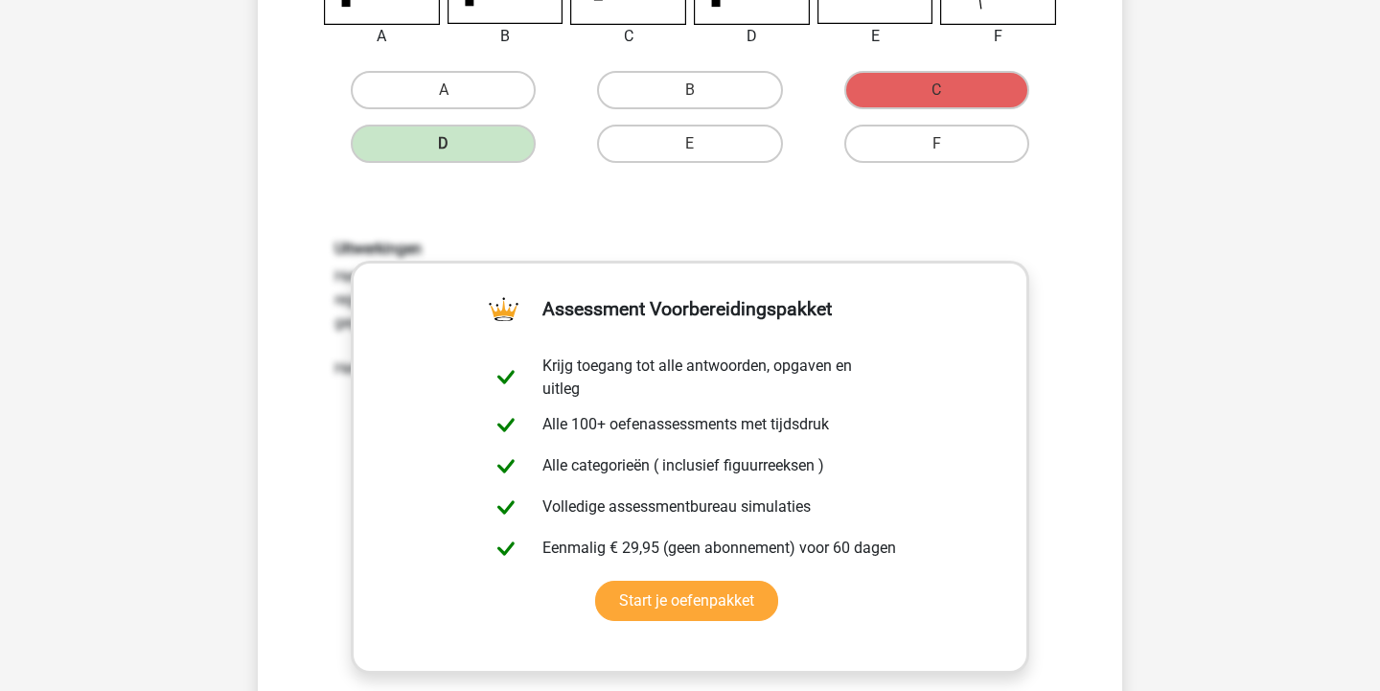
scroll to position [571, 0]
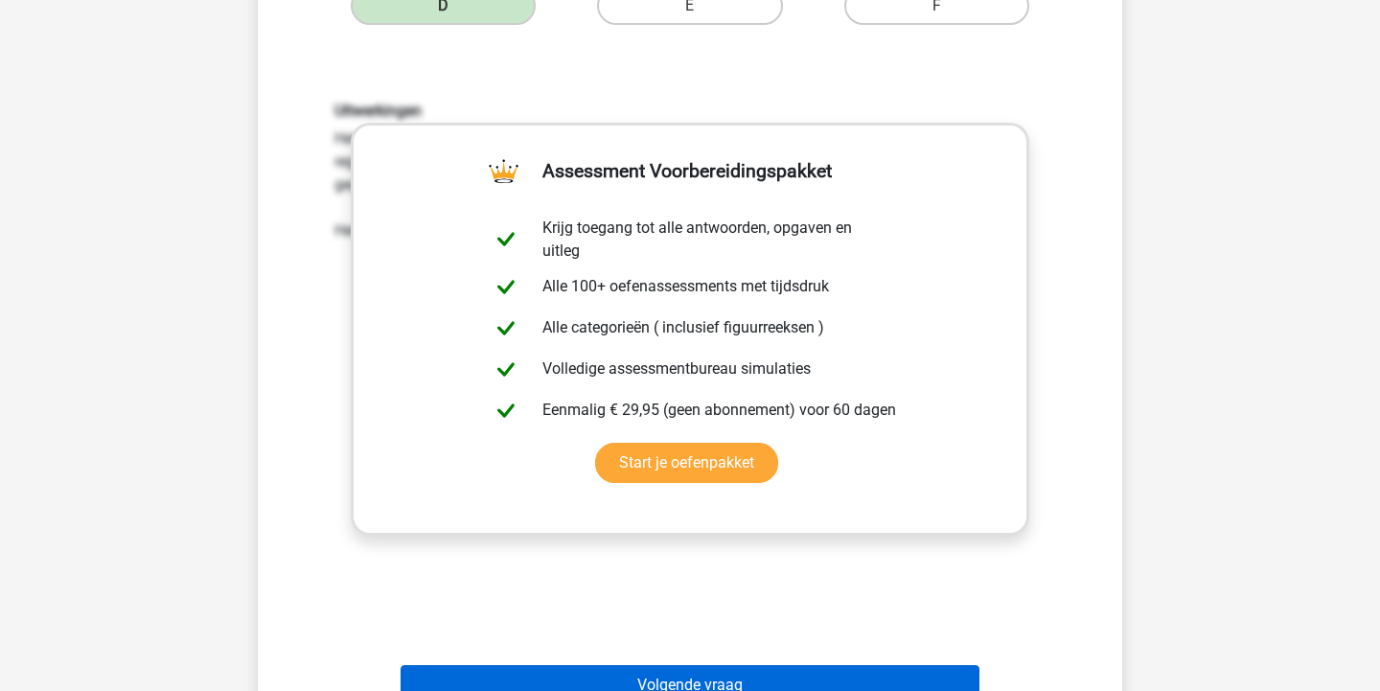
click at [758, 686] on button "Volgende vraag" at bounding box center [691, 685] width 580 height 40
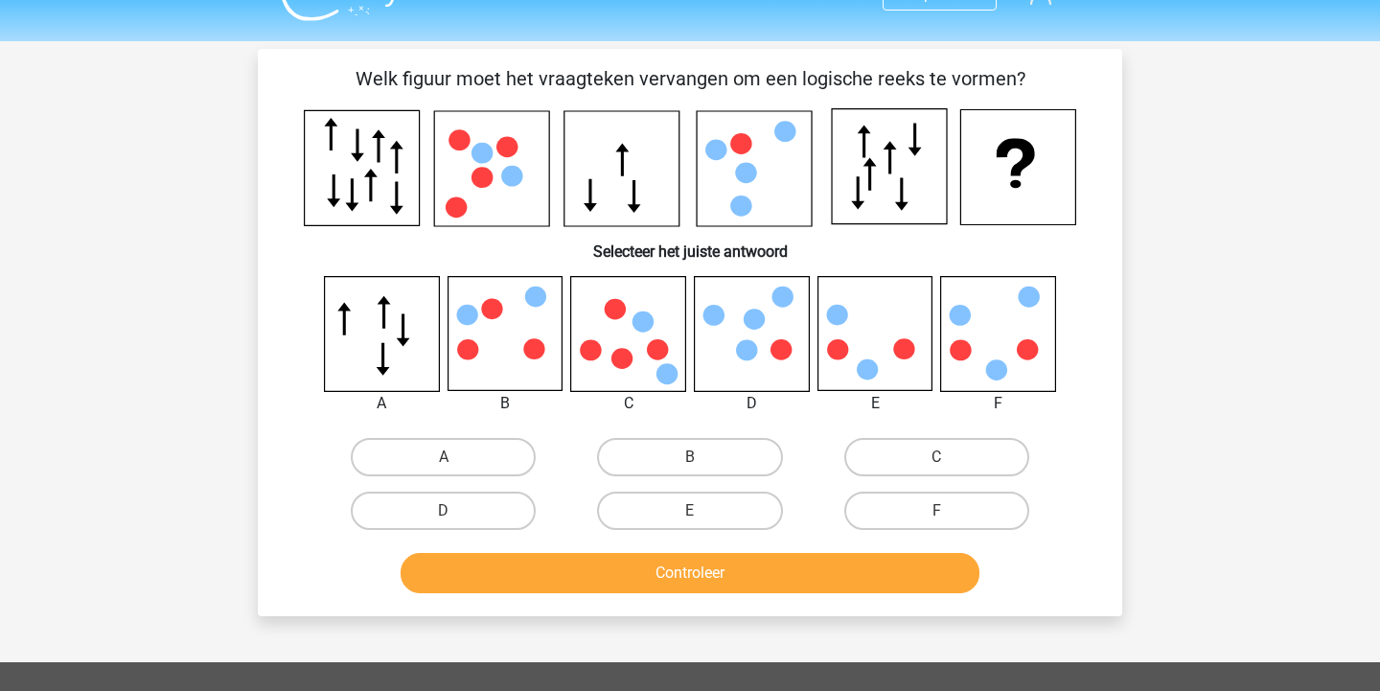
scroll to position [38, 0]
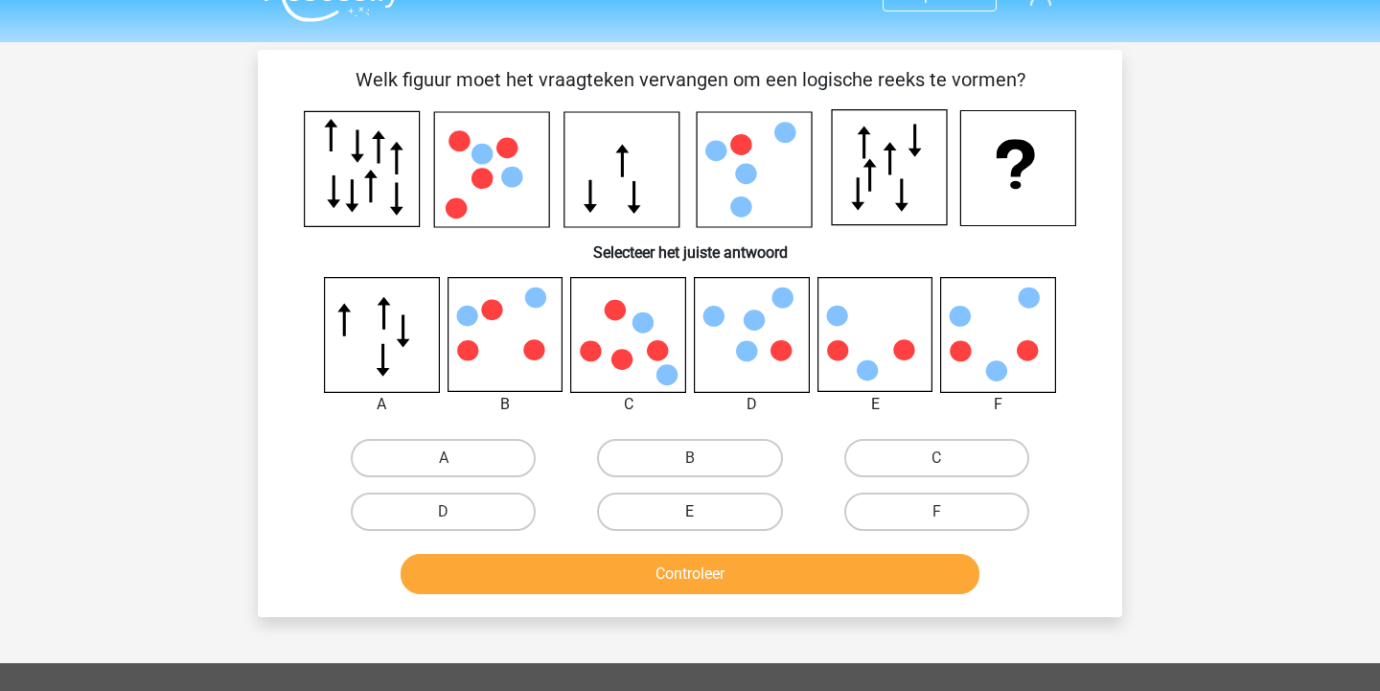
click at [675, 507] on label "E" at bounding box center [689, 512] width 185 height 38
click at [690, 512] on input "E" at bounding box center [696, 518] width 12 height 12
radio input "true"
click at [688, 561] on button "Controleer" at bounding box center [691, 574] width 580 height 40
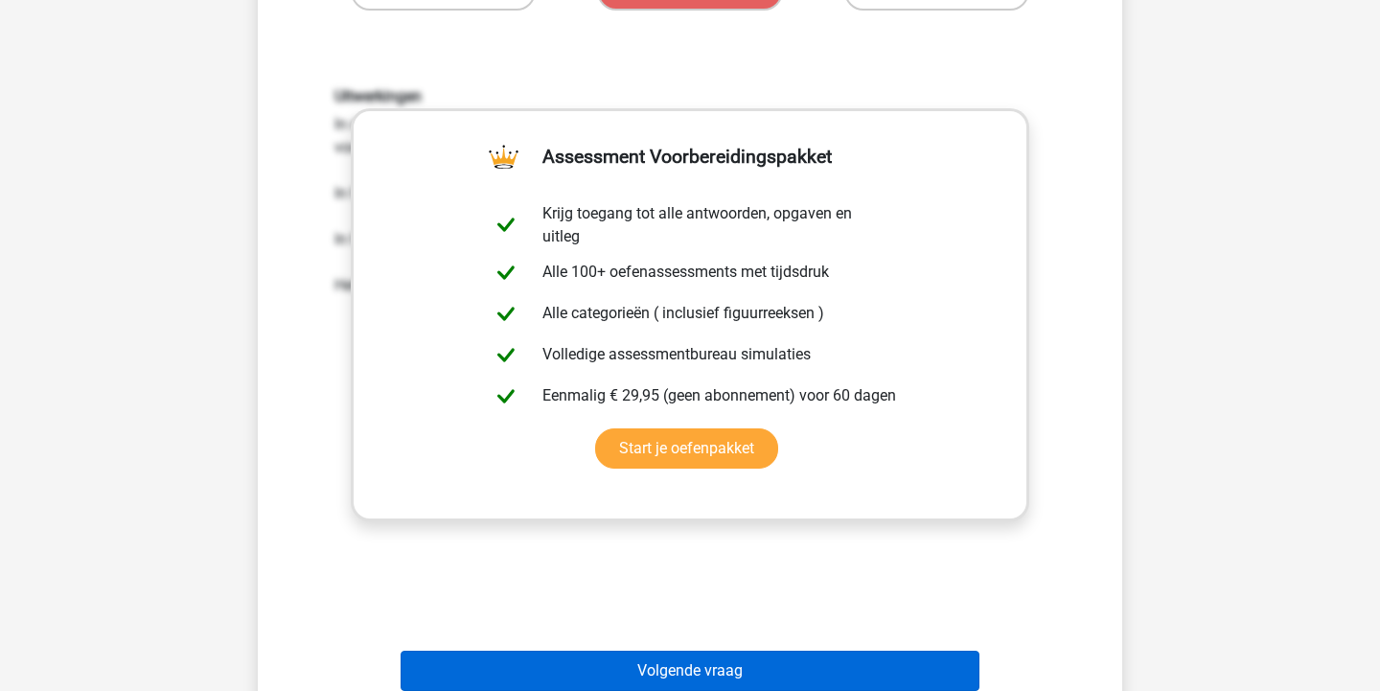
click at [711, 664] on button "Volgende vraag" at bounding box center [691, 671] width 580 height 40
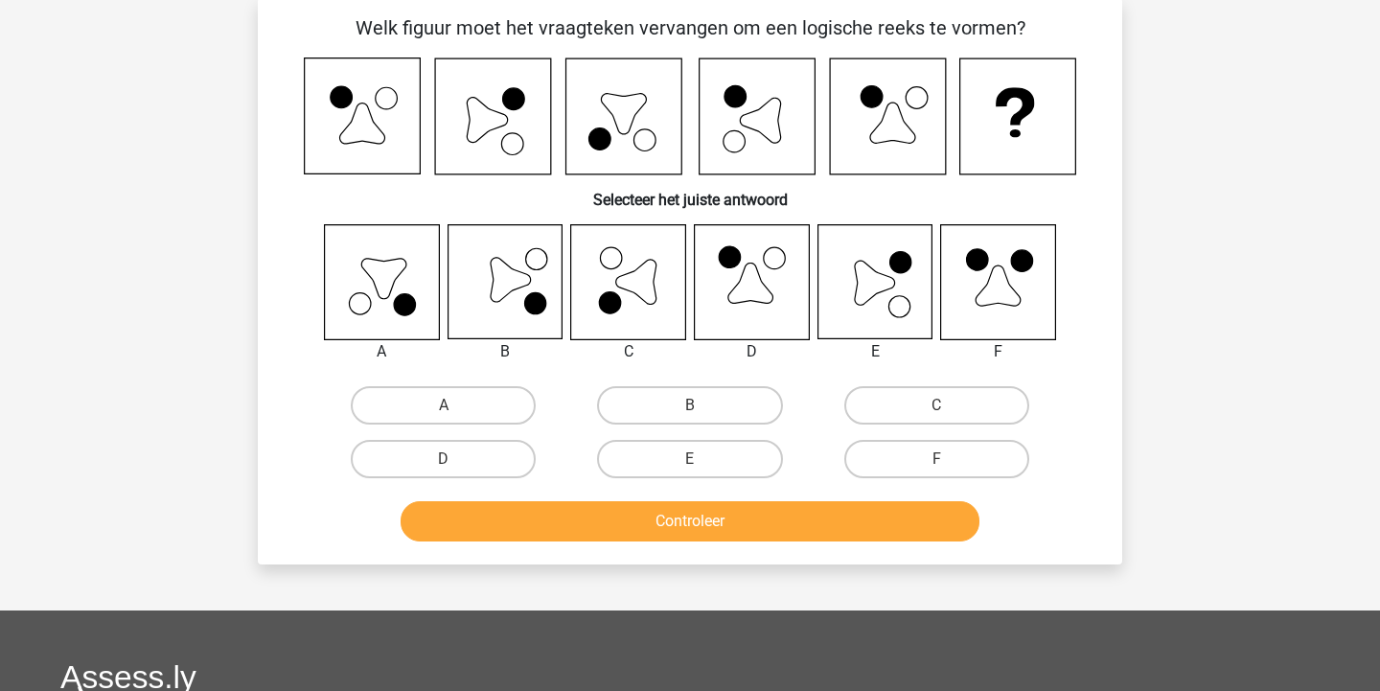
scroll to position [88, 0]
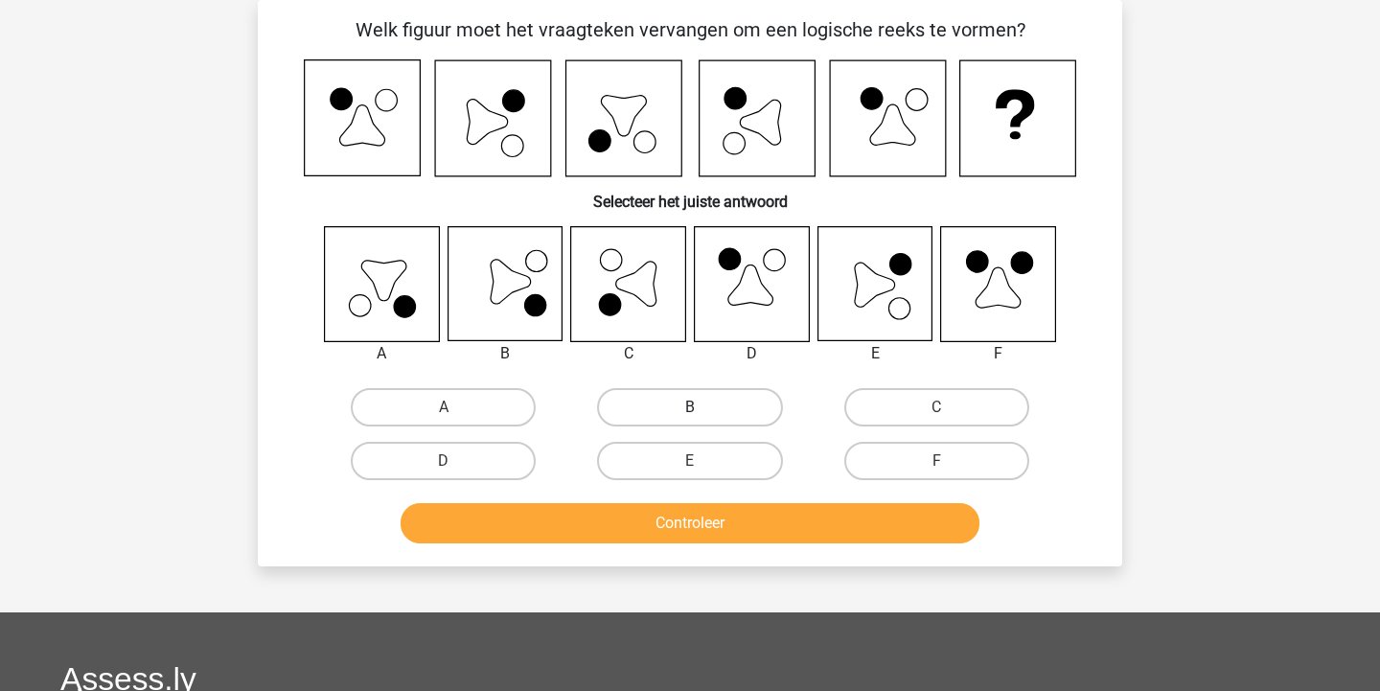
click at [683, 396] on label "B" at bounding box center [689, 407] width 185 height 38
click at [690, 407] on input "B" at bounding box center [696, 413] width 12 height 12
radio input "true"
click at [689, 515] on button "Controleer" at bounding box center [691, 523] width 580 height 40
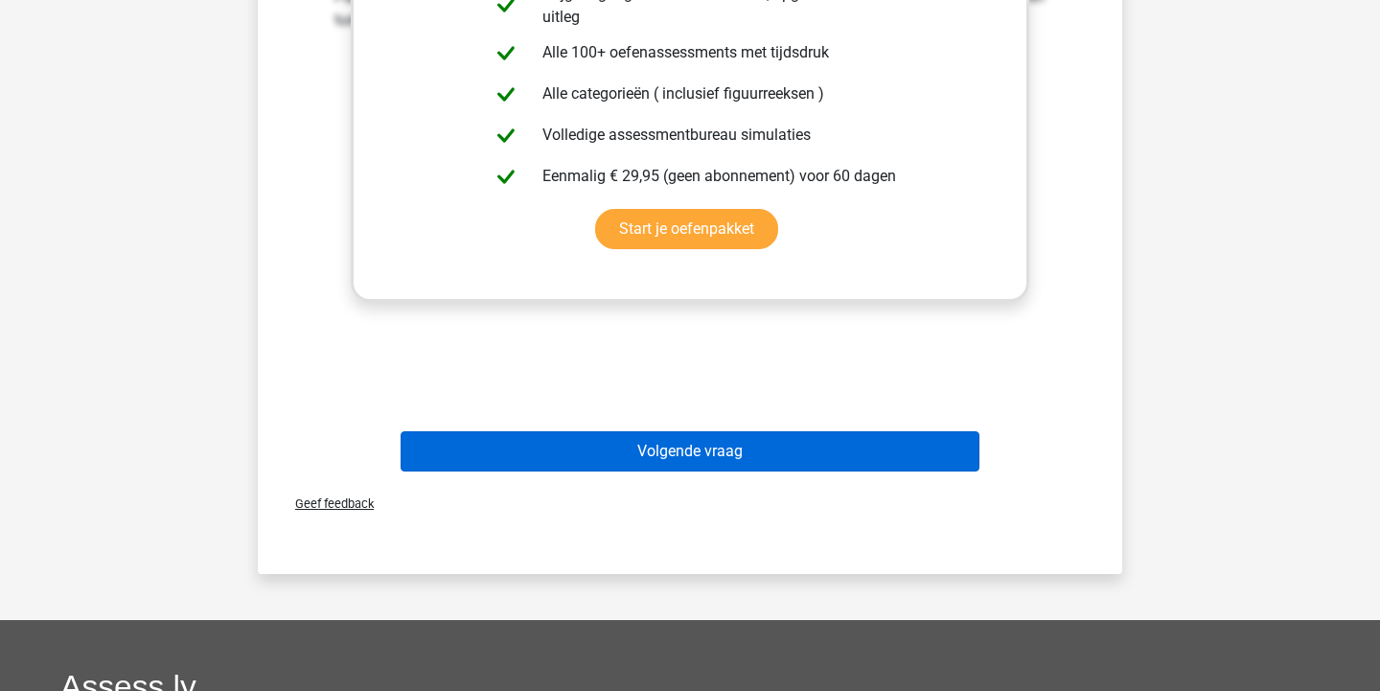
click at [694, 451] on button "Volgende vraag" at bounding box center [691, 451] width 580 height 40
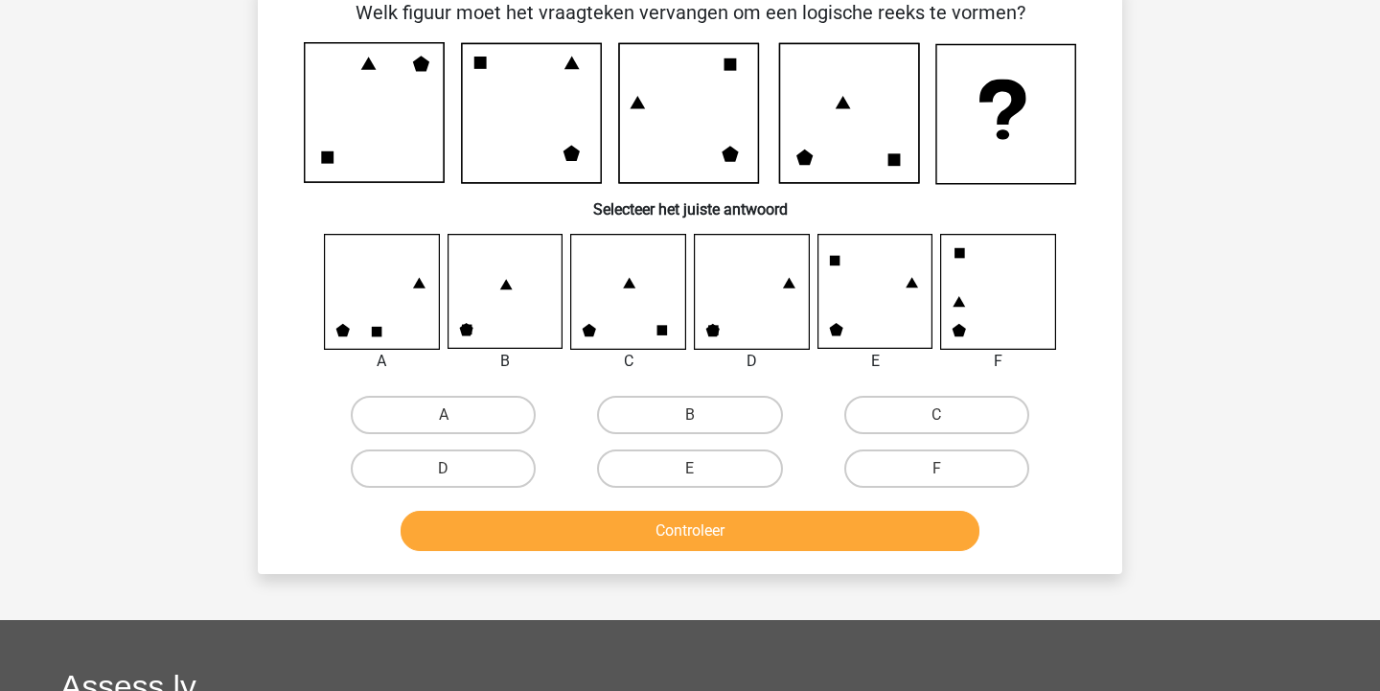
scroll to position [104, 0]
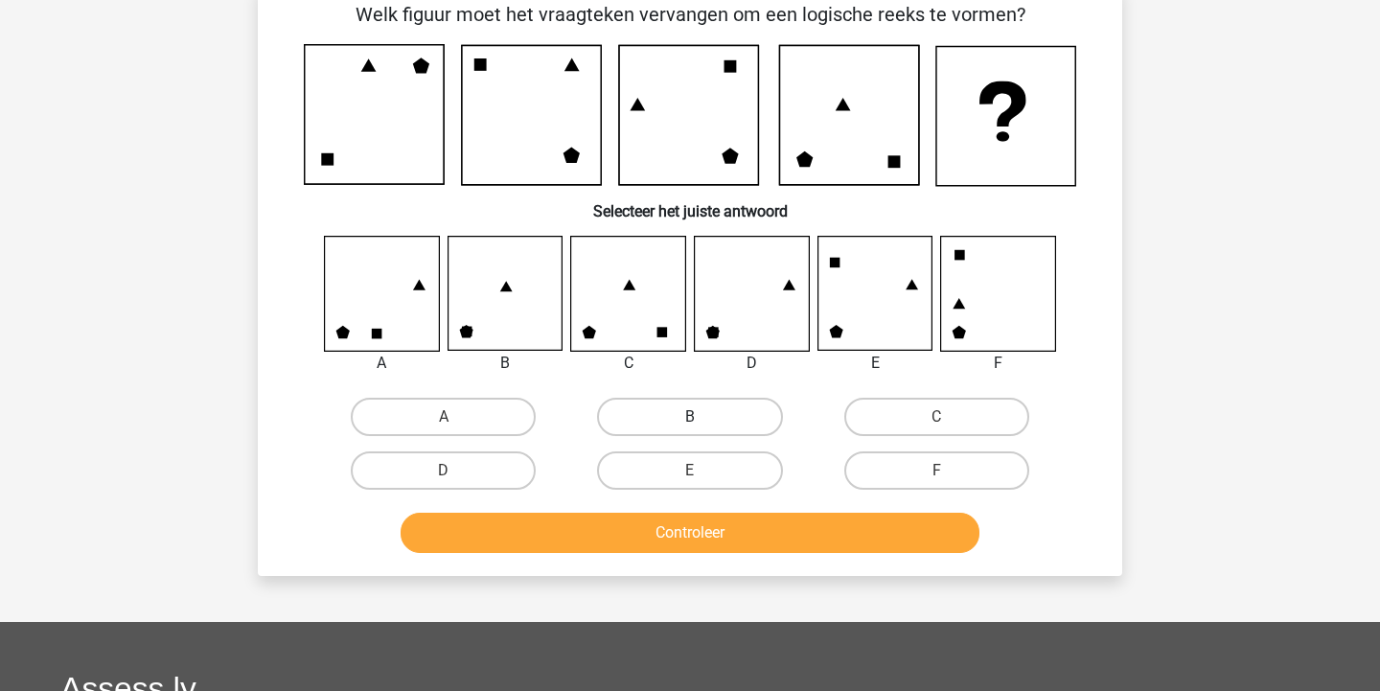
click at [692, 403] on label "B" at bounding box center [689, 417] width 185 height 38
click at [692, 417] on input "B" at bounding box center [696, 423] width 12 height 12
radio input "true"
click at [920, 432] on label "C" at bounding box center [936, 417] width 185 height 38
click at [936, 429] on input "C" at bounding box center [942, 423] width 12 height 12
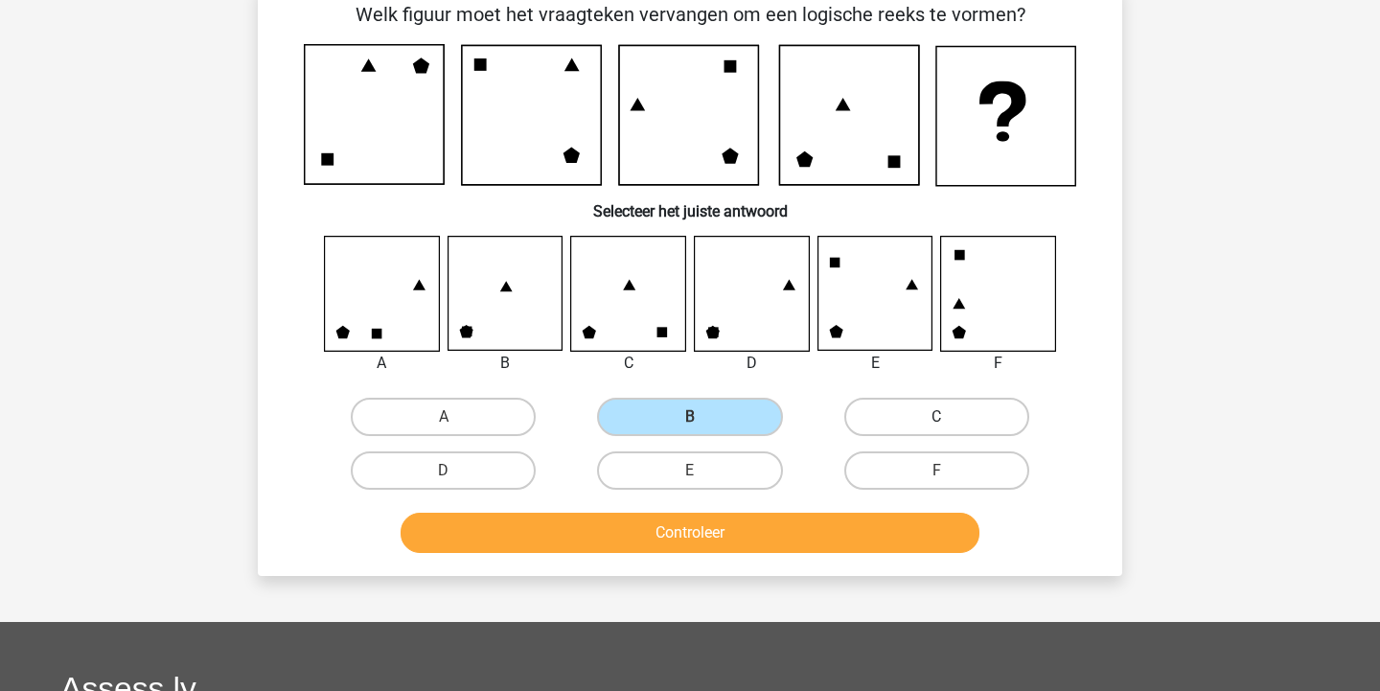
radio input "true"
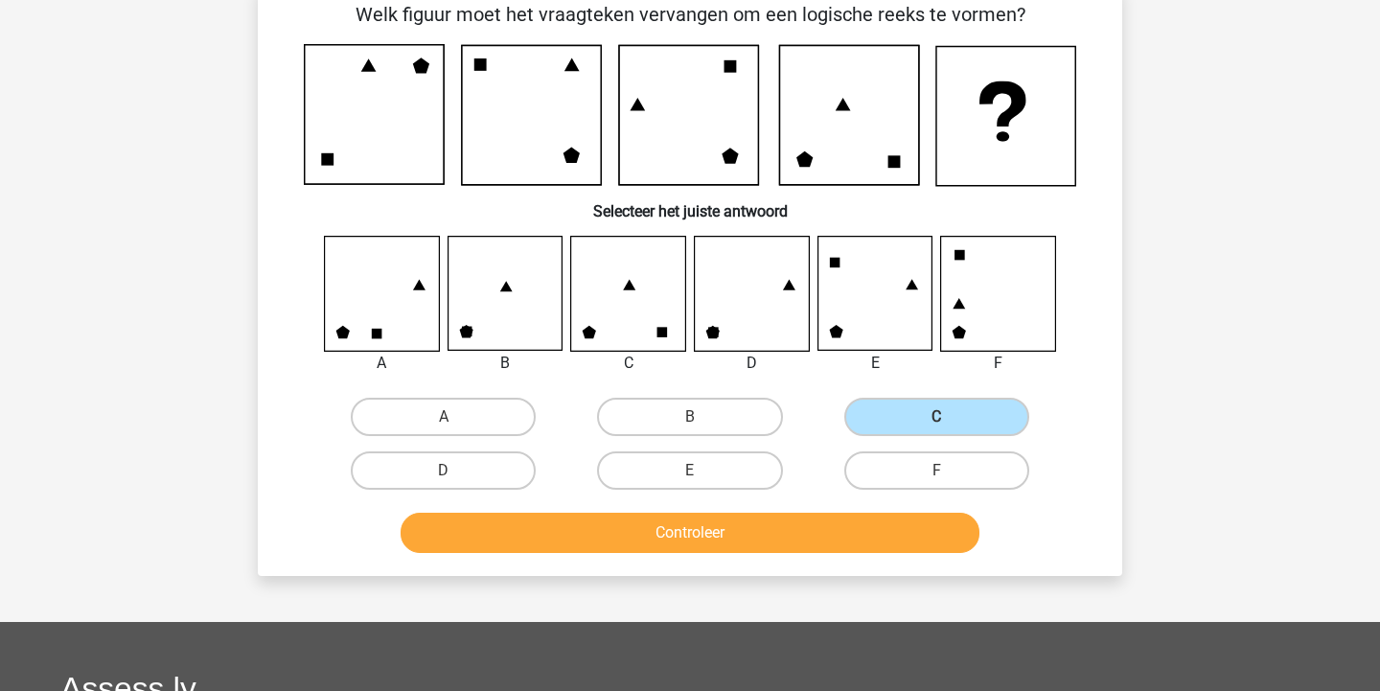
click at [893, 539] on button "Controleer" at bounding box center [691, 533] width 580 height 40
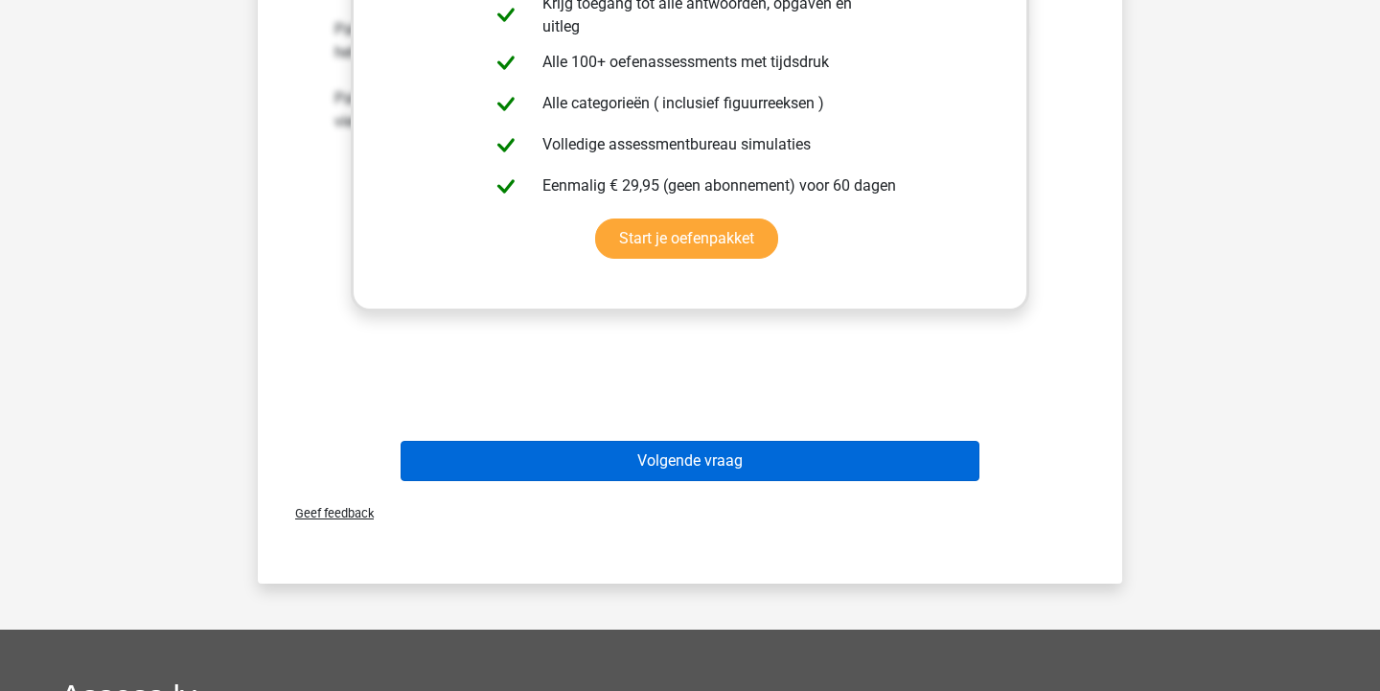
click at [868, 477] on button "Volgende vraag" at bounding box center [691, 461] width 580 height 40
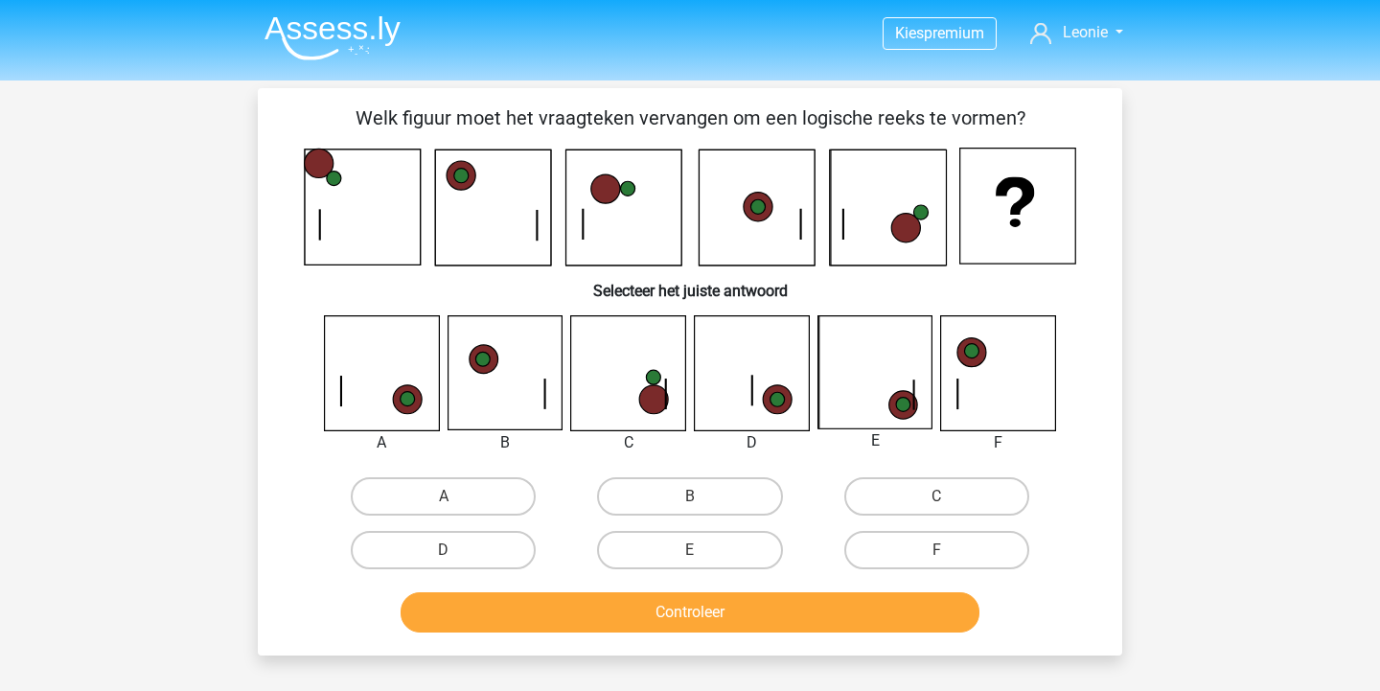
scroll to position [0, 0]
click at [762, 497] on label "B" at bounding box center [689, 496] width 185 height 38
click at [703, 497] on input "B" at bounding box center [696, 502] width 12 height 12
radio input "true"
click at [773, 607] on button "Controleer" at bounding box center [691, 612] width 580 height 40
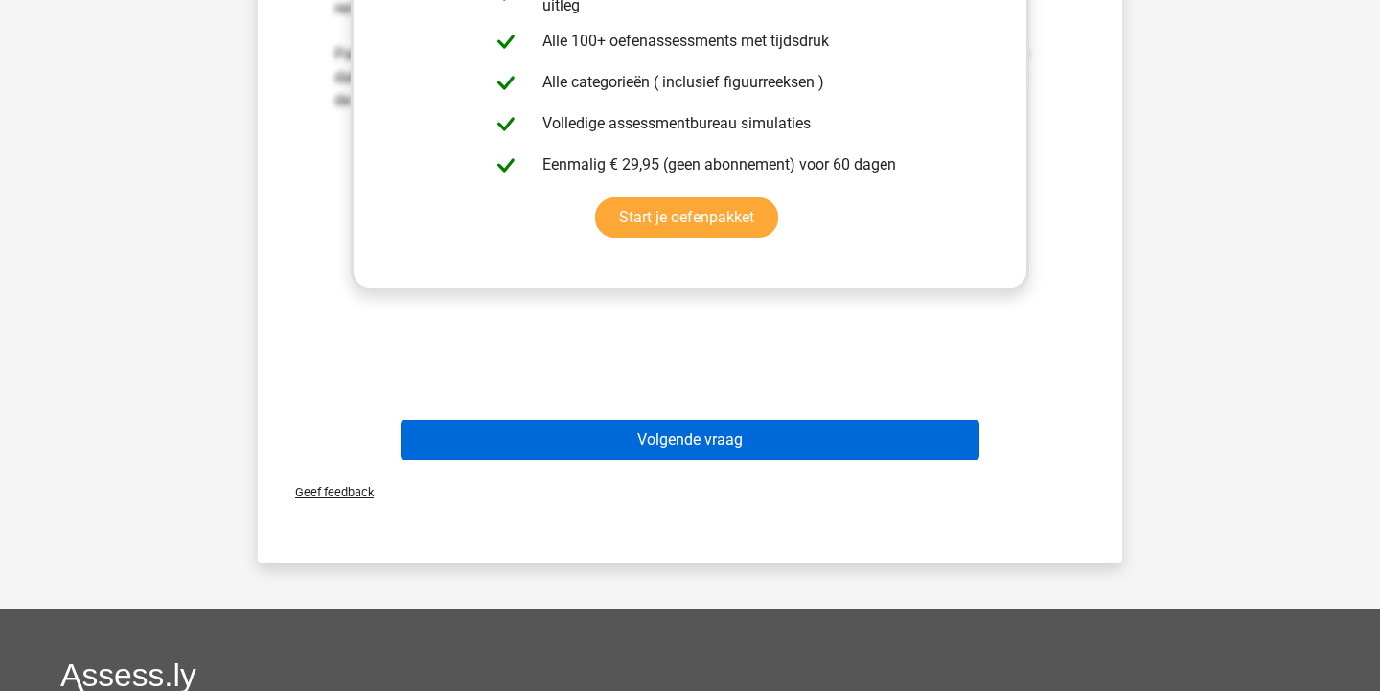
click at [788, 433] on button "Volgende vraag" at bounding box center [691, 440] width 580 height 40
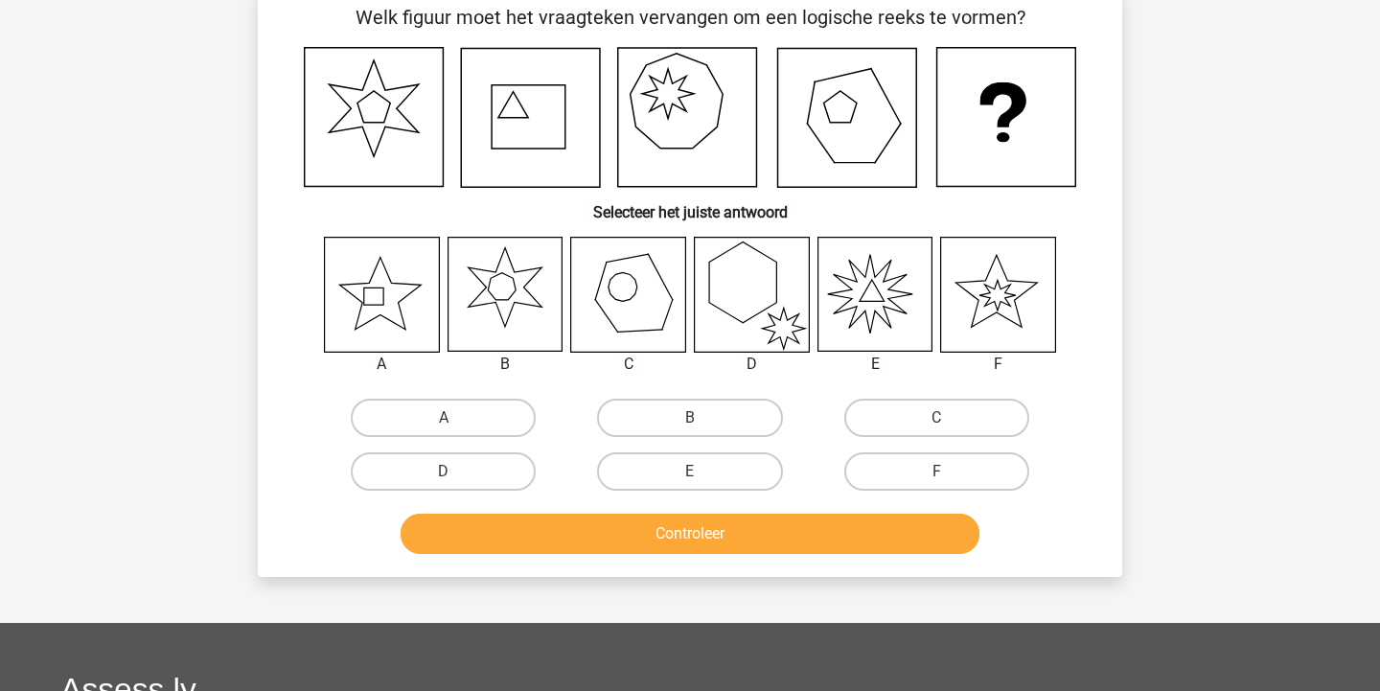
scroll to position [88, 0]
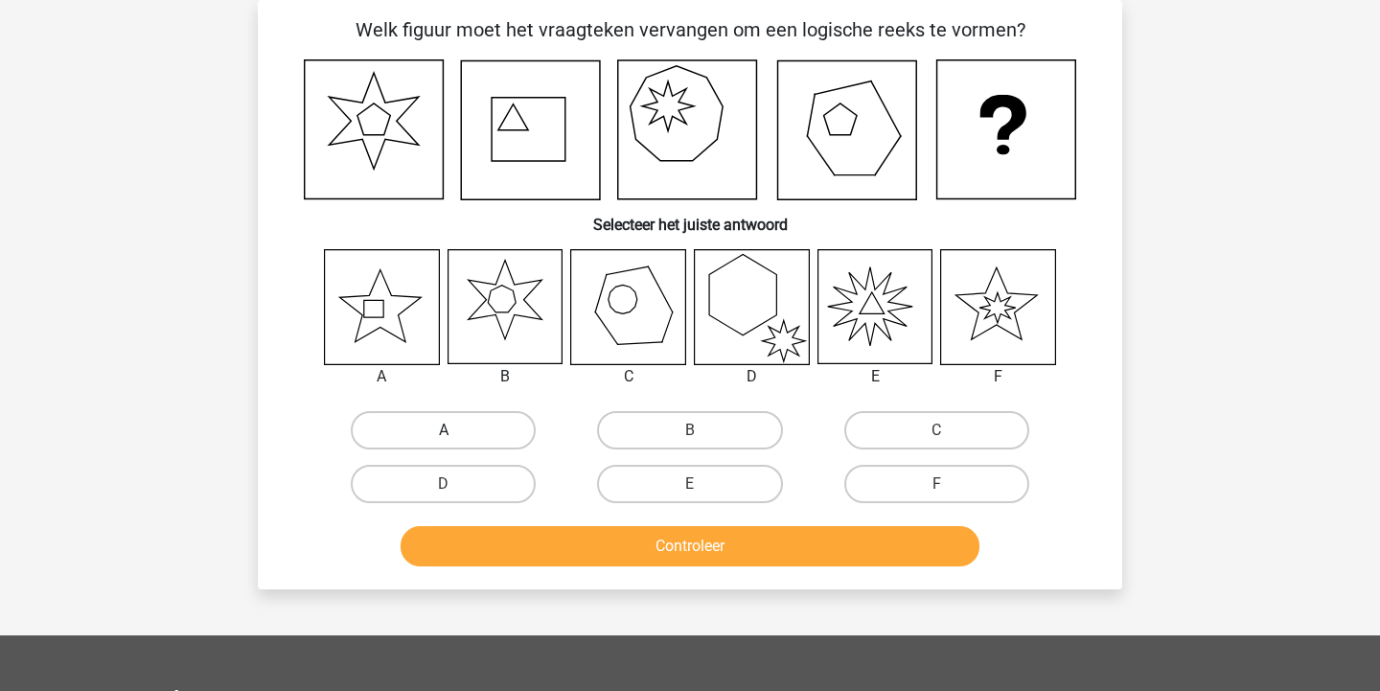
click at [467, 427] on label "A" at bounding box center [443, 430] width 185 height 38
click at [456, 430] on input "A" at bounding box center [450, 436] width 12 height 12
radio input "true"
click at [520, 543] on button "Controleer" at bounding box center [691, 546] width 580 height 40
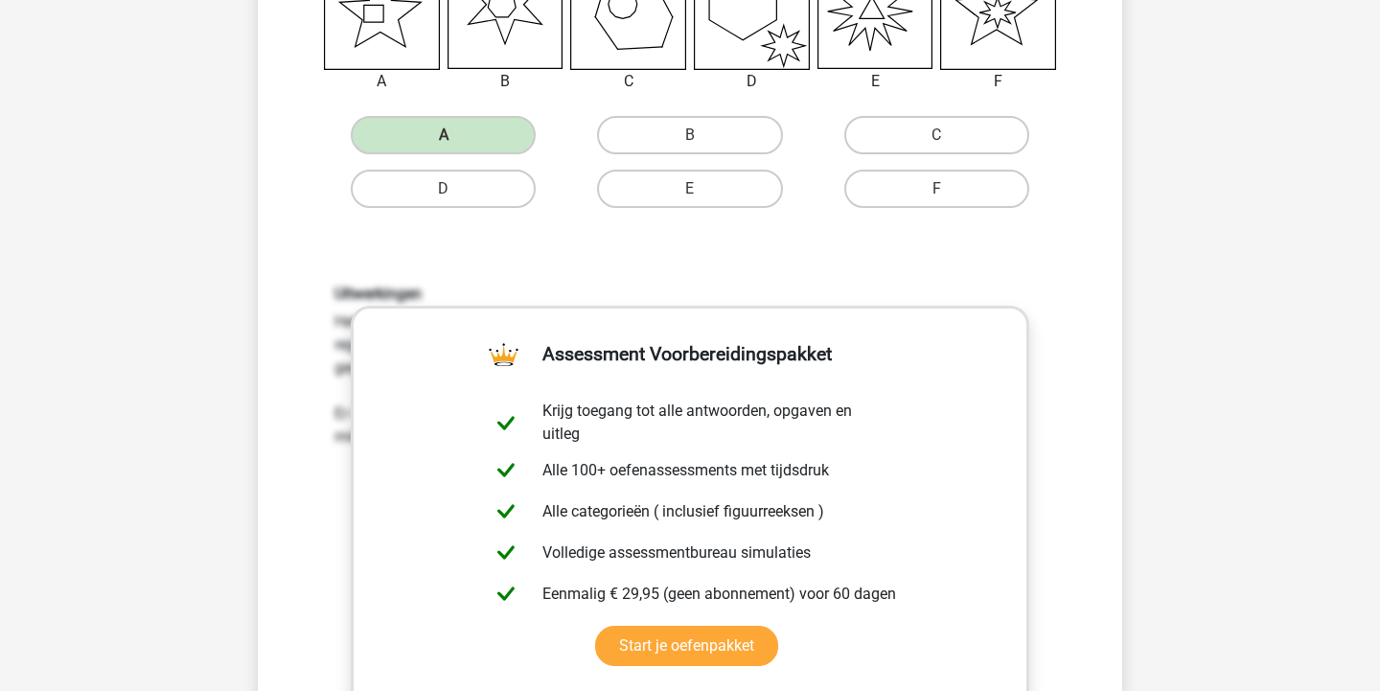
scroll to position [973, 0]
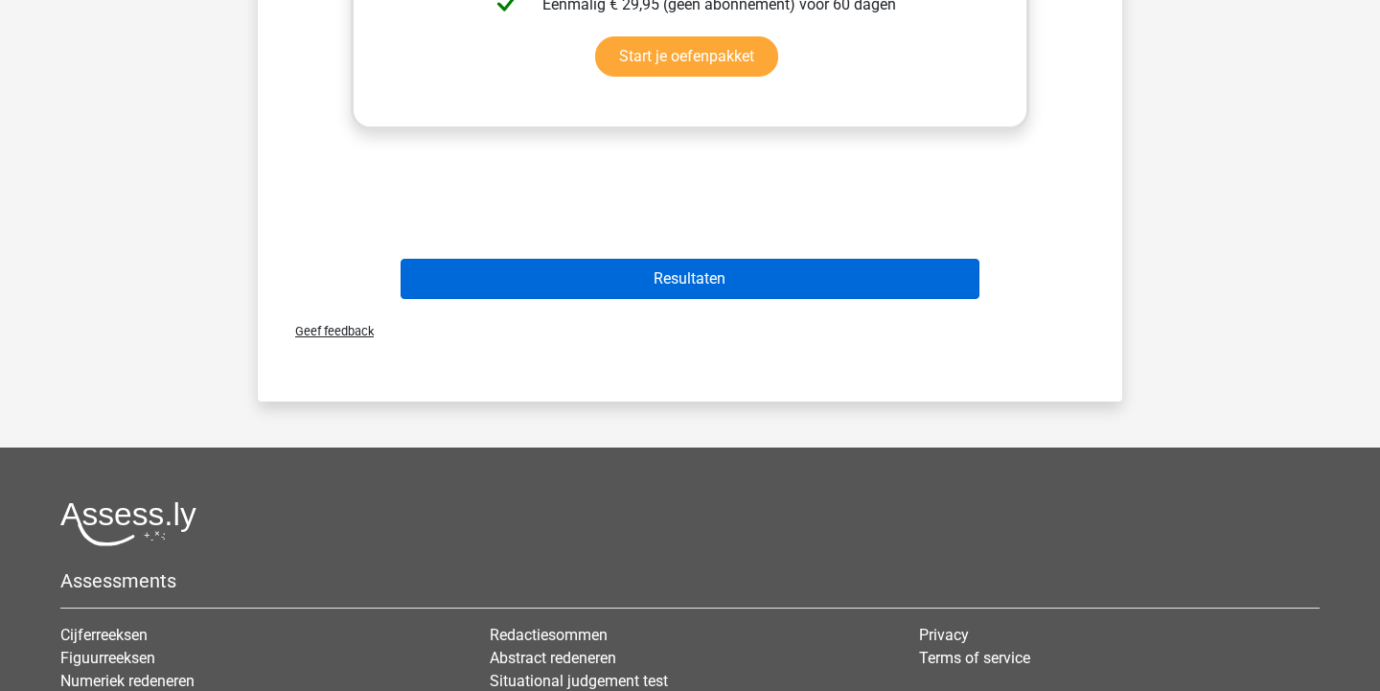
click at [688, 281] on button "Resultaten" at bounding box center [691, 279] width 580 height 40
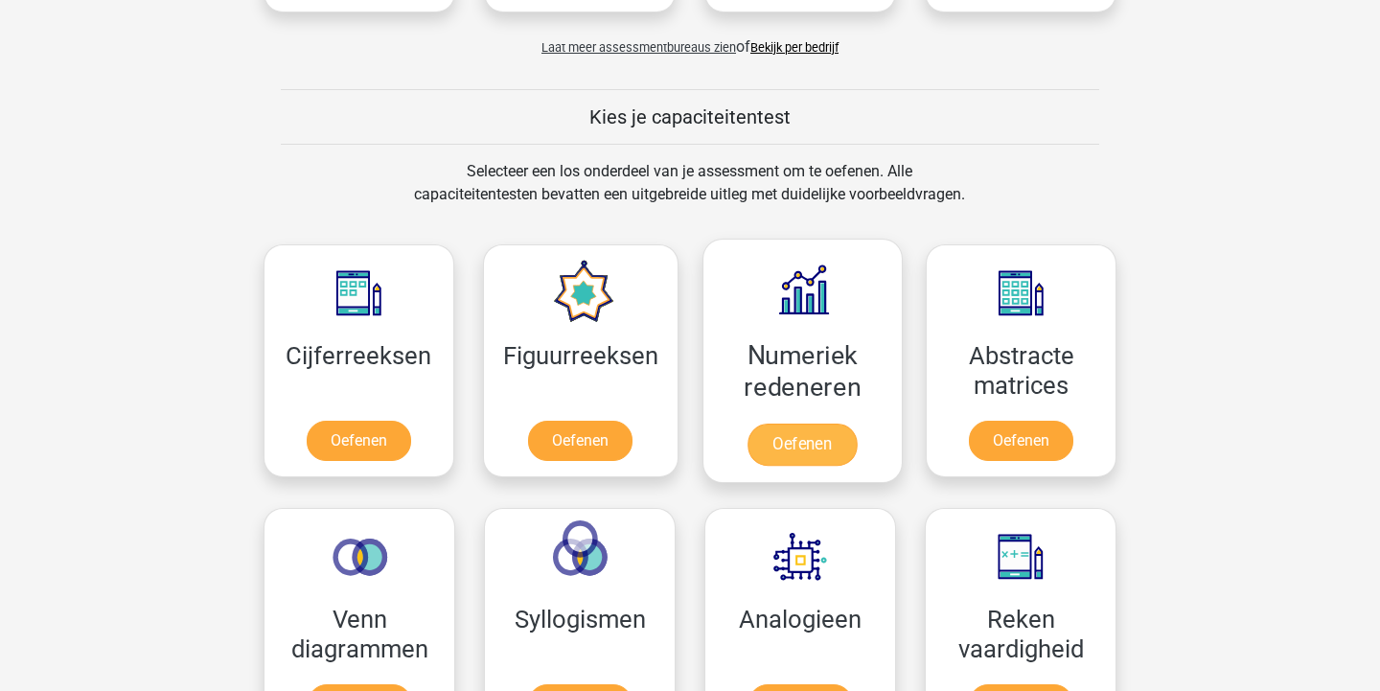
scroll to position [714, 0]
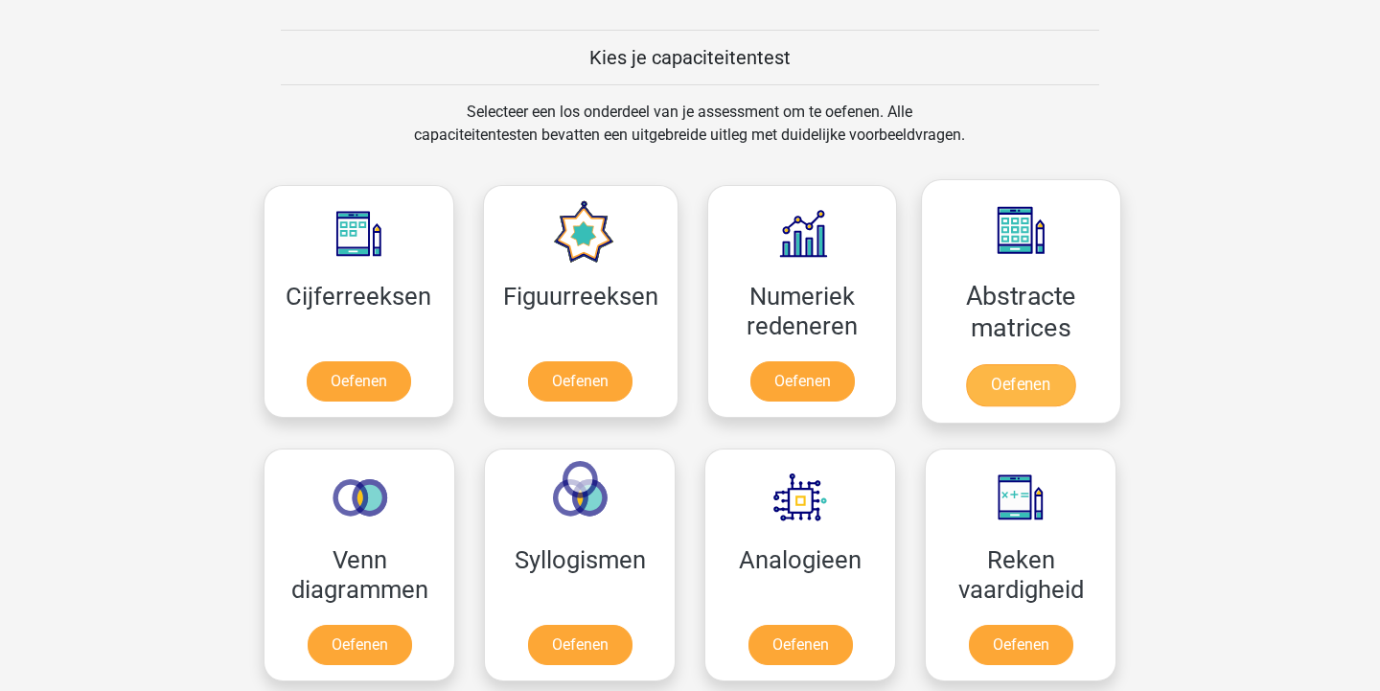
click at [1045, 364] on link "Oefenen" at bounding box center [1020, 385] width 109 height 42
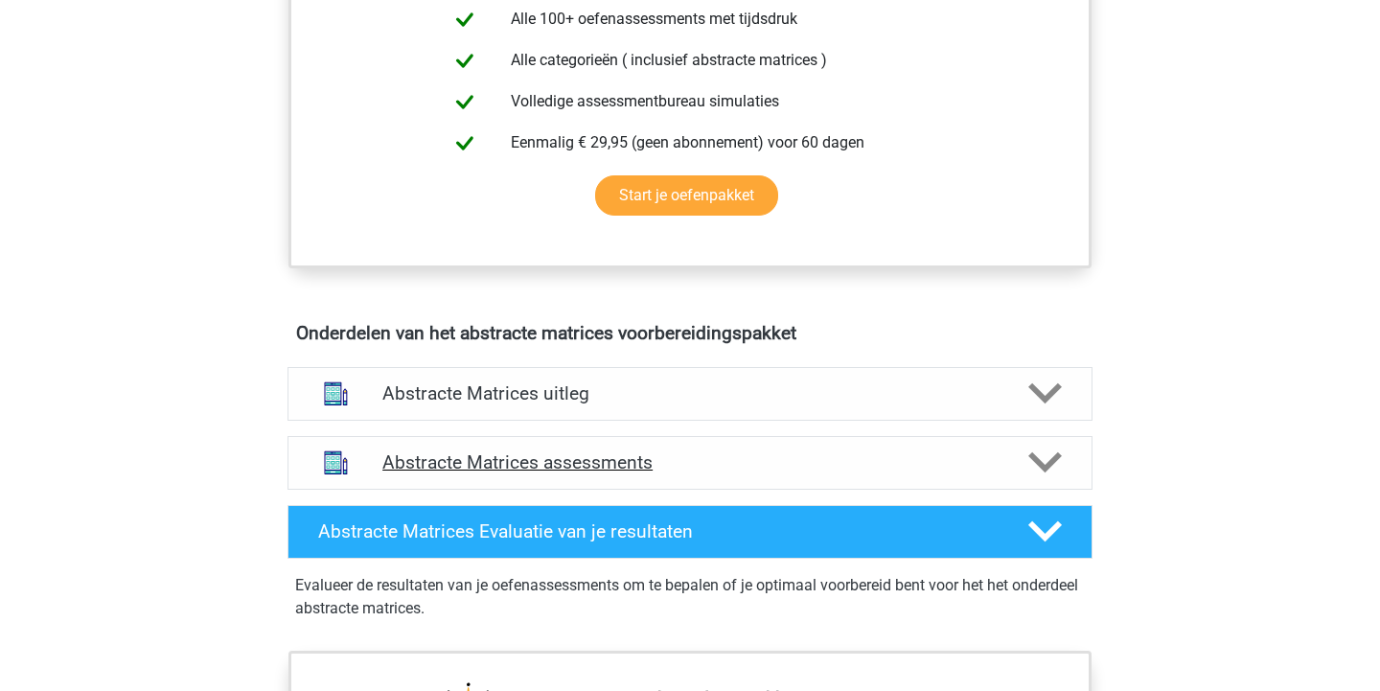
click at [704, 463] on h4 "Abstracte Matrices assessments" at bounding box center [689, 462] width 615 height 22
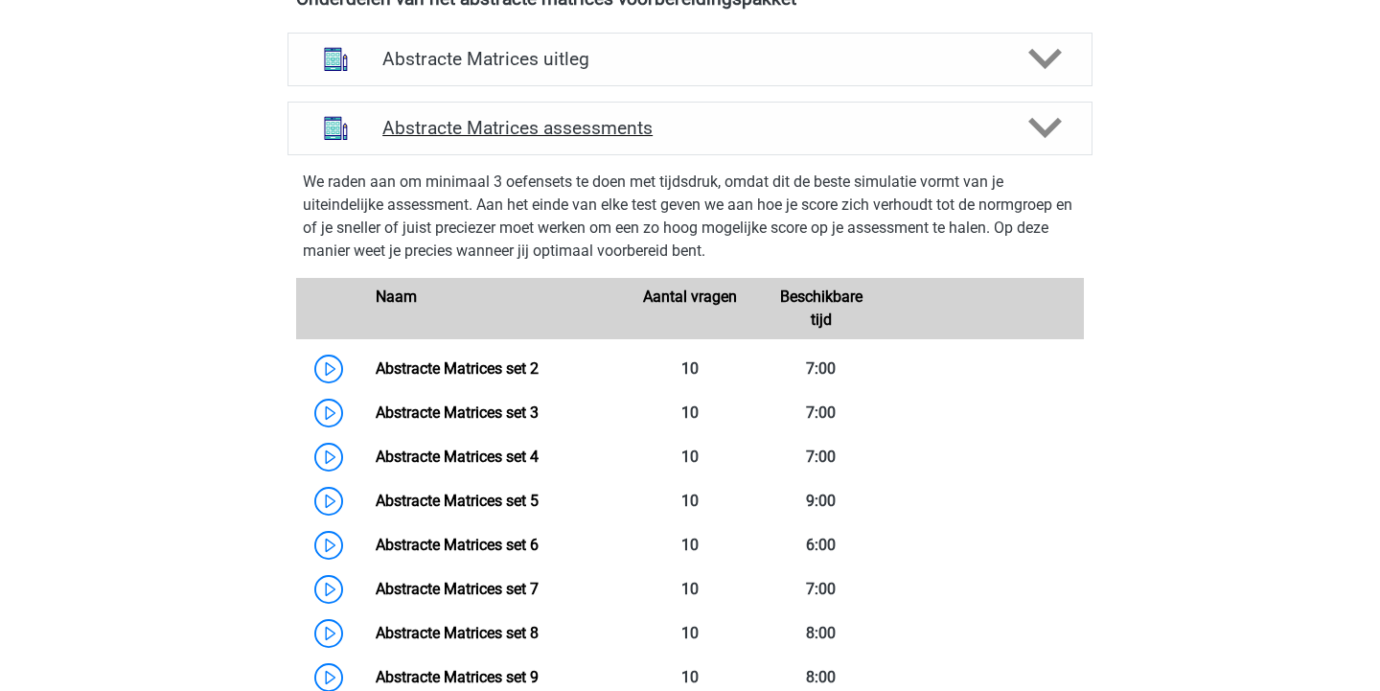
scroll to position [1243, 0]
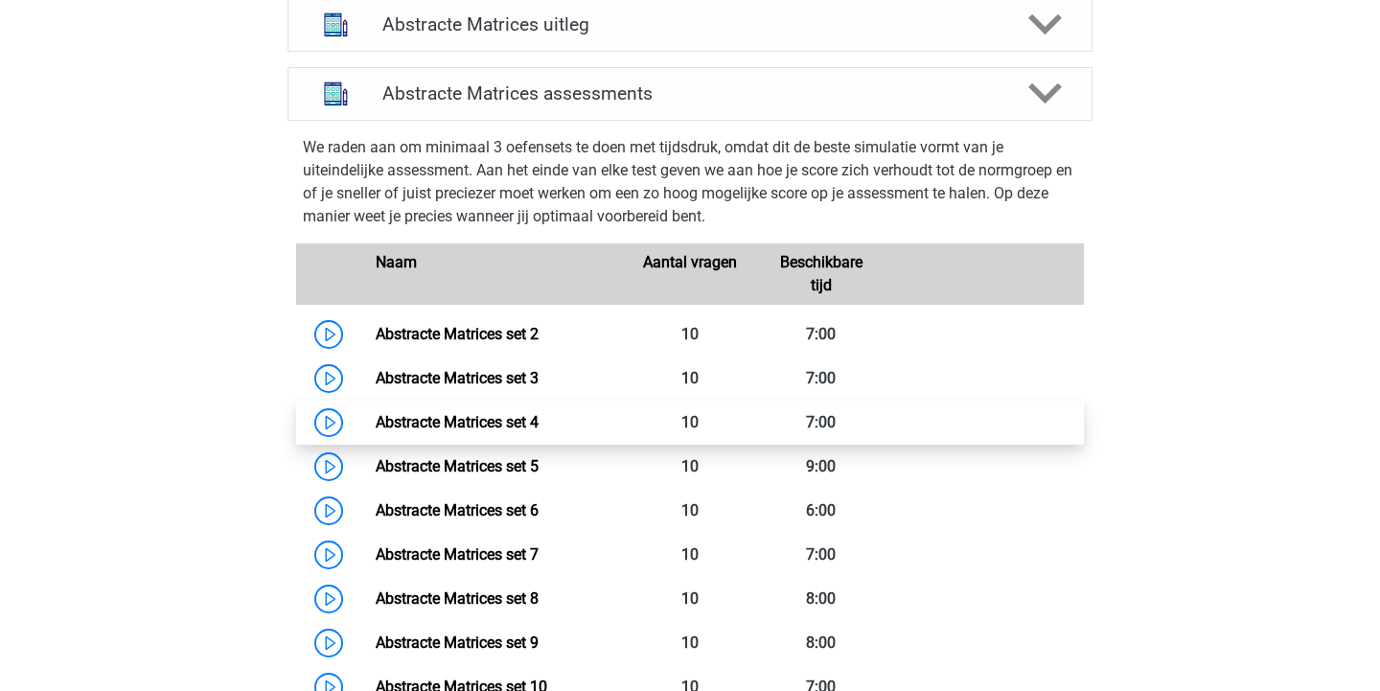
click at [522, 431] on link "Abstracte Matrices set 4" at bounding box center [457, 422] width 163 height 18
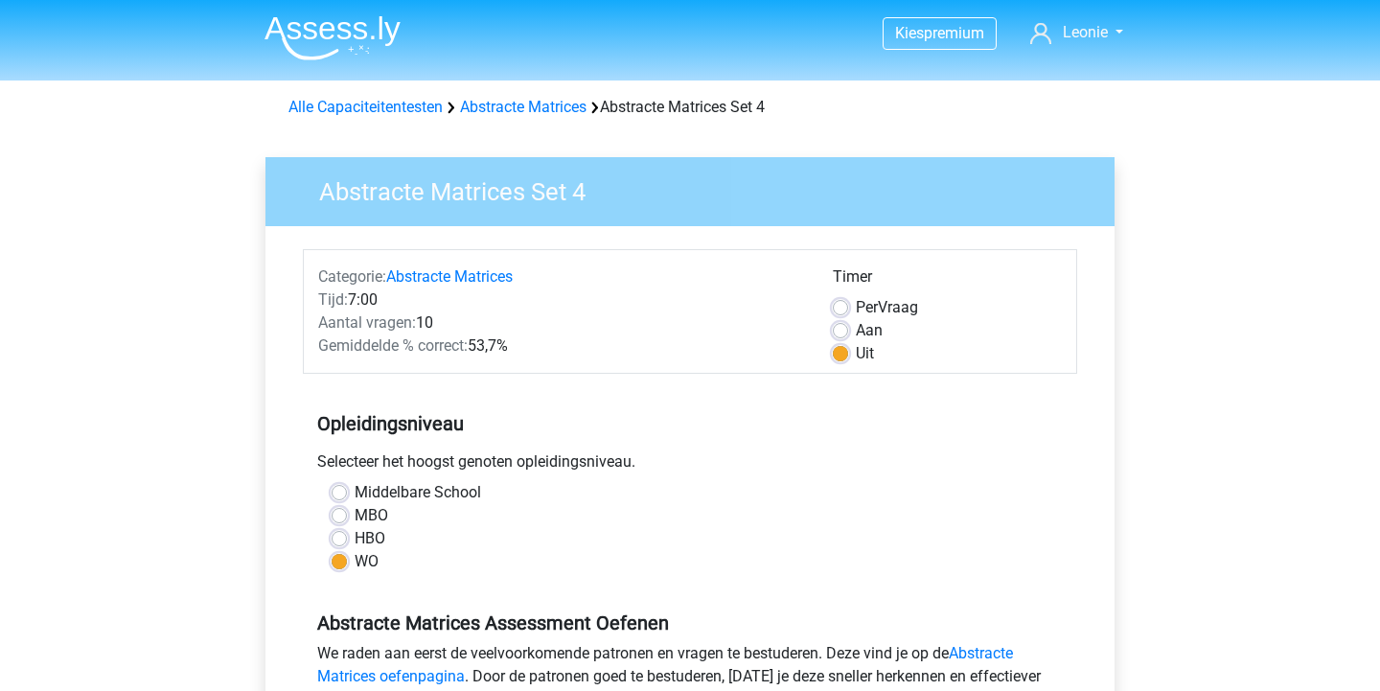
scroll to position [408, 0]
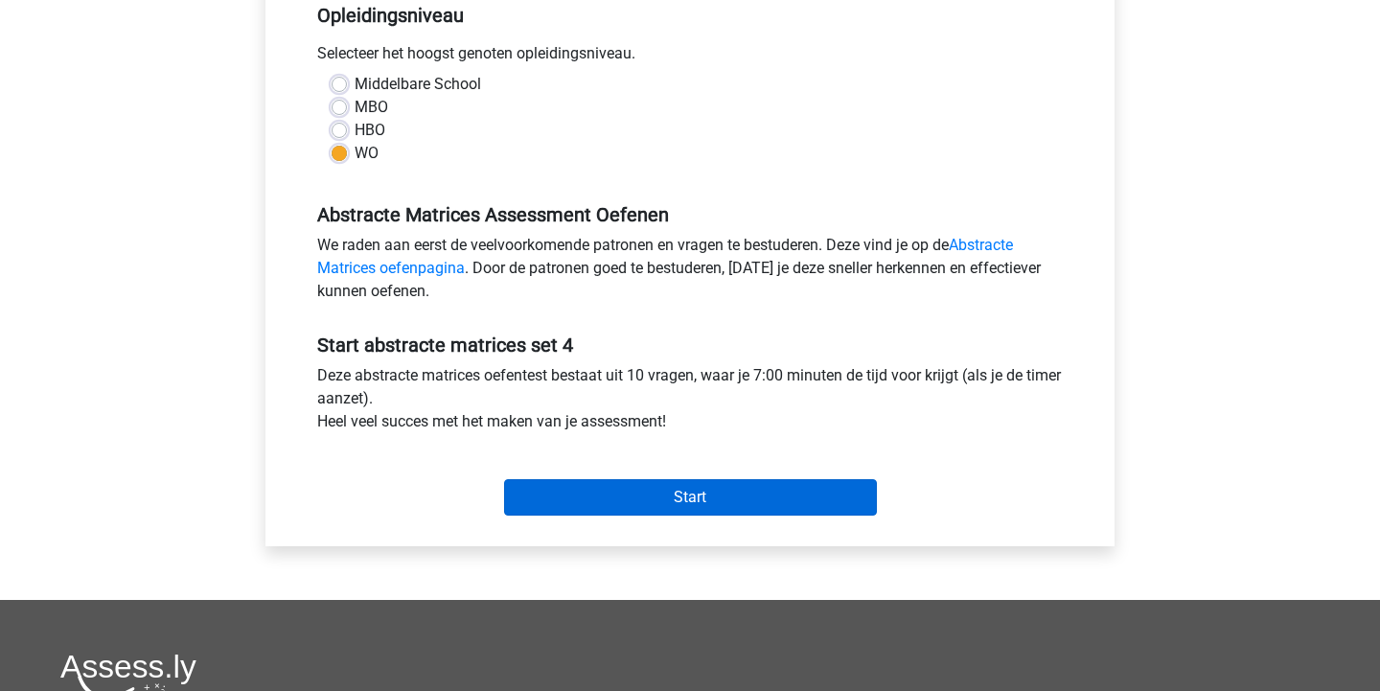
click at [805, 507] on input "Start" at bounding box center [690, 497] width 373 height 36
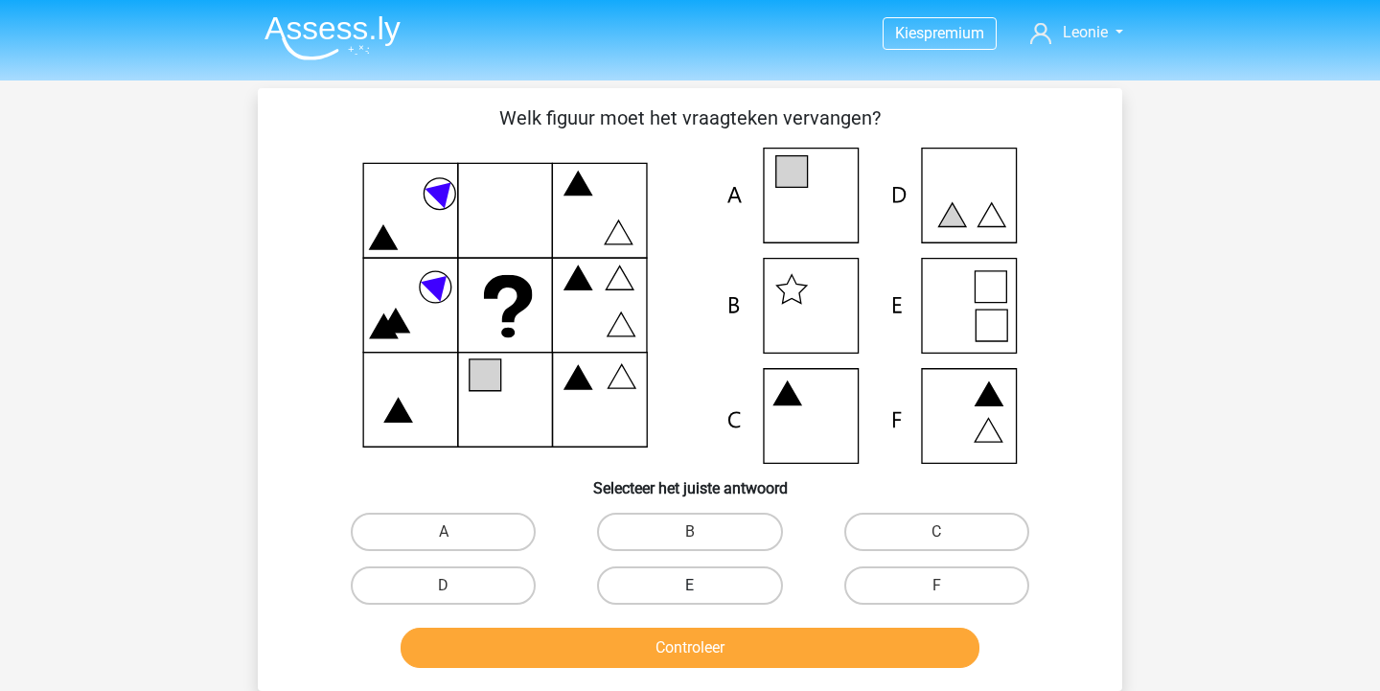
click at [737, 582] on label "E" at bounding box center [689, 585] width 185 height 38
click at [703, 586] on input "E" at bounding box center [696, 592] width 12 height 12
radio input "true"
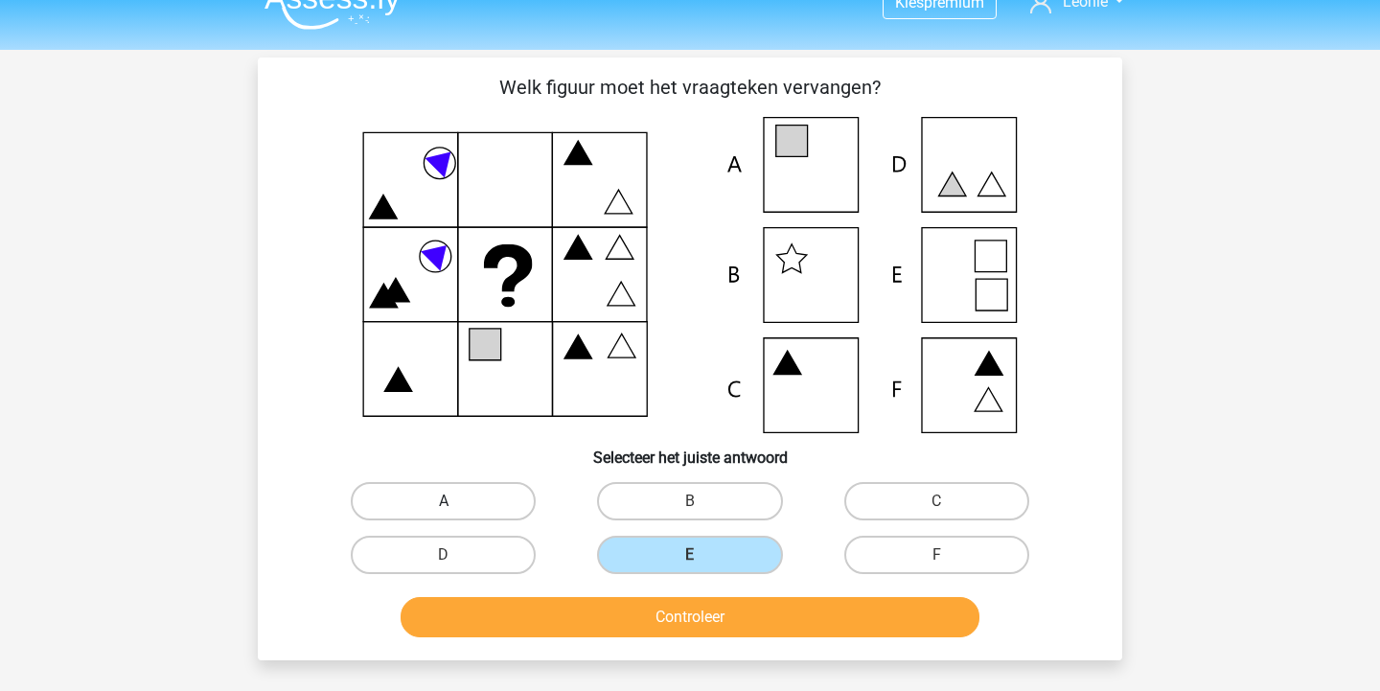
click at [491, 493] on label "A" at bounding box center [443, 501] width 185 height 38
click at [456, 501] on input "A" at bounding box center [450, 507] width 12 height 12
radio input "true"
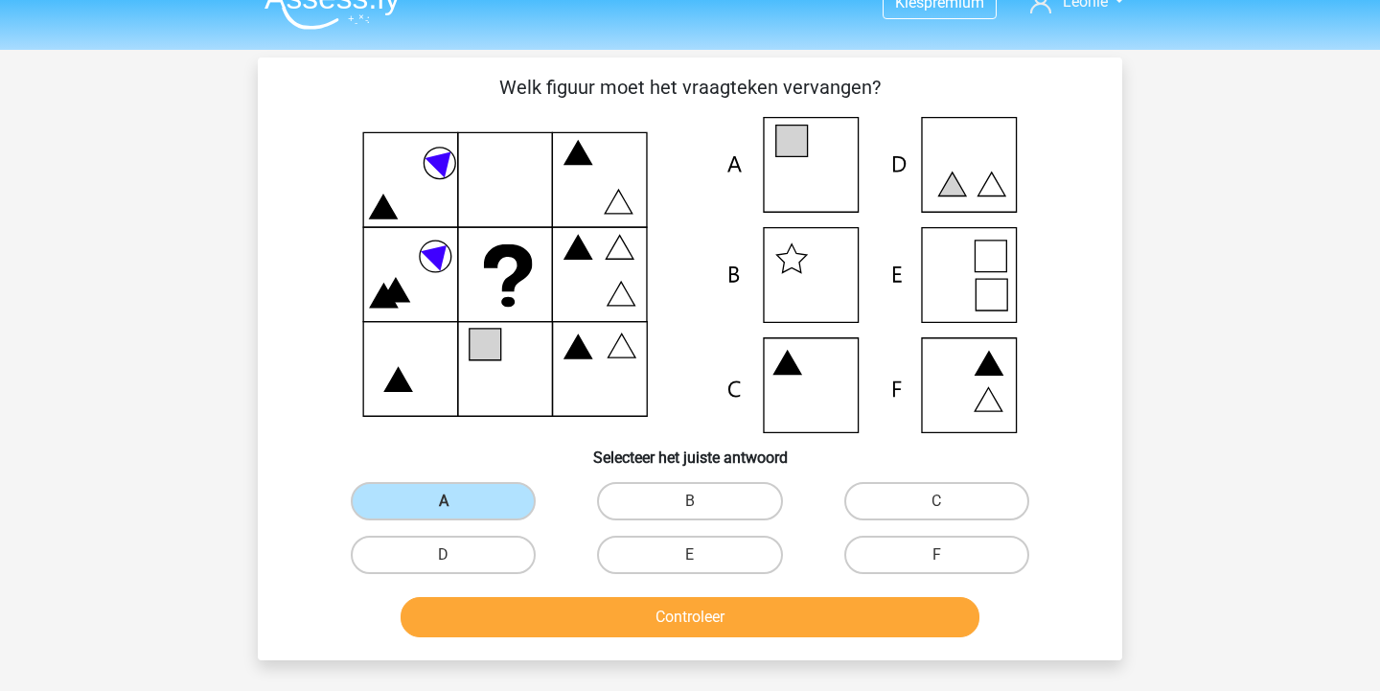
click at [571, 615] on button "Controleer" at bounding box center [691, 617] width 580 height 40
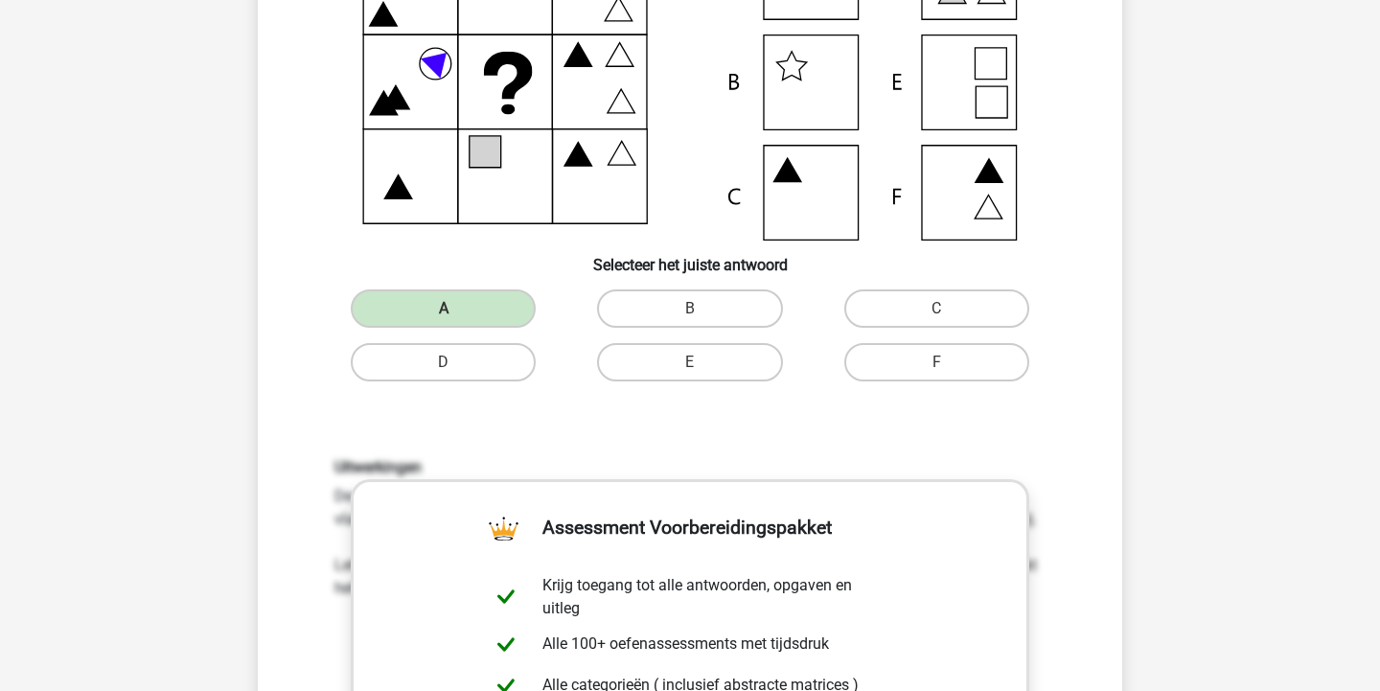
scroll to position [650, 0]
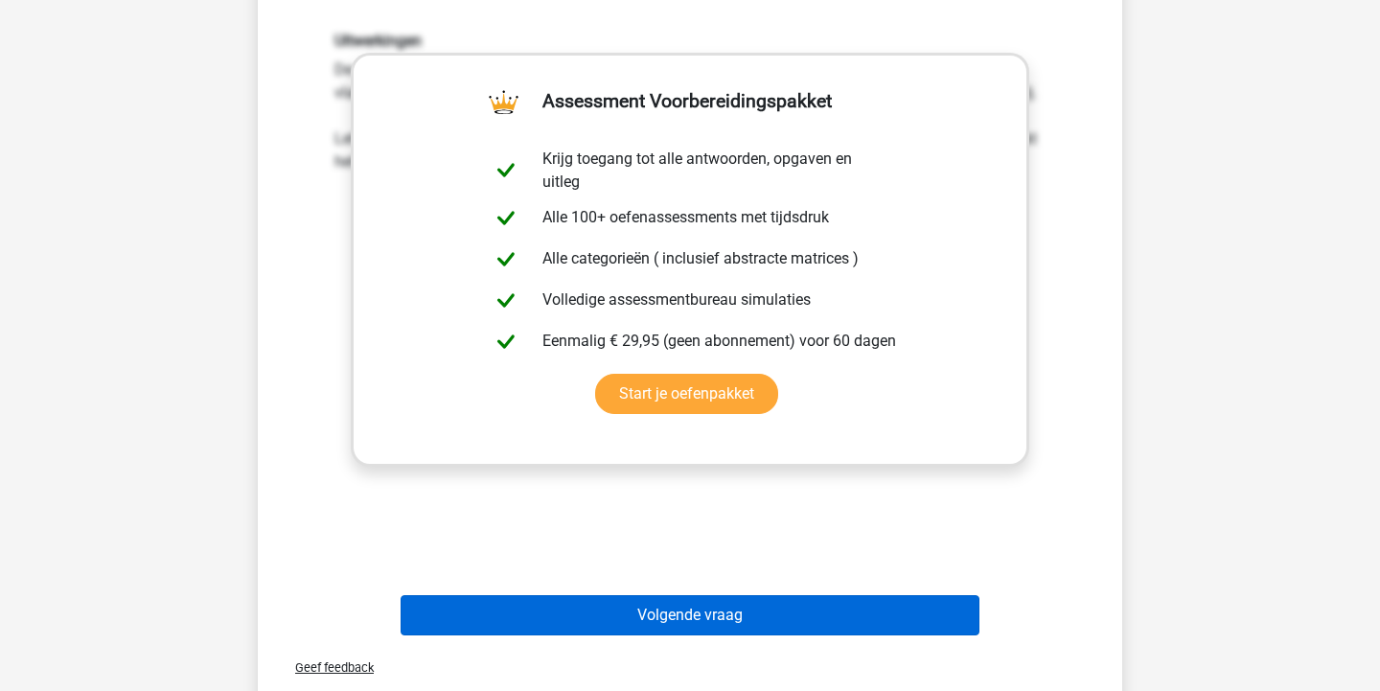
click at [764, 627] on button "Volgende vraag" at bounding box center [691, 615] width 580 height 40
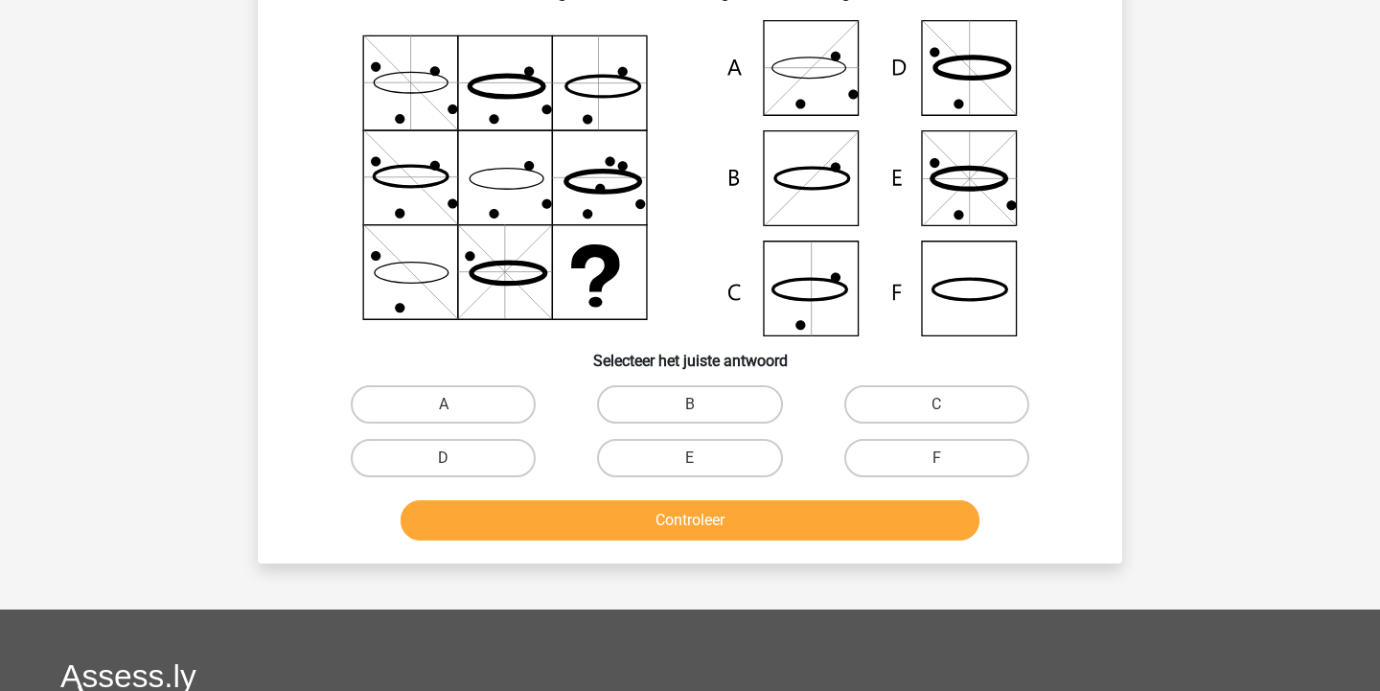
scroll to position [5, 0]
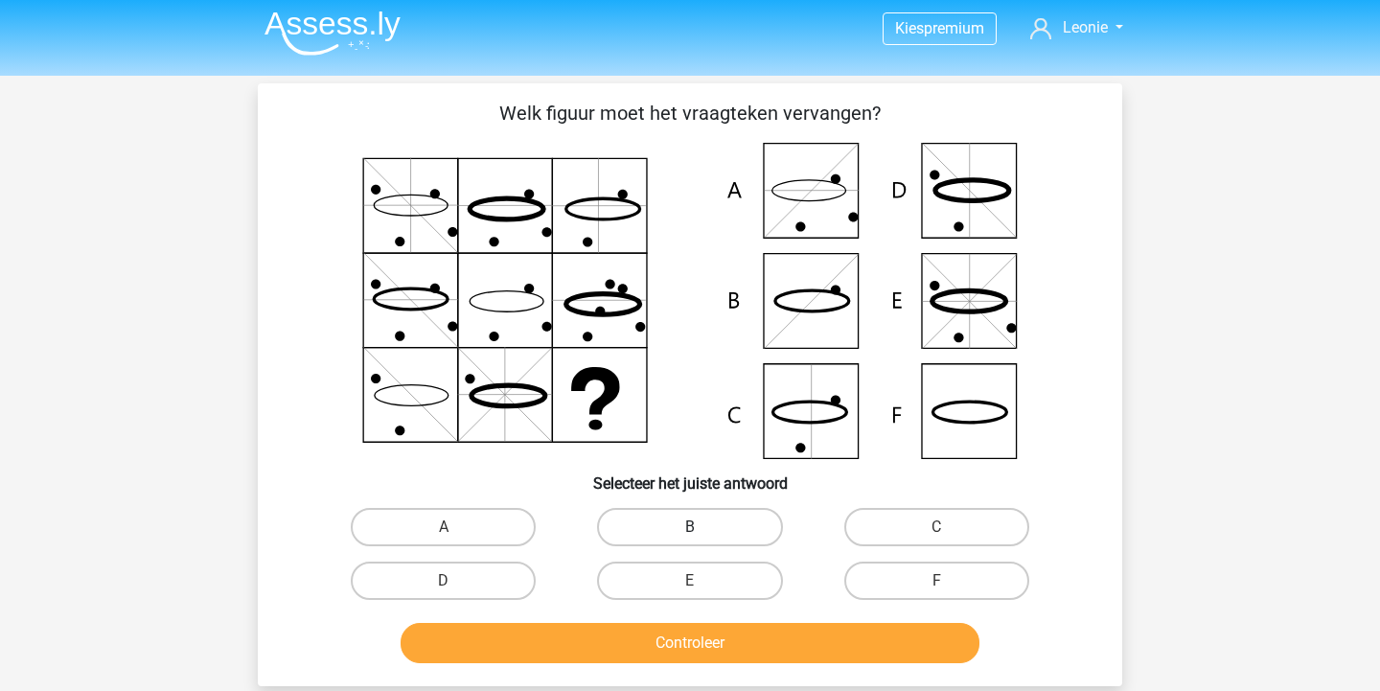
click at [725, 525] on label "B" at bounding box center [689, 527] width 185 height 38
click at [703, 527] on input "B" at bounding box center [696, 533] width 12 height 12
radio input "true"
click at [935, 531] on label "C" at bounding box center [936, 527] width 185 height 38
click at [936, 531] on input "C" at bounding box center [942, 533] width 12 height 12
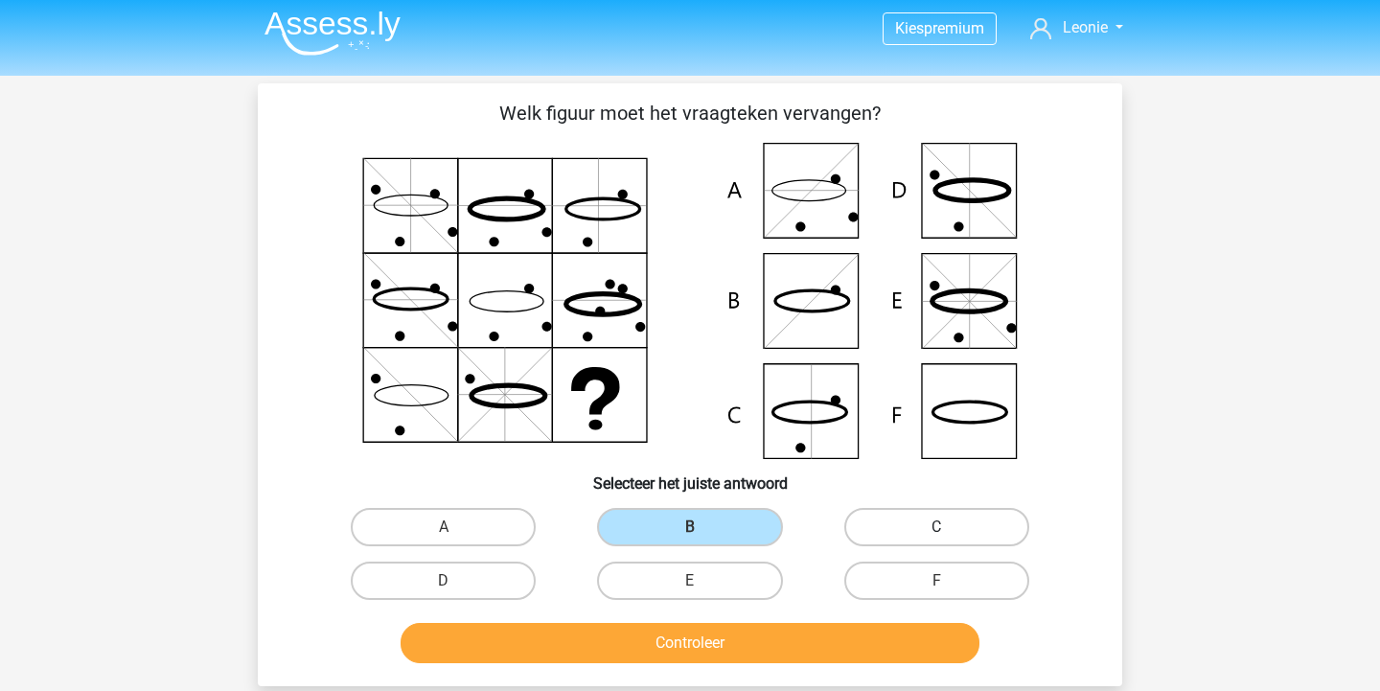
radio input "true"
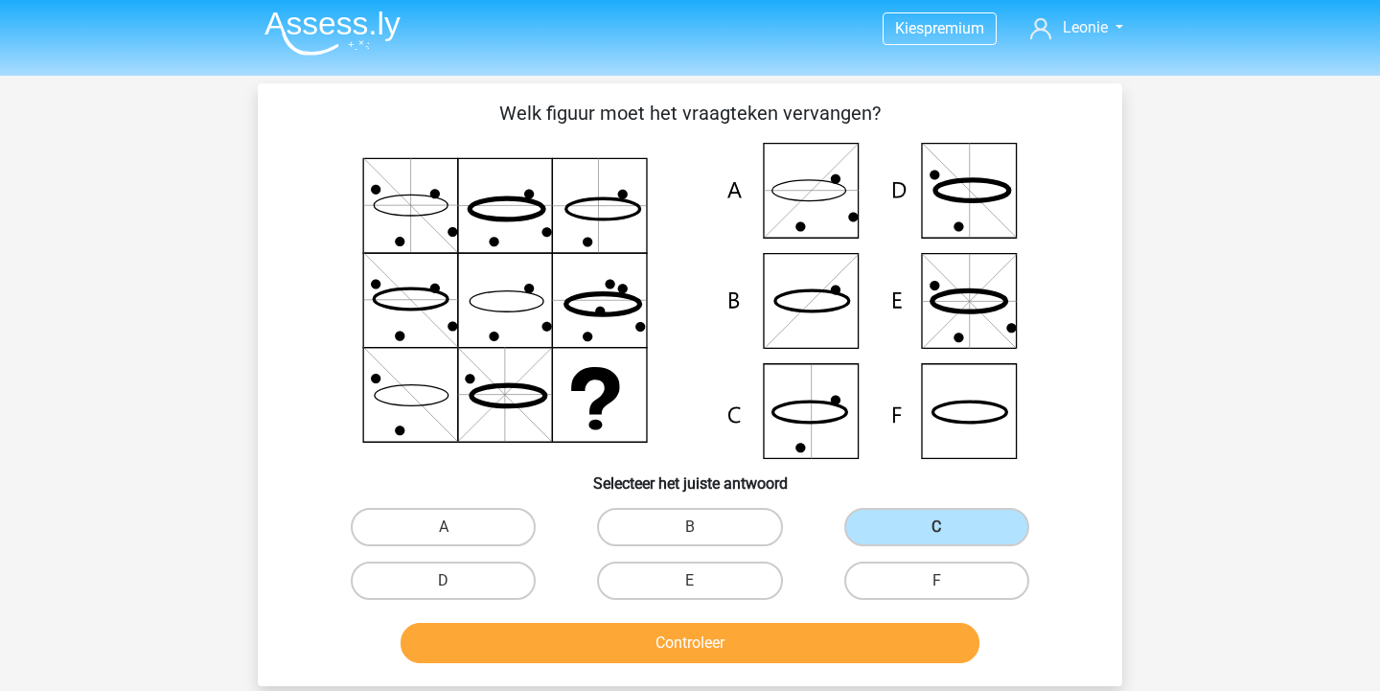
click at [878, 654] on button "Controleer" at bounding box center [691, 643] width 580 height 40
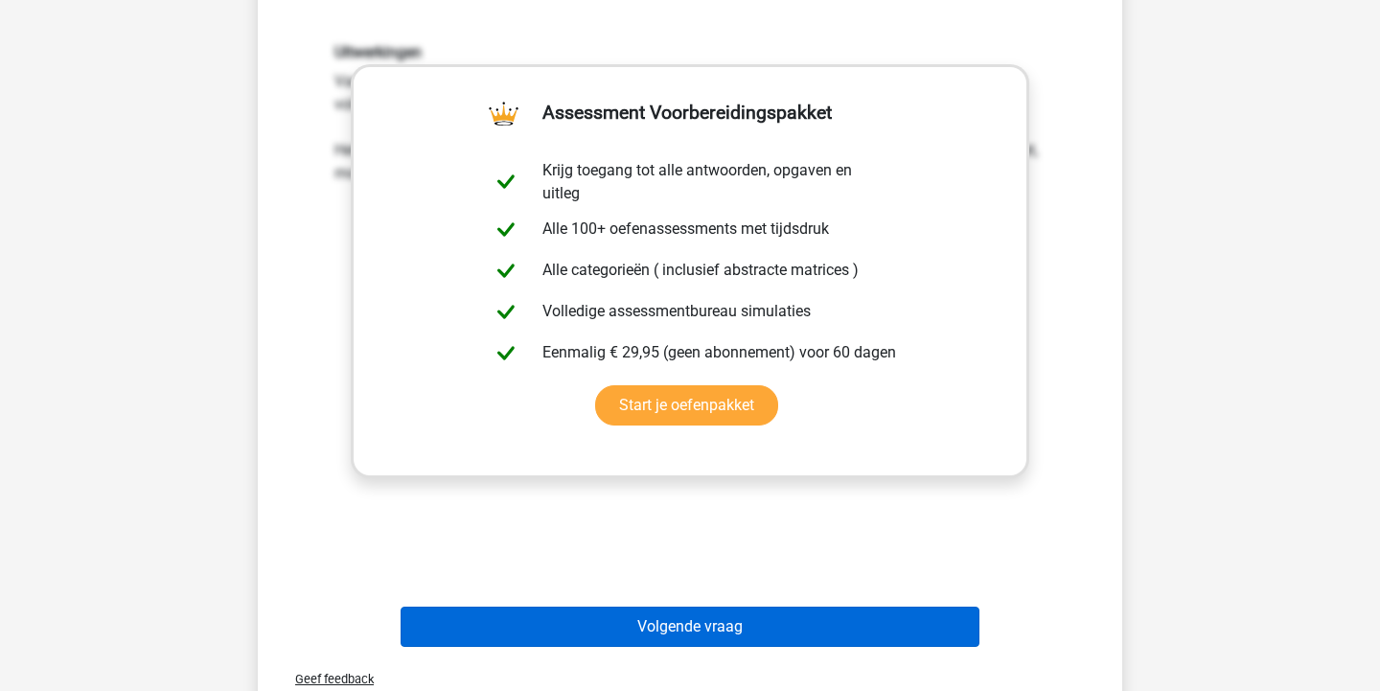
click at [812, 613] on button "Volgende vraag" at bounding box center [691, 627] width 580 height 40
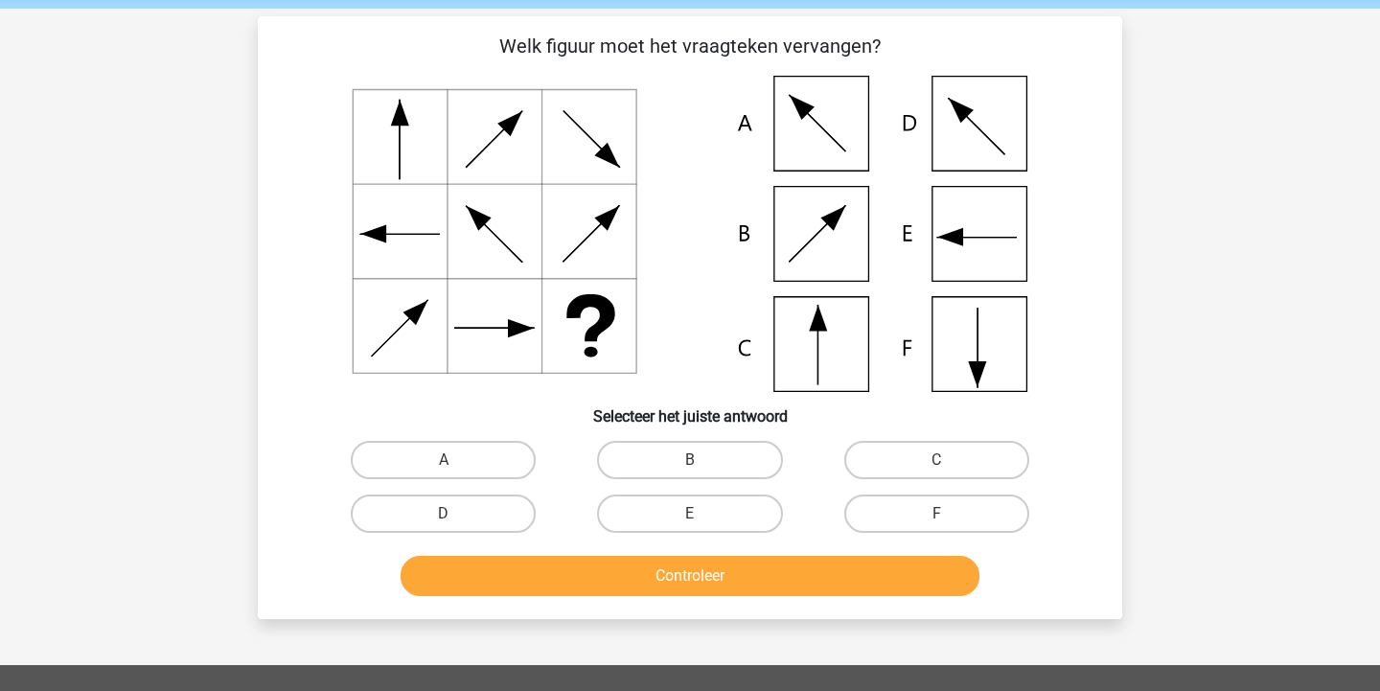
scroll to position [70, 0]
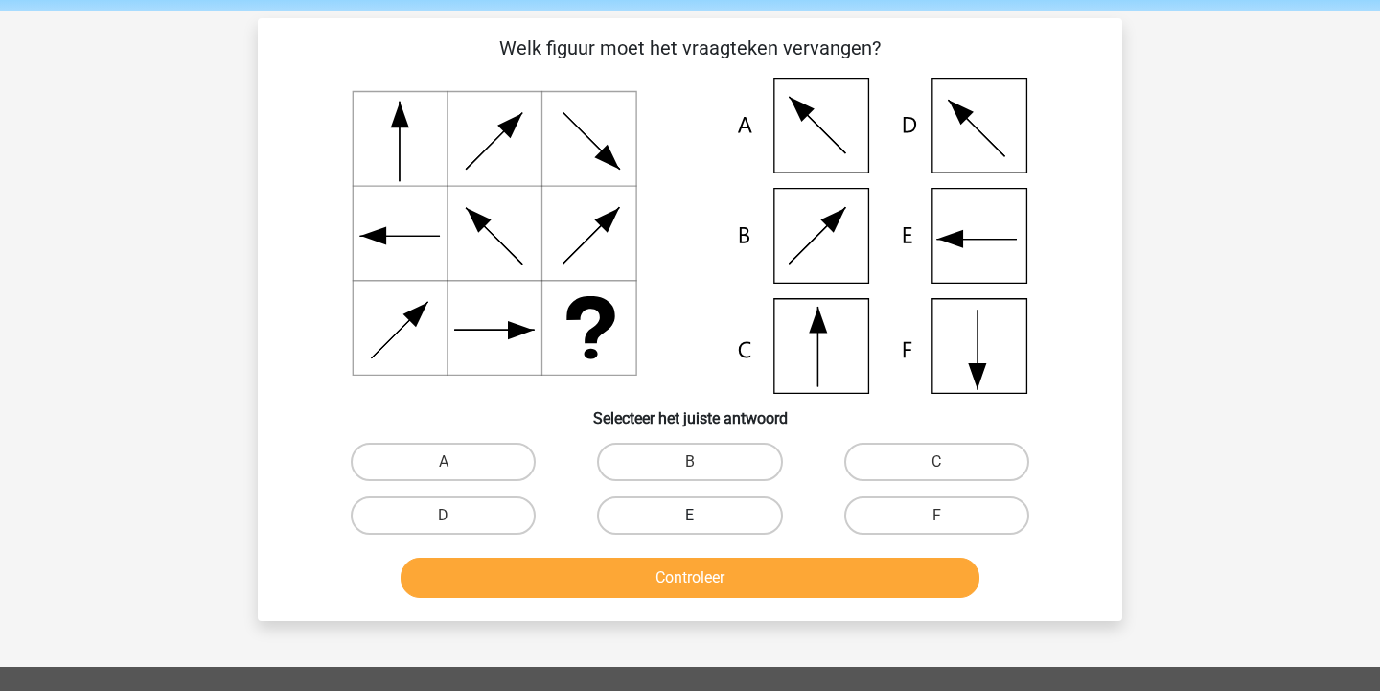
click at [722, 498] on label "E" at bounding box center [689, 515] width 185 height 38
click at [703, 516] on input "E" at bounding box center [696, 522] width 12 height 12
radio input "true"
click at [755, 574] on button "Controleer" at bounding box center [691, 578] width 580 height 40
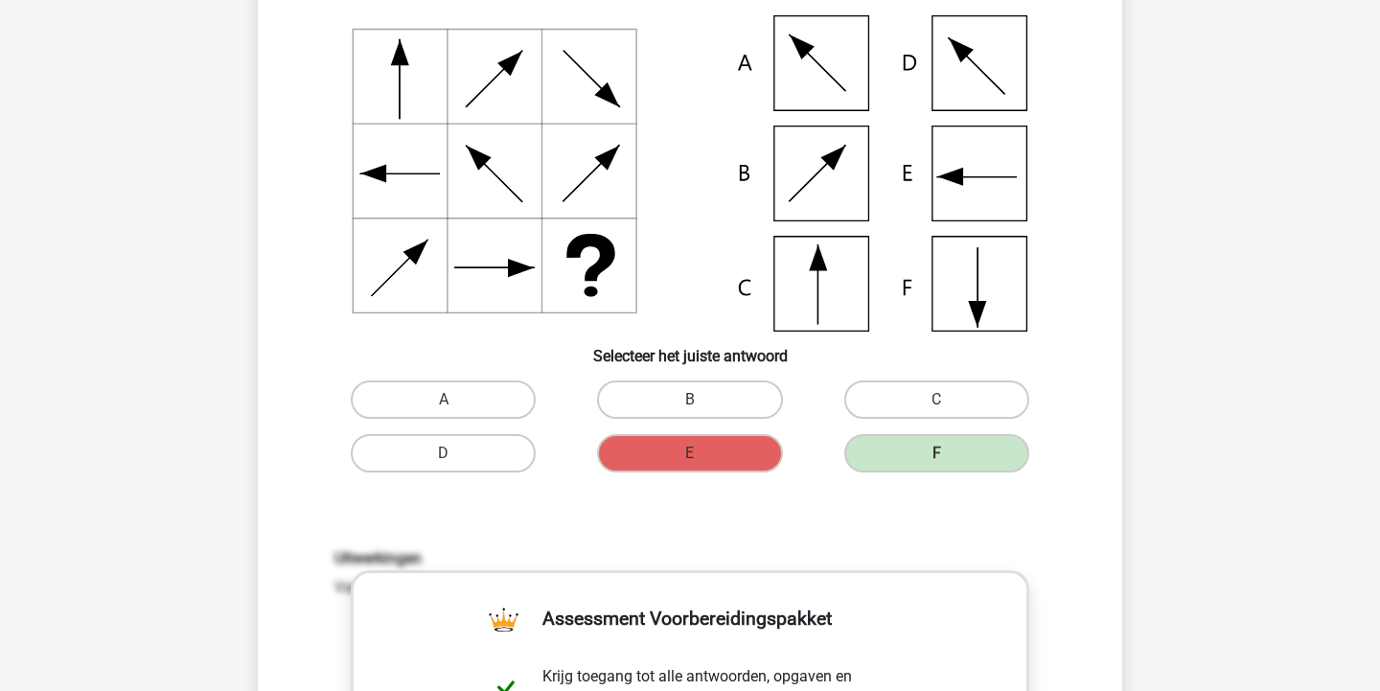
scroll to position [130, 0]
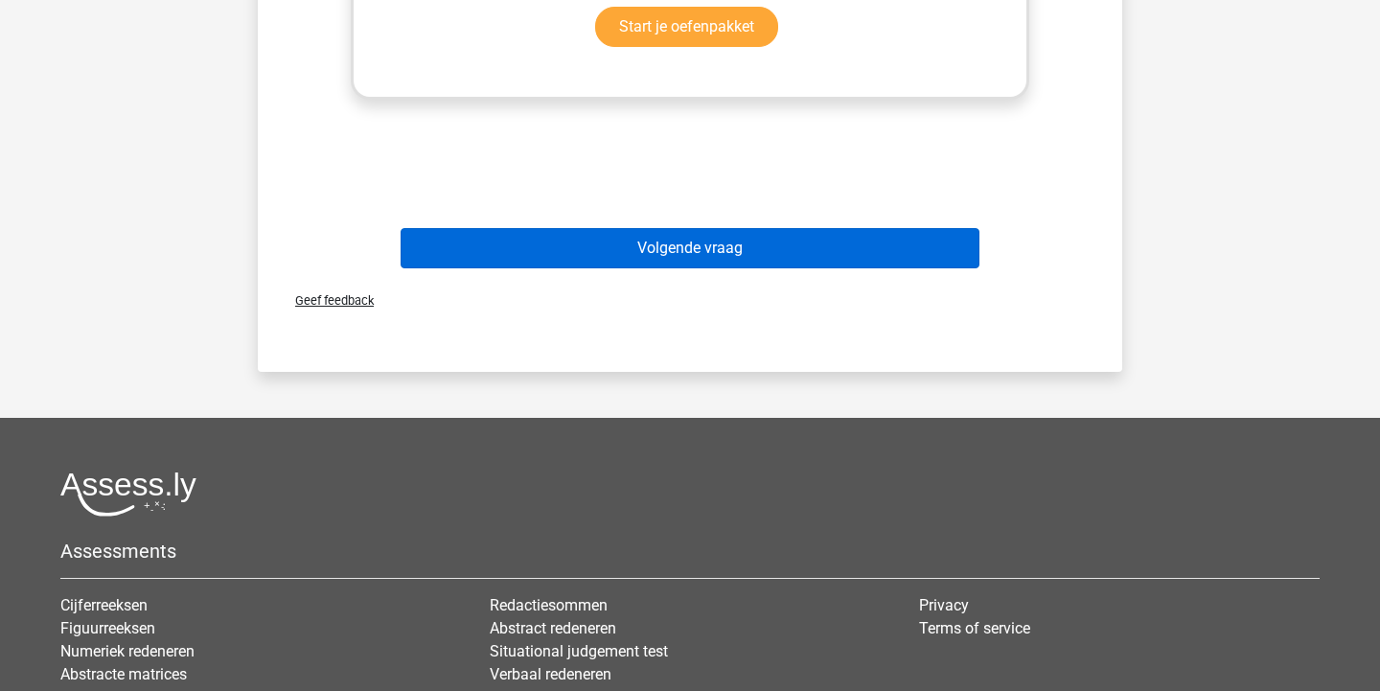
click at [820, 241] on button "Volgende vraag" at bounding box center [691, 248] width 580 height 40
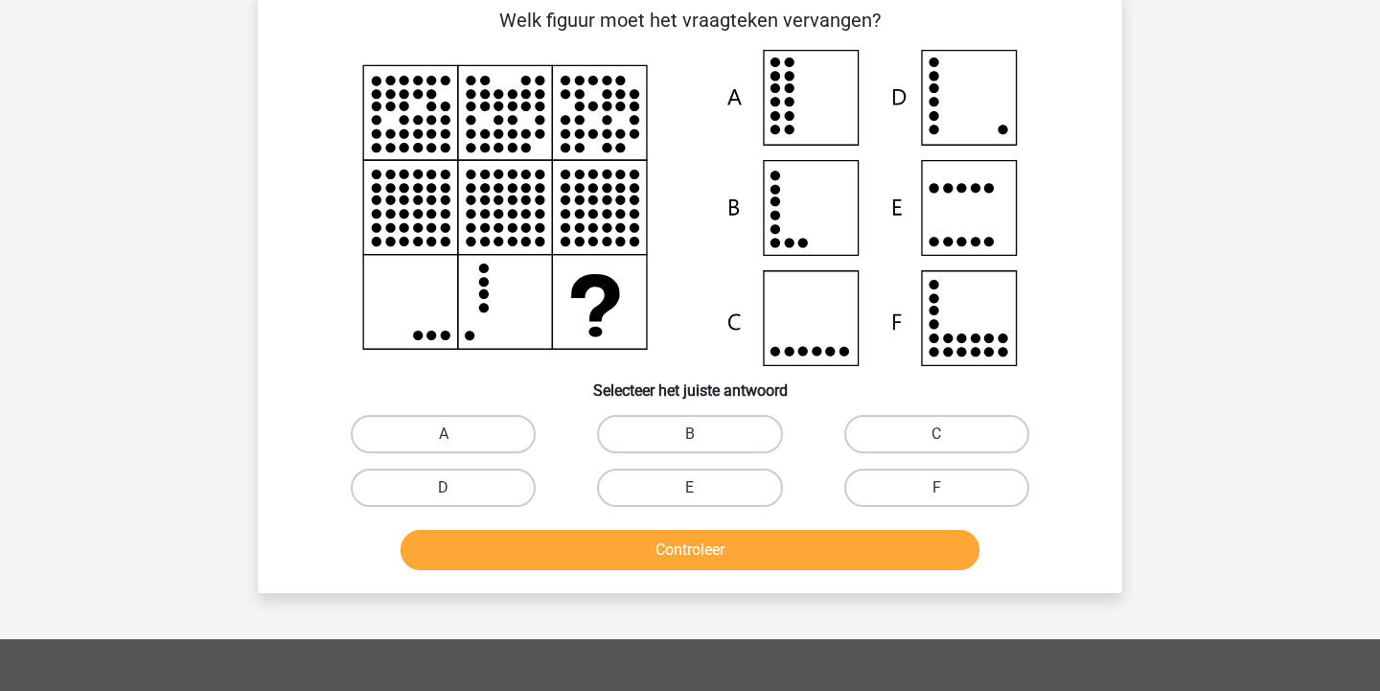
scroll to position [88, 0]
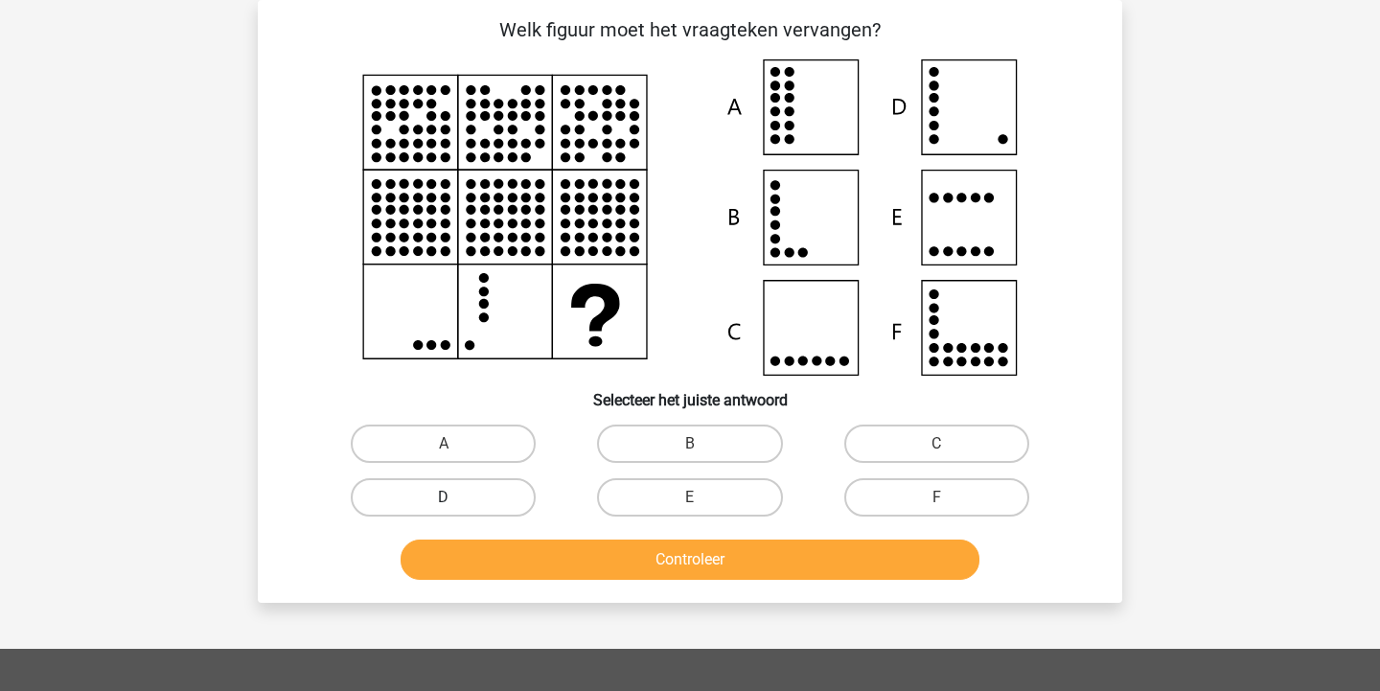
click at [524, 491] on label "D" at bounding box center [443, 497] width 185 height 38
click at [456, 497] on input "D" at bounding box center [450, 503] width 12 height 12
radio input "true"
click at [691, 575] on button "Controleer" at bounding box center [691, 560] width 580 height 40
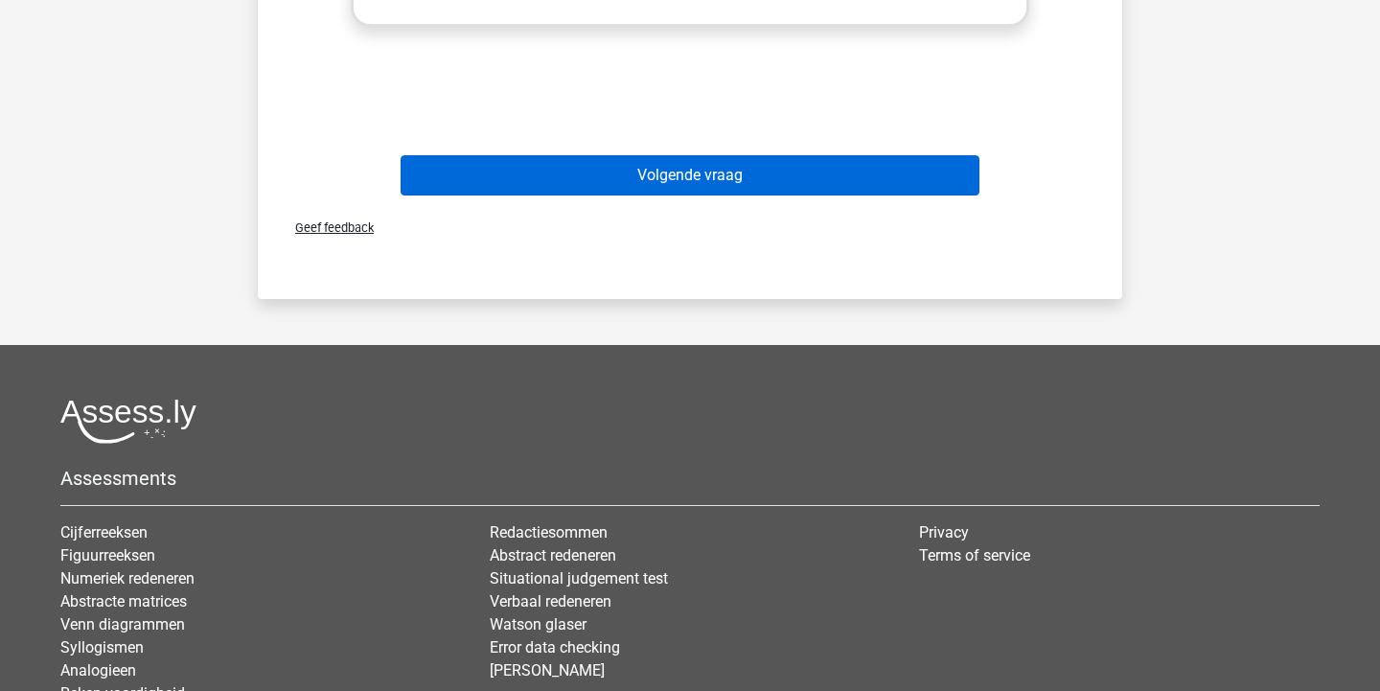
click at [711, 170] on button "Volgende vraag" at bounding box center [691, 175] width 580 height 40
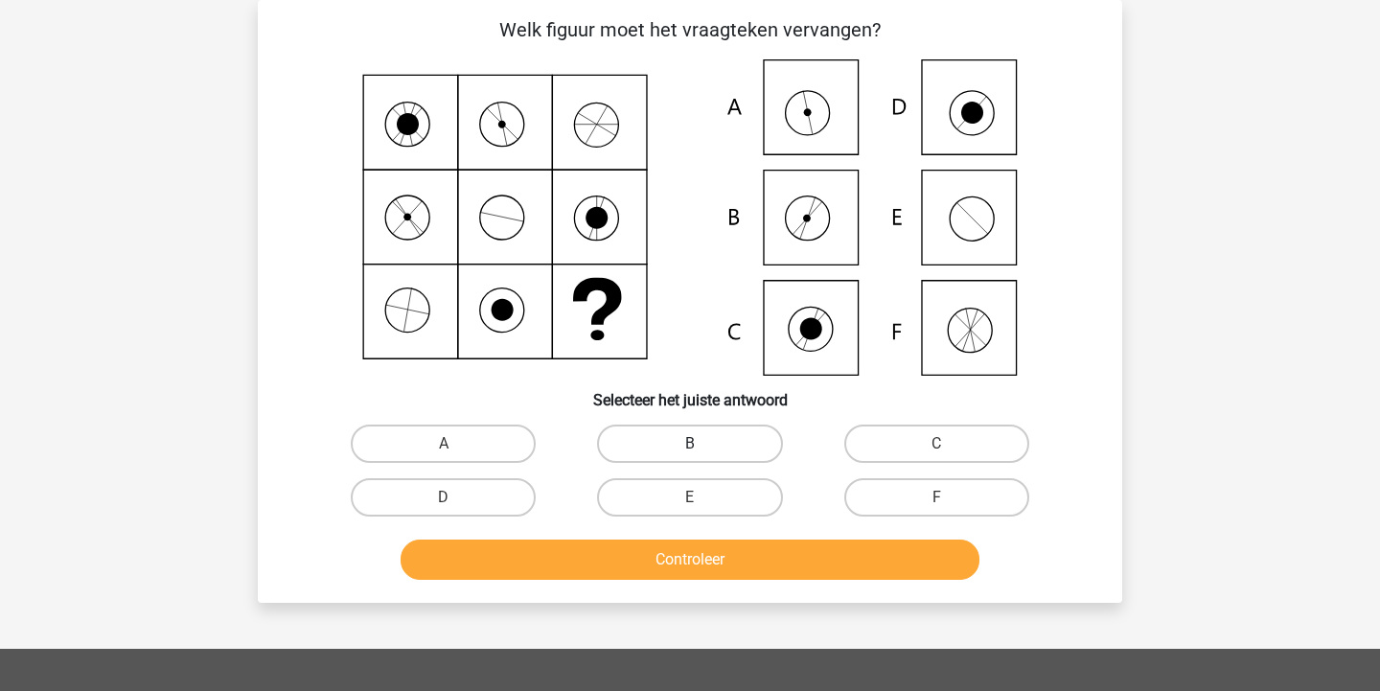
click at [736, 449] on label "B" at bounding box center [689, 444] width 185 height 38
click at [703, 449] on input "B" at bounding box center [696, 450] width 12 height 12
radio input "true"
click at [755, 550] on button "Controleer" at bounding box center [691, 560] width 580 height 40
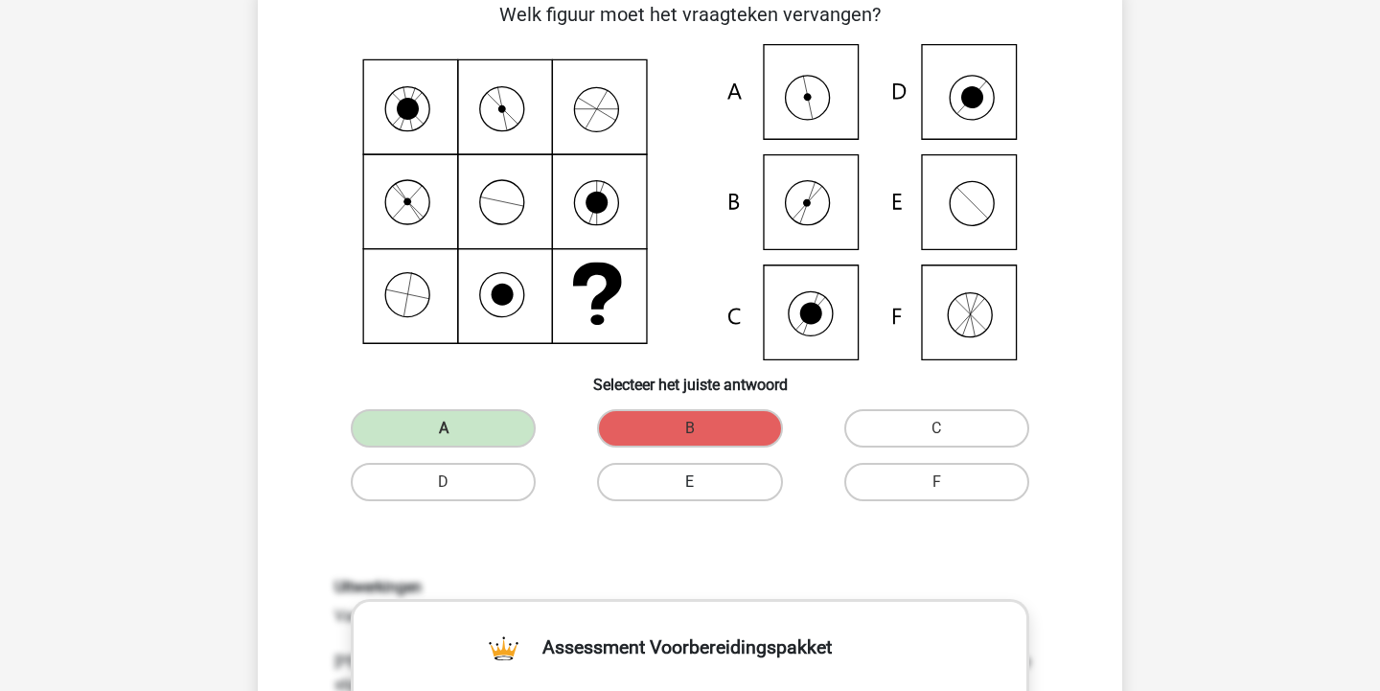
scroll to position [101, 0]
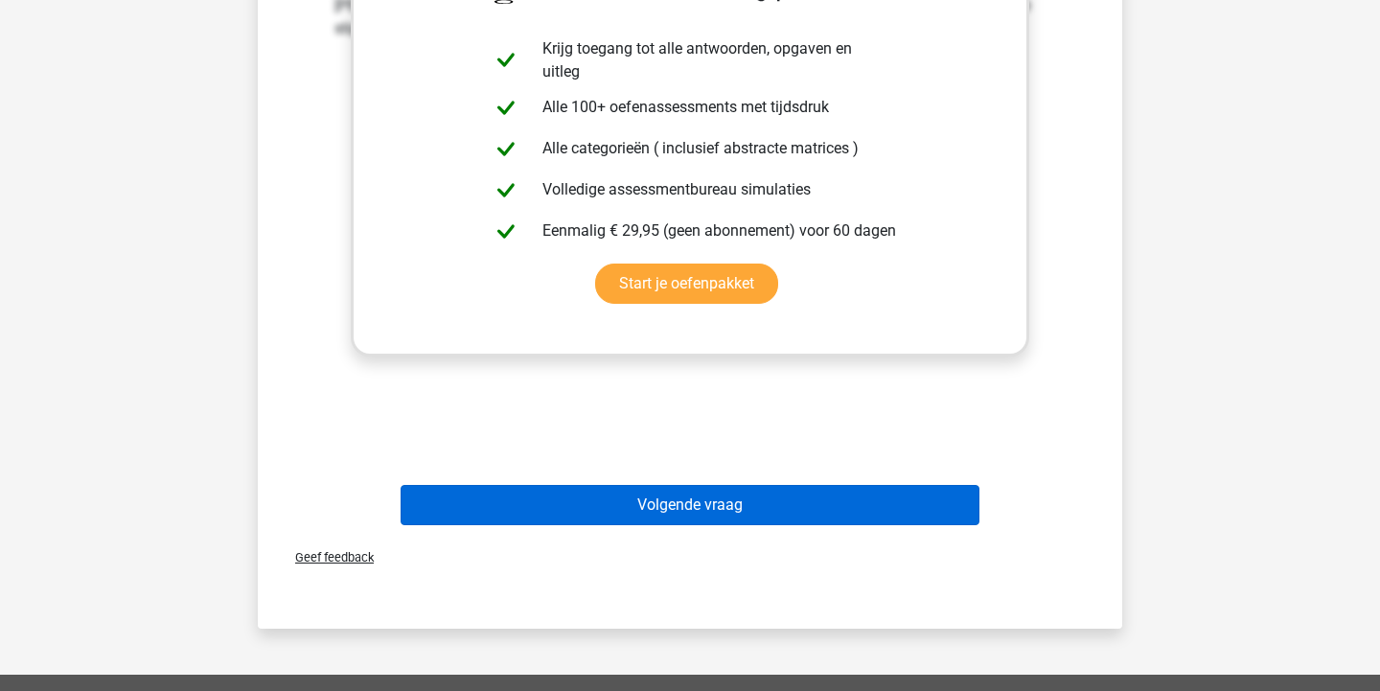
click at [763, 504] on button "Volgende vraag" at bounding box center [691, 505] width 580 height 40
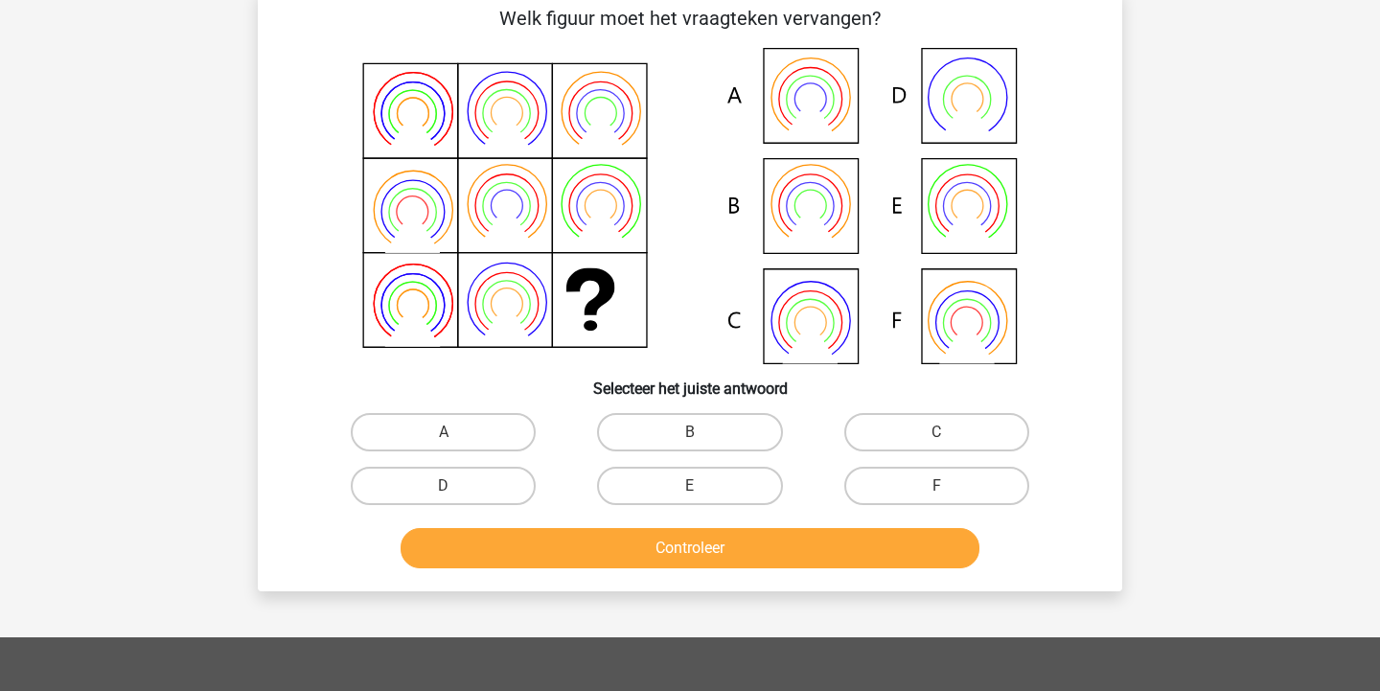
scroll to position [88, 0]
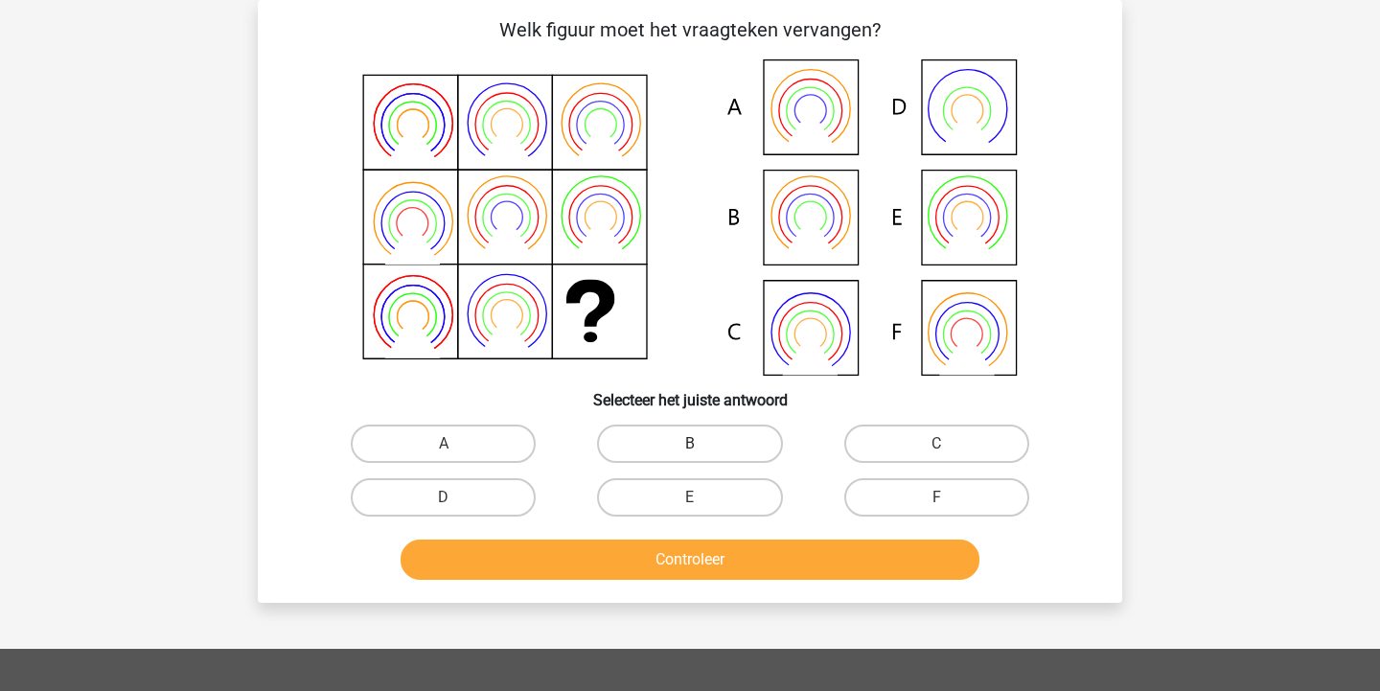
click at [718, 438] on label "B" at bounding box center [689, 444] width 185 height 38
click at [703, 444] on input "B" at bounding box center [696, 450] width 12 height 12
radio input "true"
click at [727, 570] on button "Controleer" at bounding box center [691, 560] width 580 height 40
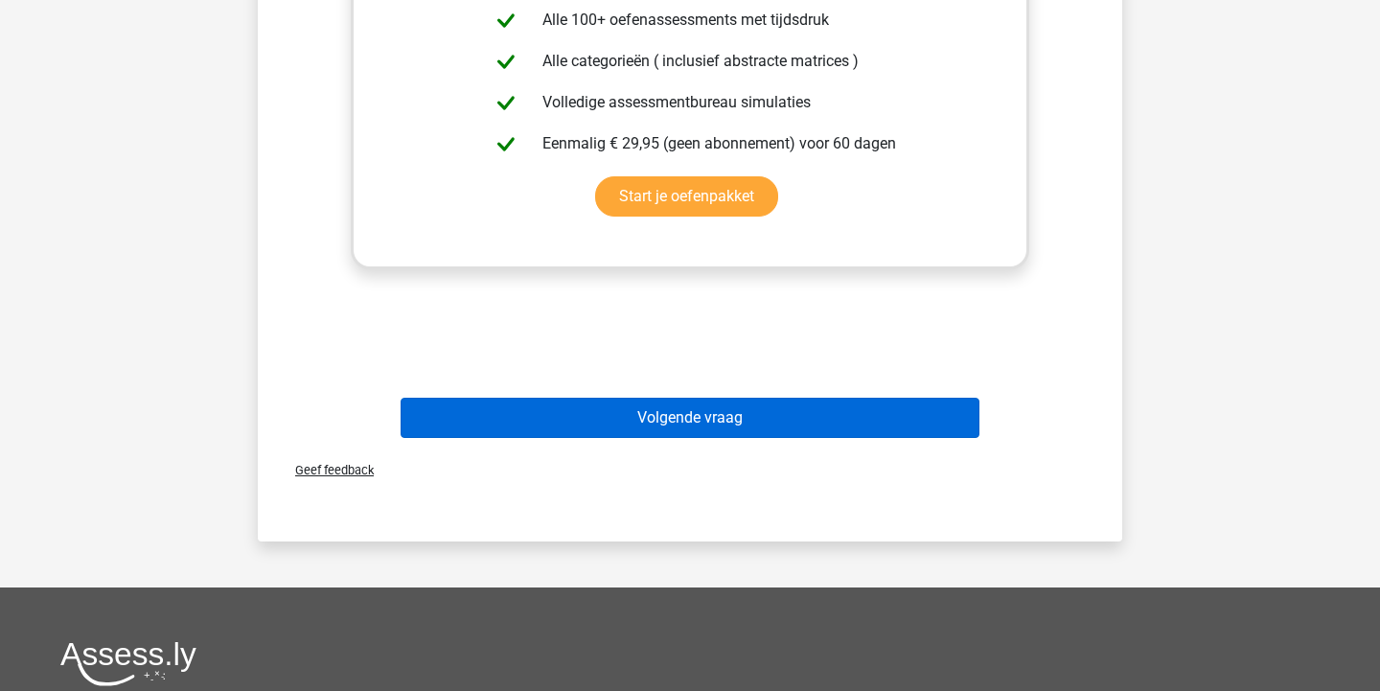
click at [732, 428] on button "Volgende vraag" at bounding box center [691, 418] width 580 height 40
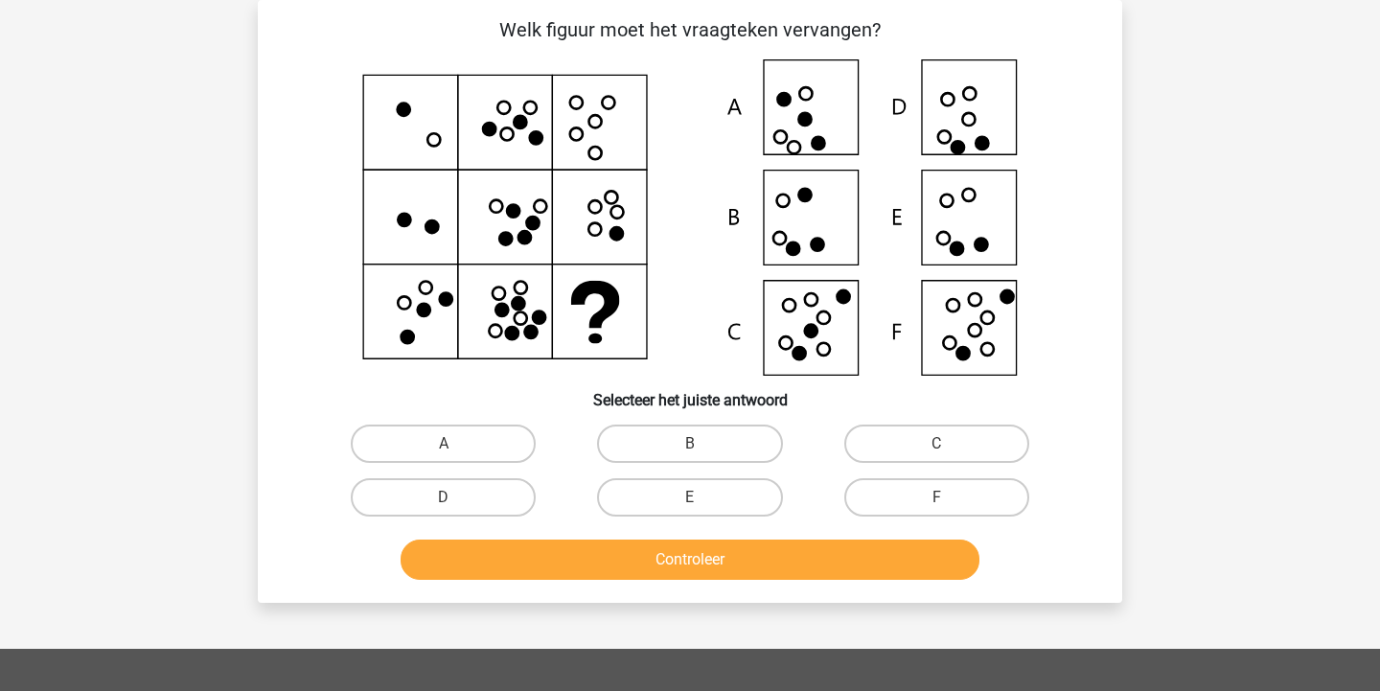
click at [922, 475] on div "F" at bounding box center [937, 498] width 246 height 54
click at [922, 492] on label "F" at bounding box center [936, 497] width 185 height 38
click at [936, 497] on input "F" at bounding box center [942, 503] width 12 height 12
radio input "true"
click at [887, 561] on button "Controleer" at bounding box center [691, 560] width 580 height 40
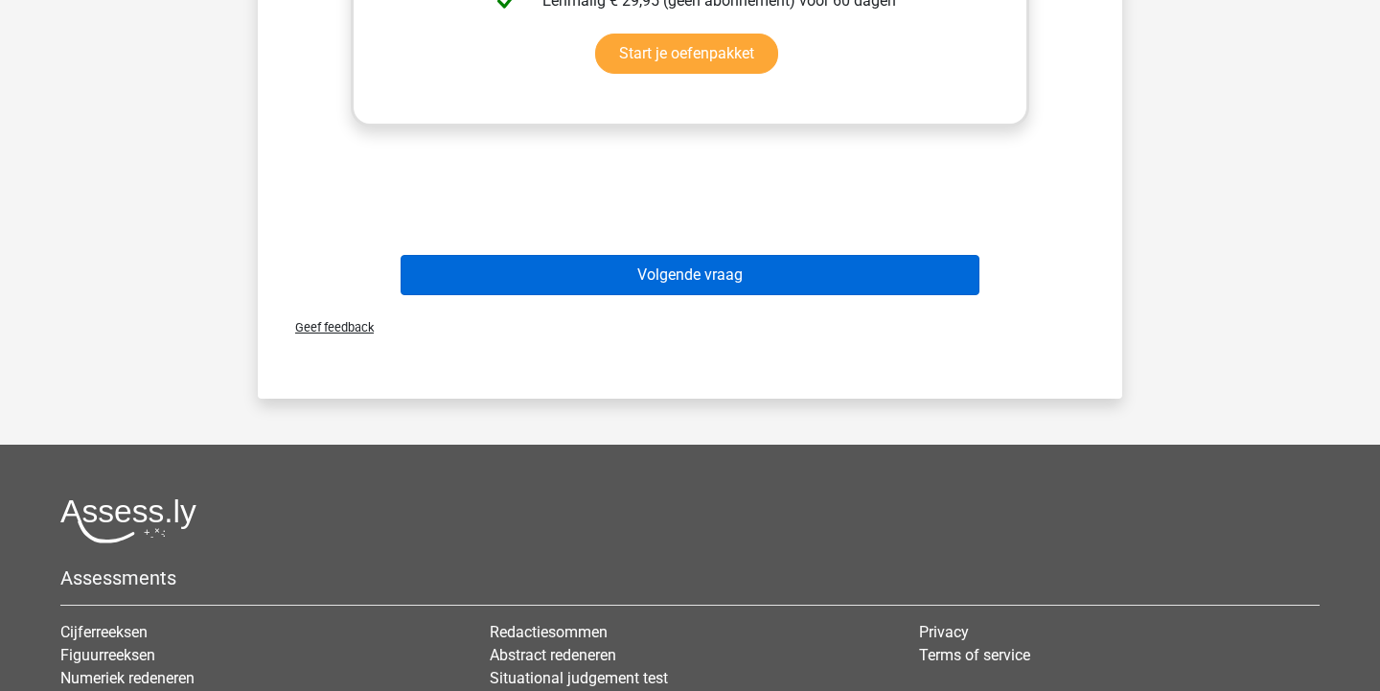
click at [903, 277] on button "Volgende vraag" at bounding box center [691, 275] width 580 height 40
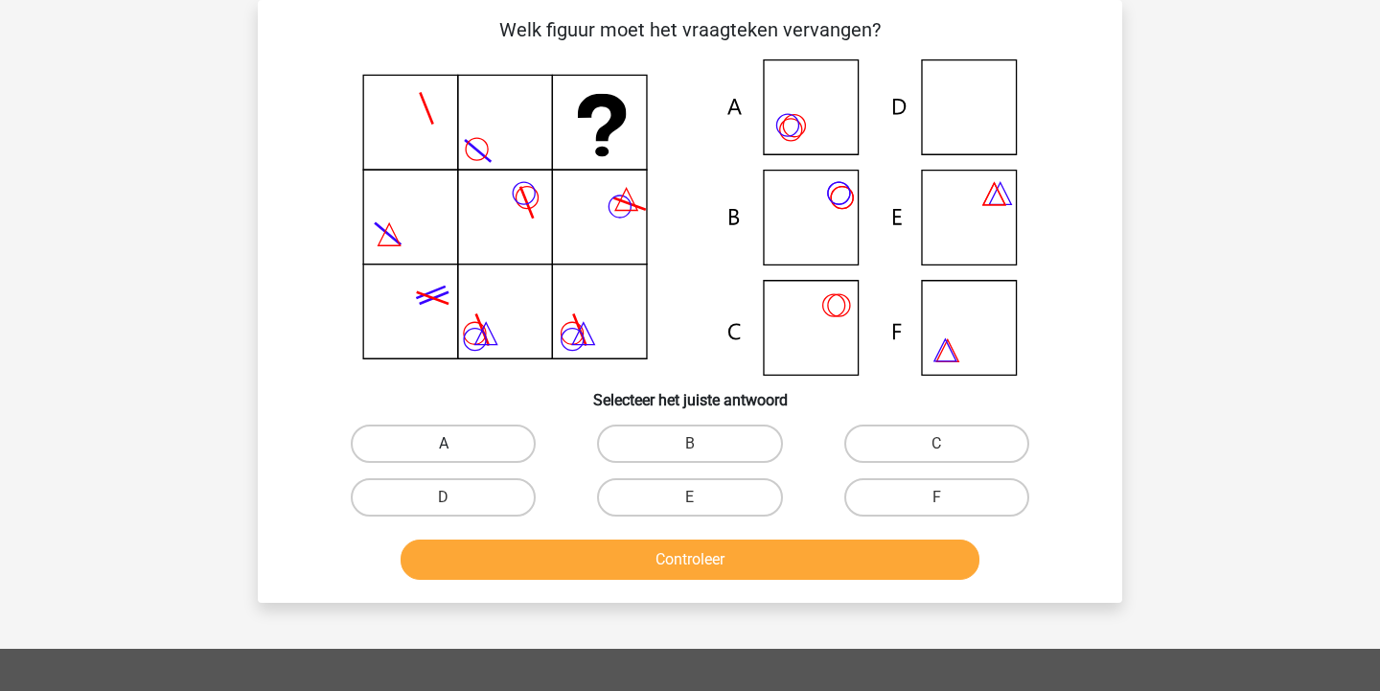
click at [502, 427] on label "A" at bounding box center [443, 444] width 185 height 38
click at [456, 444] on input "A" at bounding box center [450, 450] width 12 height 12
radio input "true"
click at [670, 567] on button "Controleer" at bounding box center [691, 560] width 580 height 40
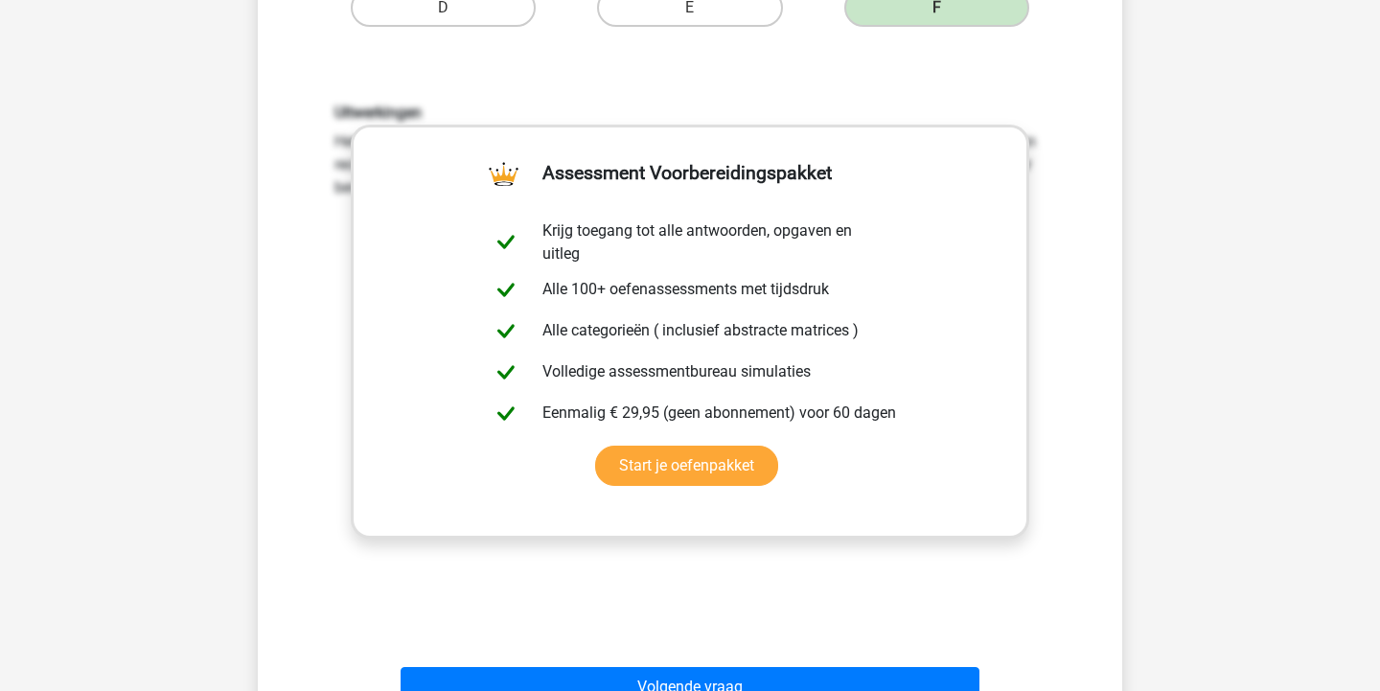
scroll to position [634, 0]
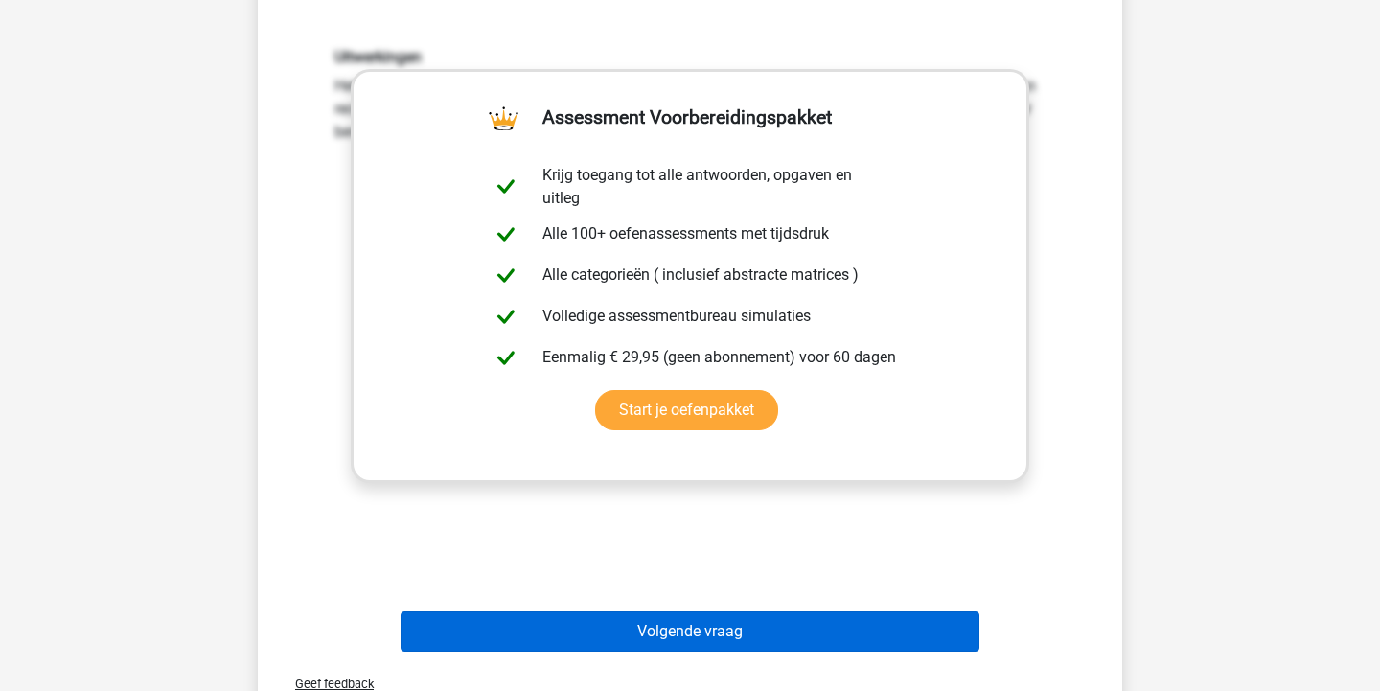
click at [723, 626] on button "Volgende vraag" at bounding box center [691, 632] width 580 height 40
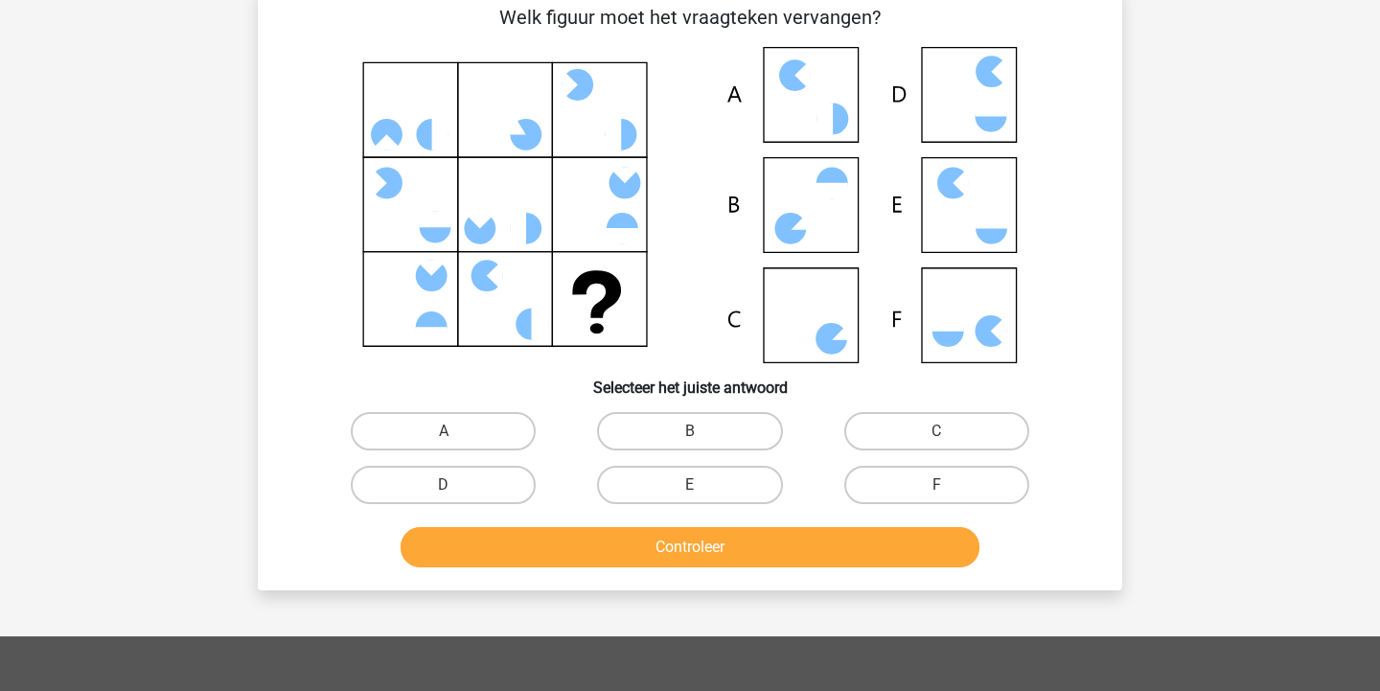
scroll to position [99, 0]
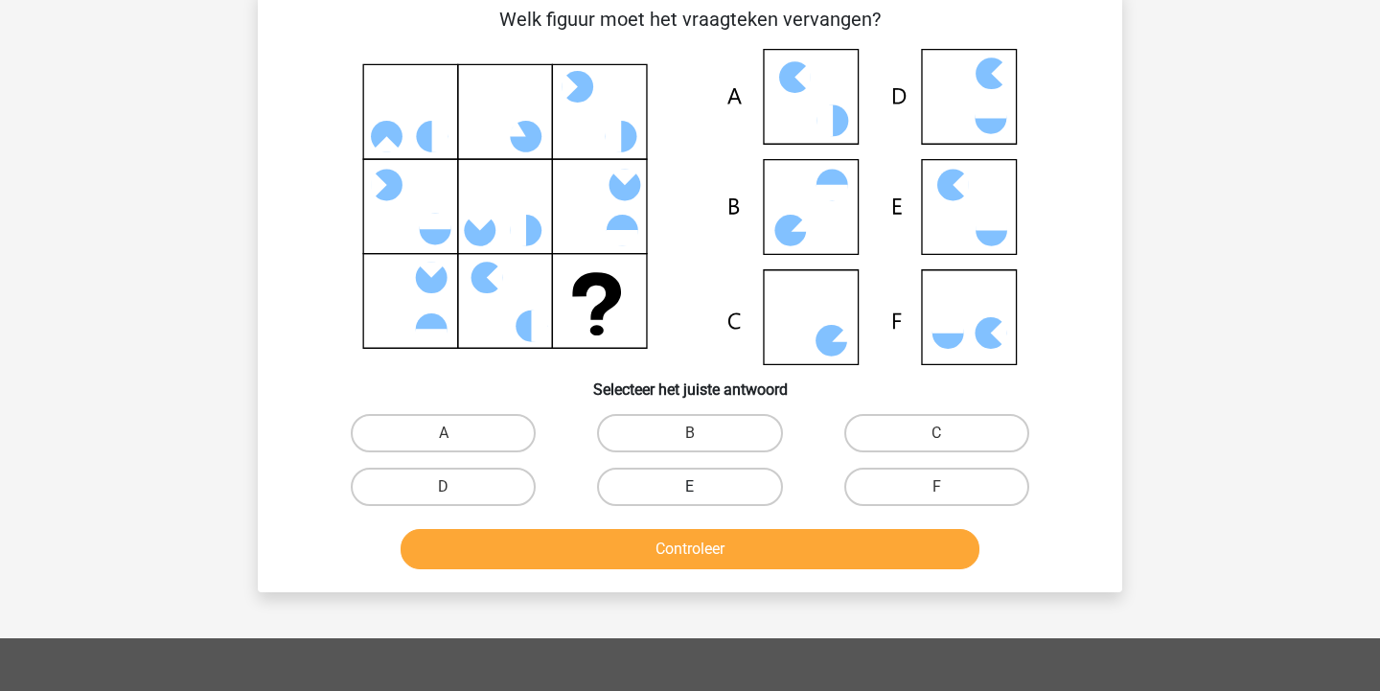
click at [694, 484] on label "E" at bounding box center [689, 487] width 185 height 38
click at [694, 487] on input "E" at bounding box center [696, 493] width 12 height 12
radio input "true"
click at [918, 449] on label "C" at bounding box center [936, 433] width 185 height 38
click at [936, 446] on input "C" at bounding box center [942, 439] width 12 height 12
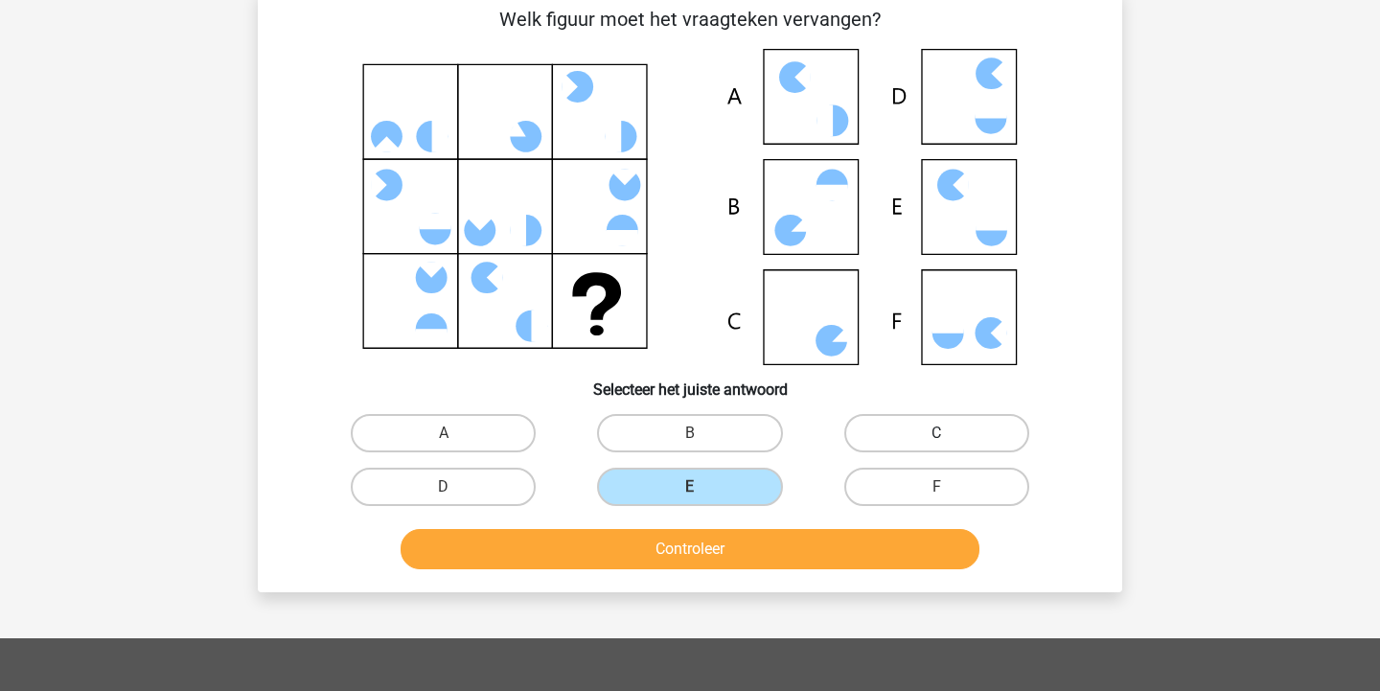
radio input "true"
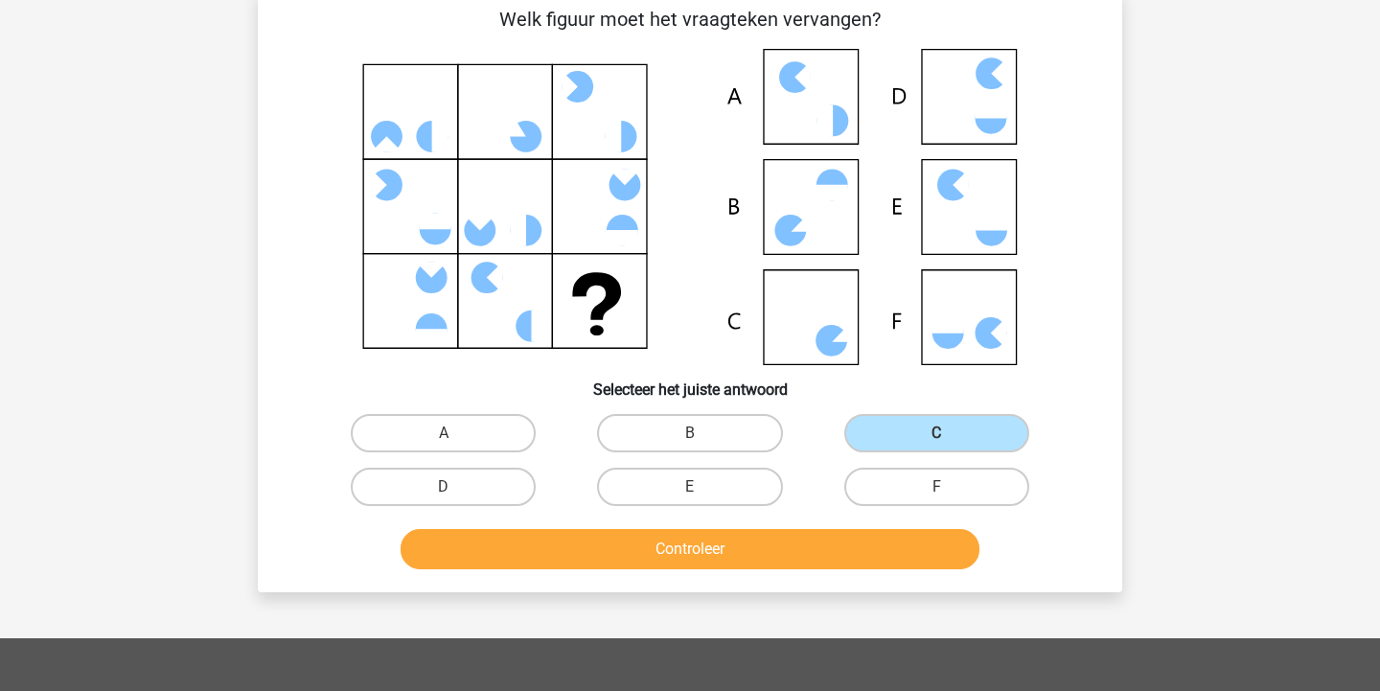
click at [866, 542] on button "Controleer" at bounding box center [691, 549] width 580 height 40
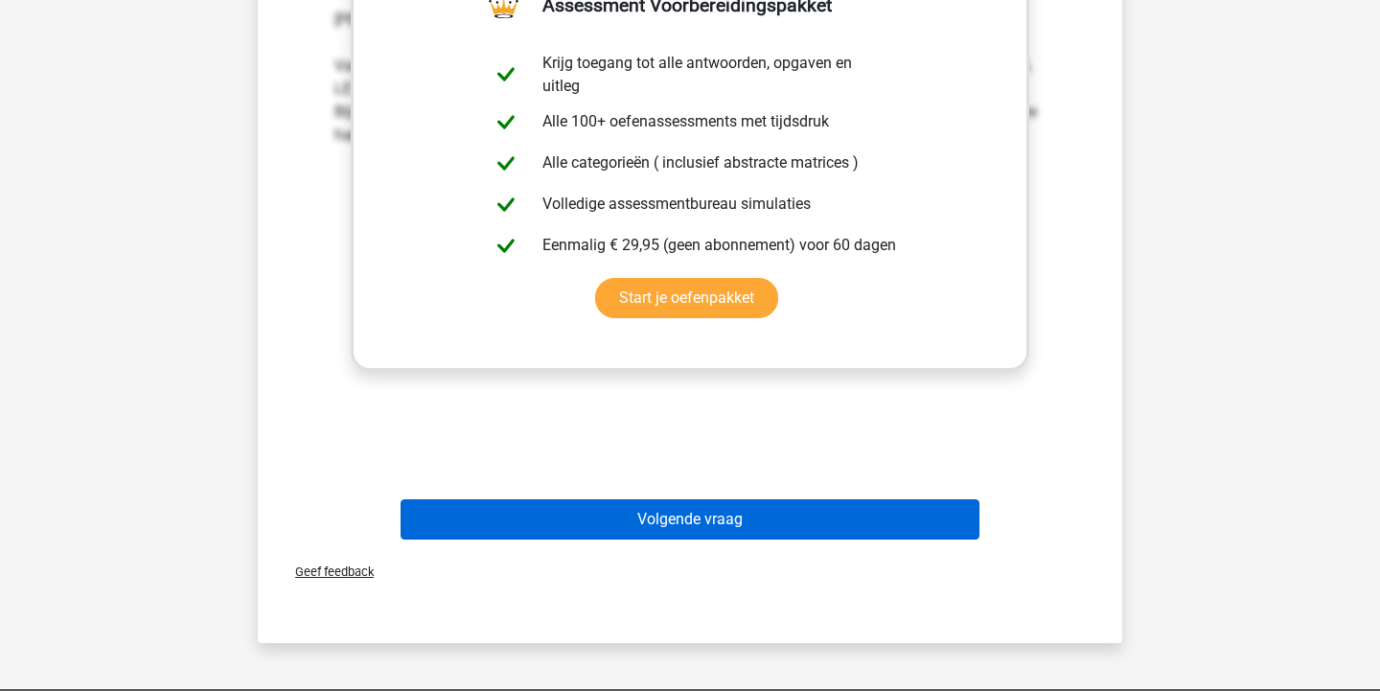
click at [858, 520] on button "Volgende vraag" at bounding box center [691, 519] width 580 height 40
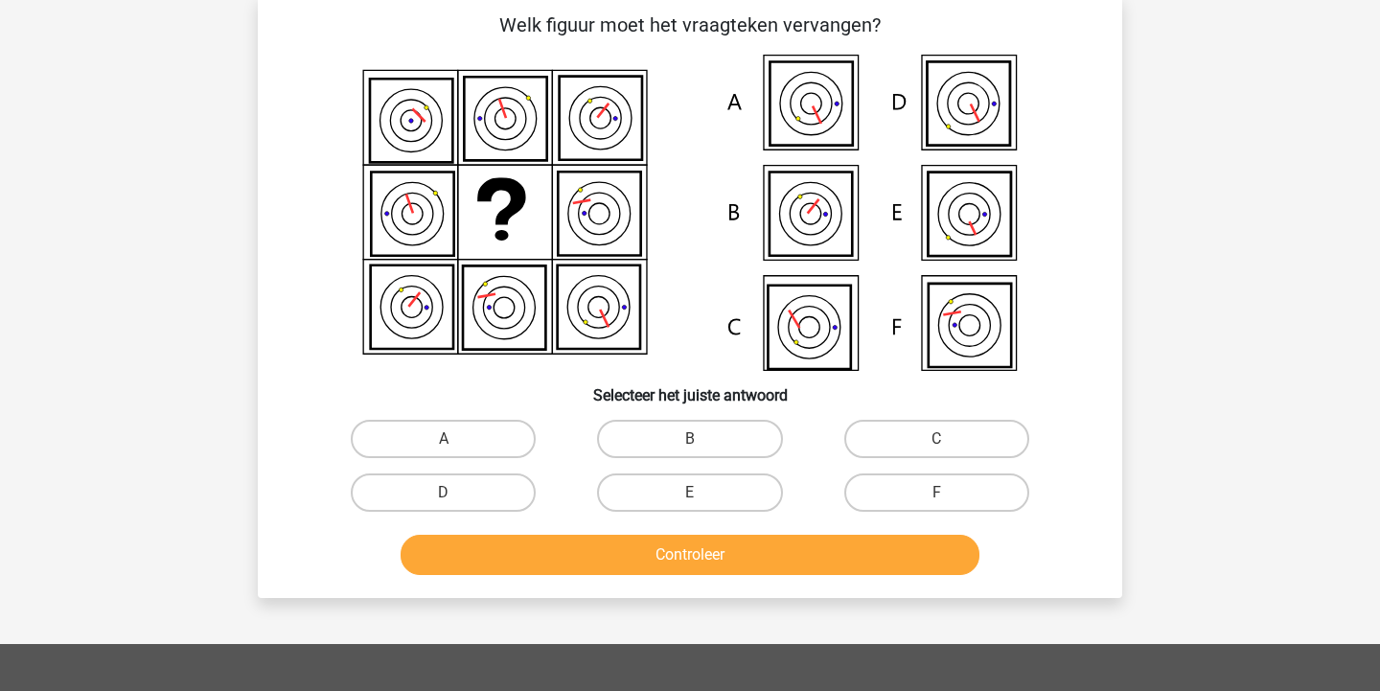
scroll to position [88, 0]
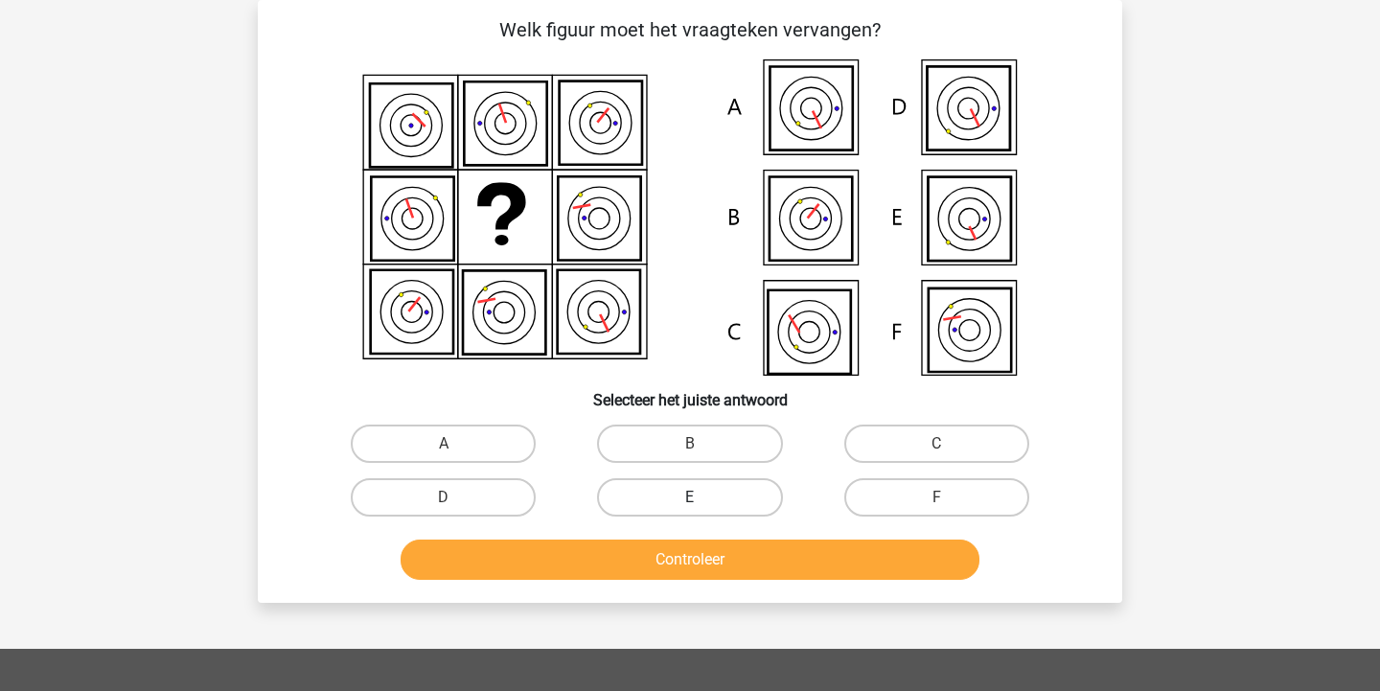
click at [722, 496] on label "E" at bounding box center [689, 497] width 185 height 38
click at [703, 497] on input "E" at bounding box center [696, 503] width 12 height 12
radio input "true"
click at [729, 559] on button "Controleer" at bounding box center [691, 560] width 580 height 40
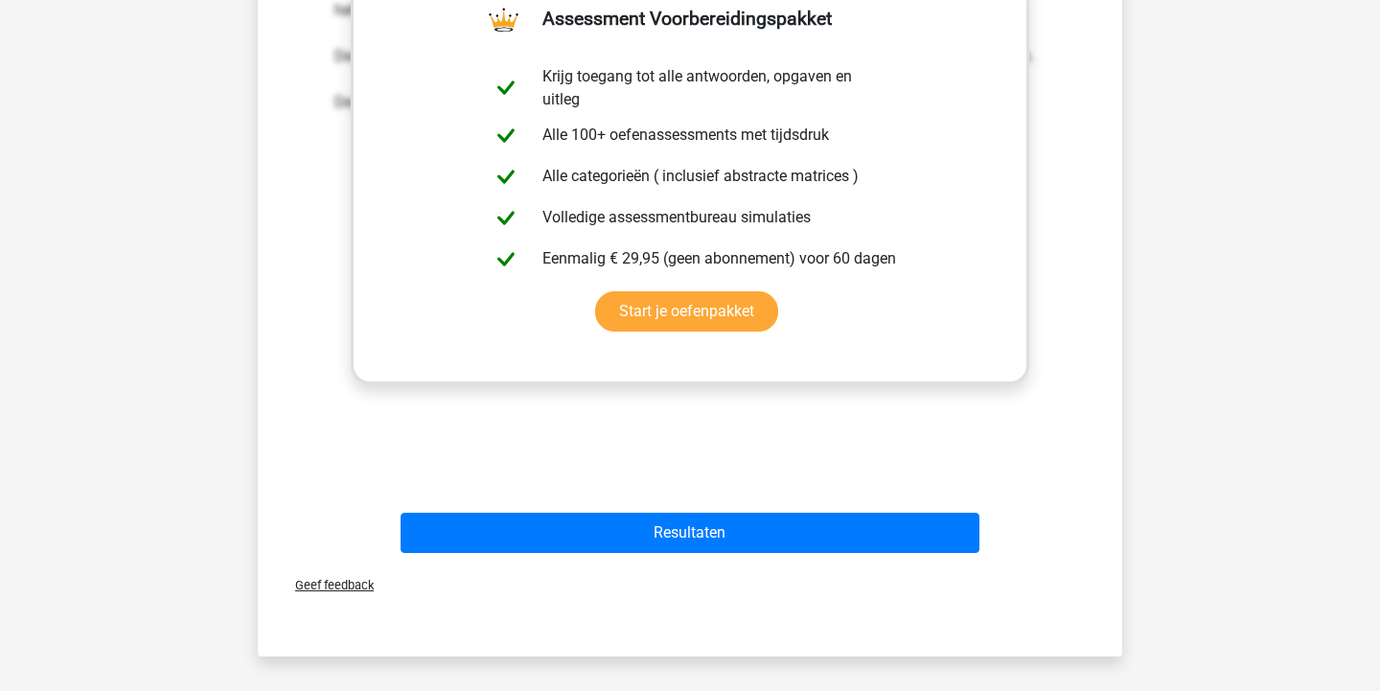
scroll to position [742, 0]
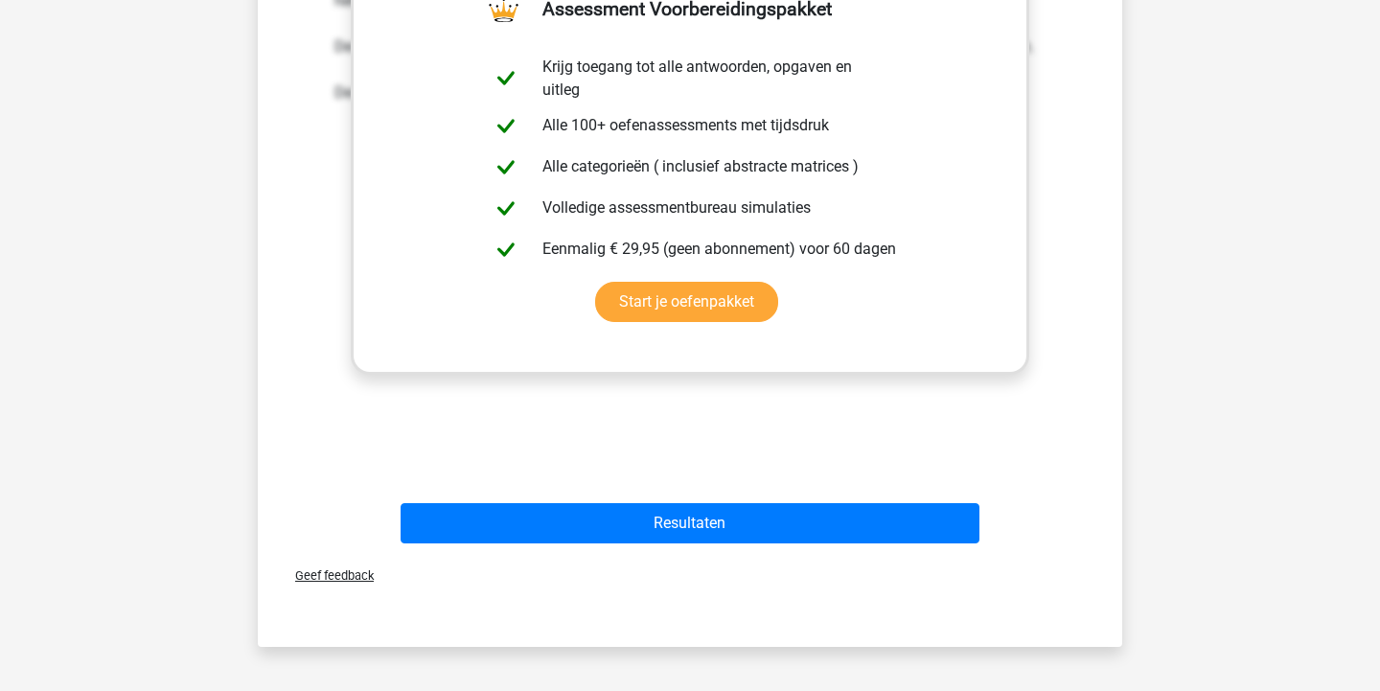
click at [737, 496] on div "Resultaten" at bounding box center [690, 519] width 803 height 63
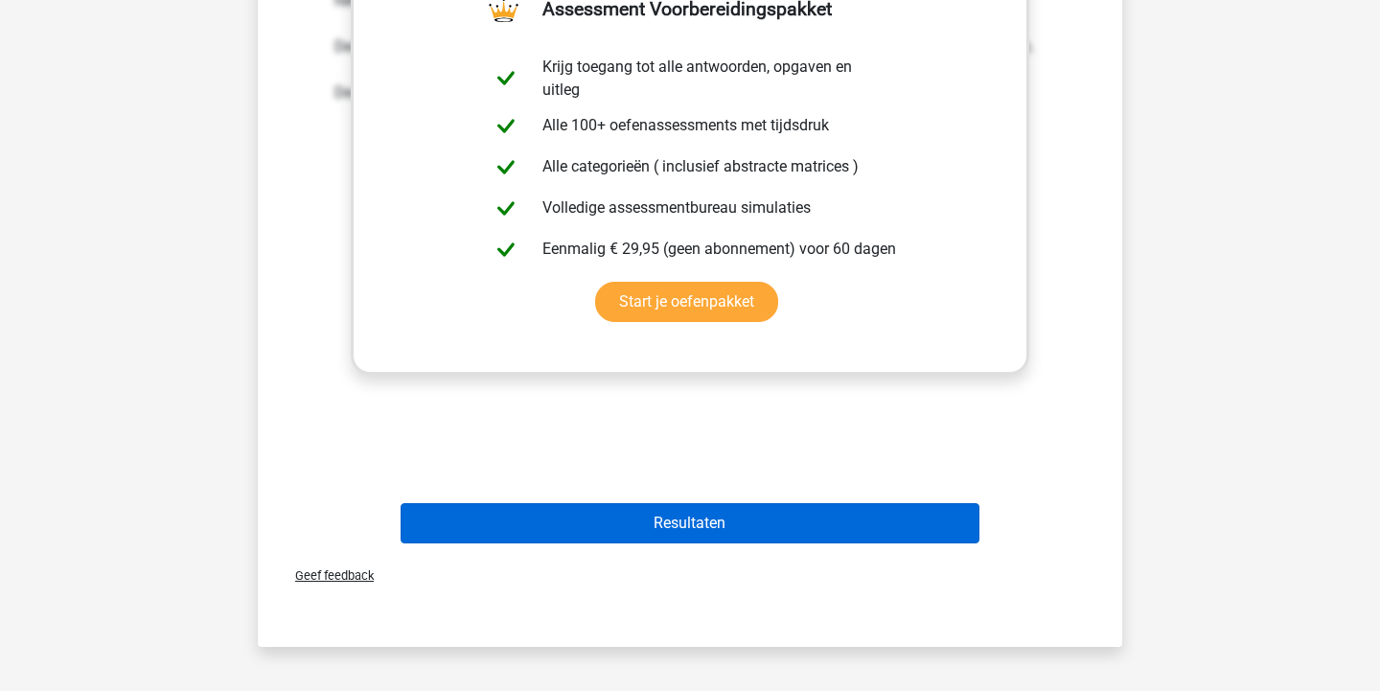
click at [731, 525] on button "Resultaten" at bounding box center [691, 523] width 580 height 40
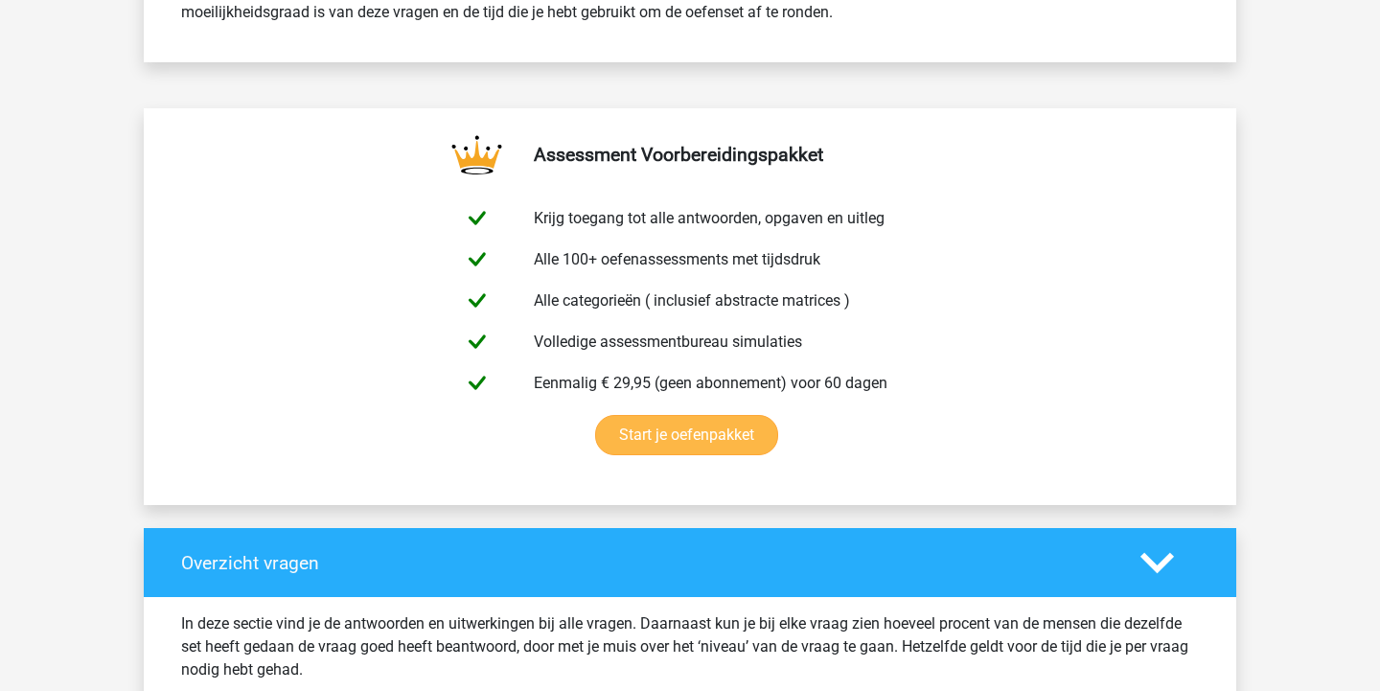
scroll to position [1006, 0]
